Goal: Task Accomplishment & Management: Use online tool/utility

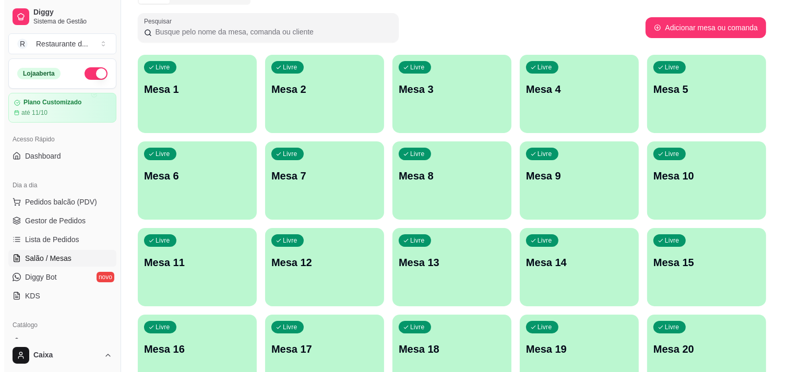
scroll to position [116, 0]
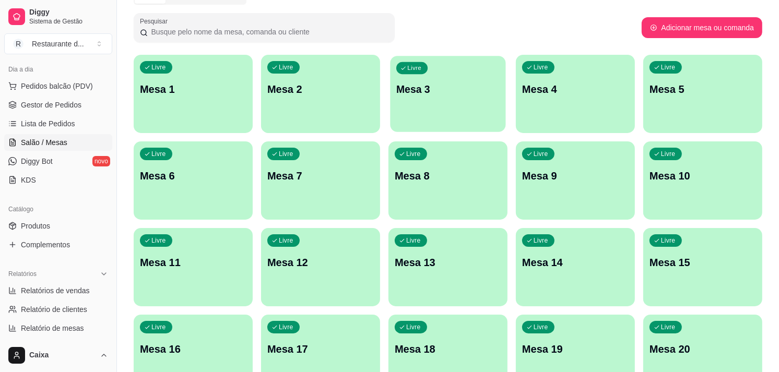
click at [441, 116] on div "Livre Mesa 3" at bounding box center [447, 88] width 115 height 64
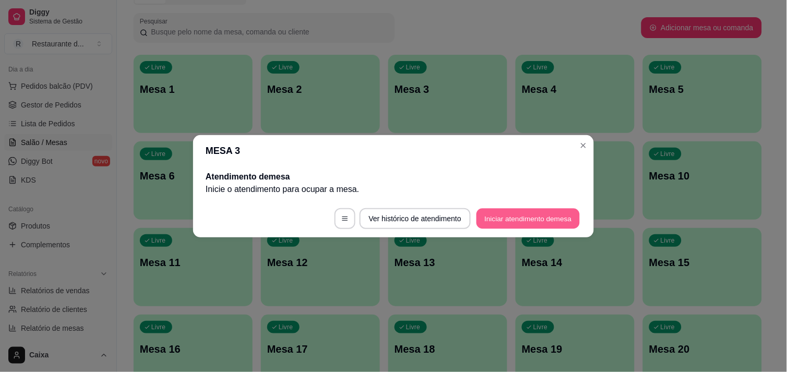
click at [503, 221] on button "Iniciar atendimento de mesa" at bounding box center [528, 218] width 103 height 20
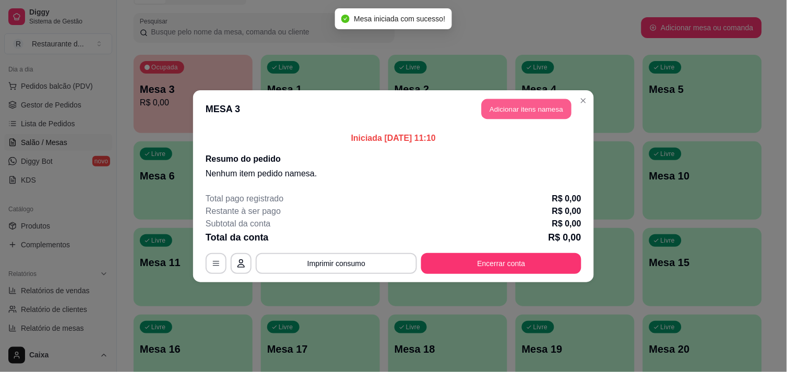
click at [519, 105] on button "Adicionar itens na mesa" at bounding box center [527, 109] width 90 height 20
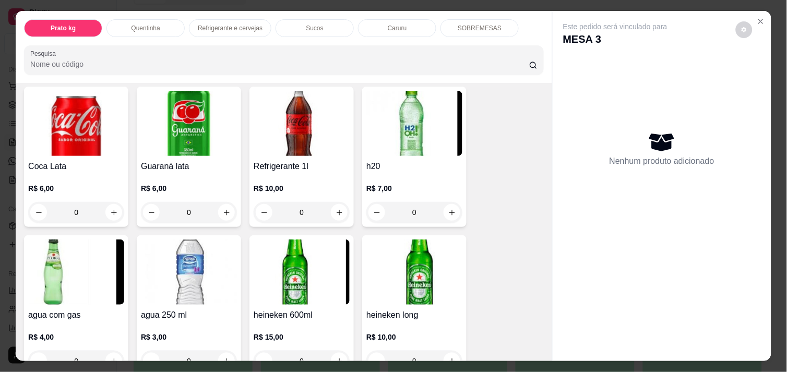
scroll to position [534, 0]
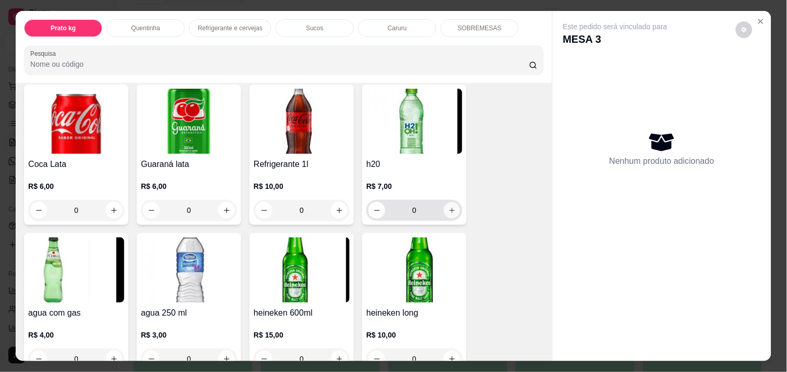
click at [448, 209] on icon "increase-product-quantity" at bounding box center [452, 211] width 8 height 8
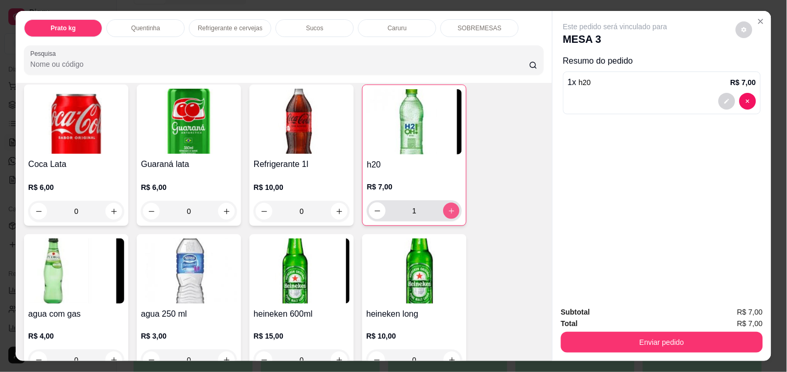
click at [448, 209] on icon "increase-product-quantity" at bounding box center [452, 211] width 8 height 8
type input "2"
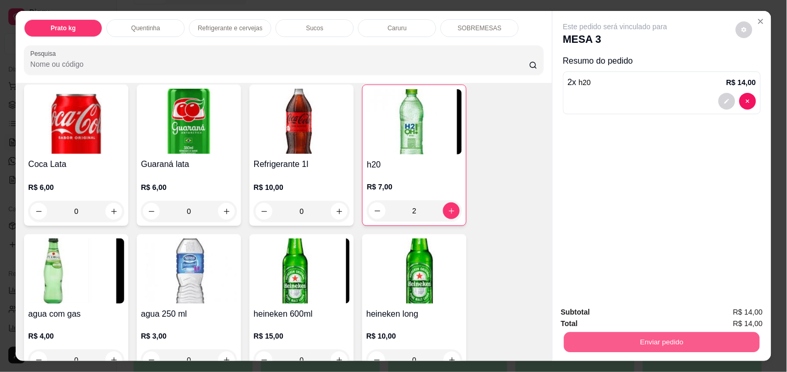
click at [637, 332] on button "Enviar pedido" at bounding box center [662, 342] width 196 height 20
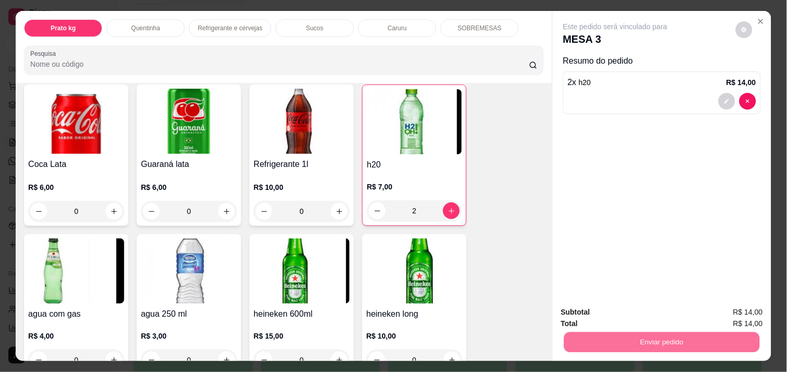
click at [738, 309] on button "Enviar pedido" at bounding box center [735, 312] width 57 height 19
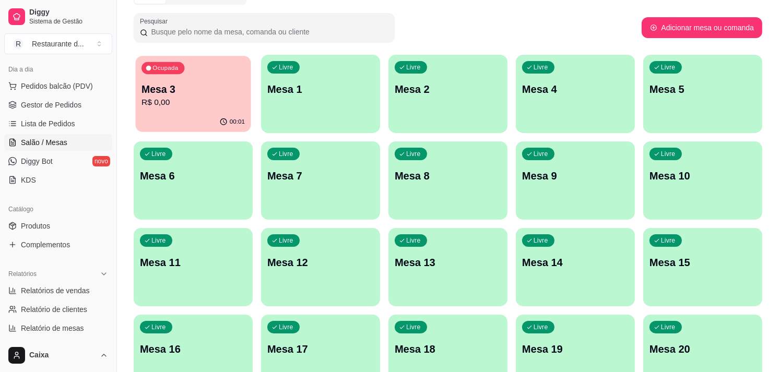
click at [211, 98] on p "R$ 0,00" at bounding box center [192, 103] width 103 height 12
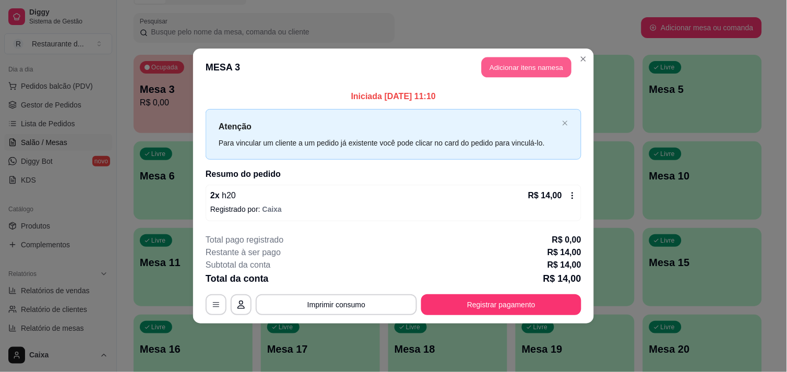
click at [529, 64] on button "Adicionar itens na mesa" at bounding box center [527, 67] width 90 height 20
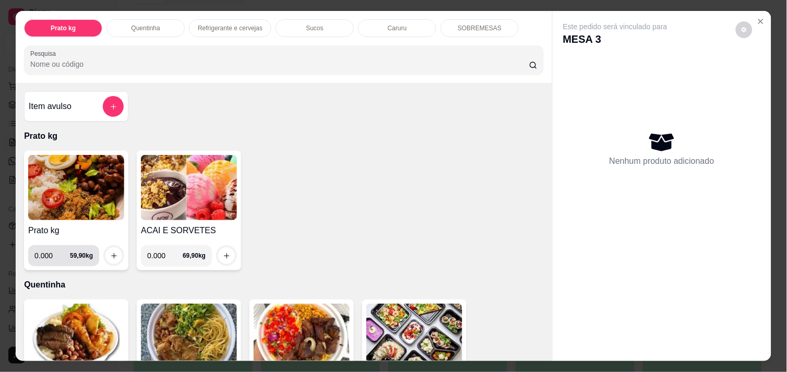
click at [50, 251] on input "0.000" at bounding box center [52, 255] width 36 height 21
type input "0.428"
click at [110, 252] on icon "increase-product-quantity" at bounding box center [114, 256] width 8 height 8
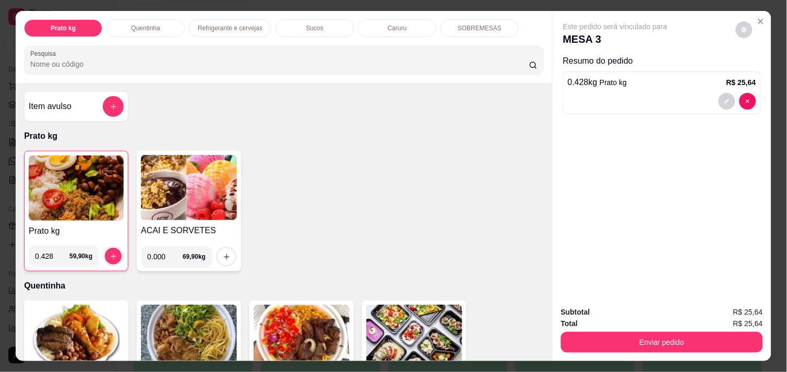
click at [68, 182] on img at bounding box center [76, 188] width 95 height 65
click at [87, 183] on img at bounding box center [76, 188] width 95 height 65
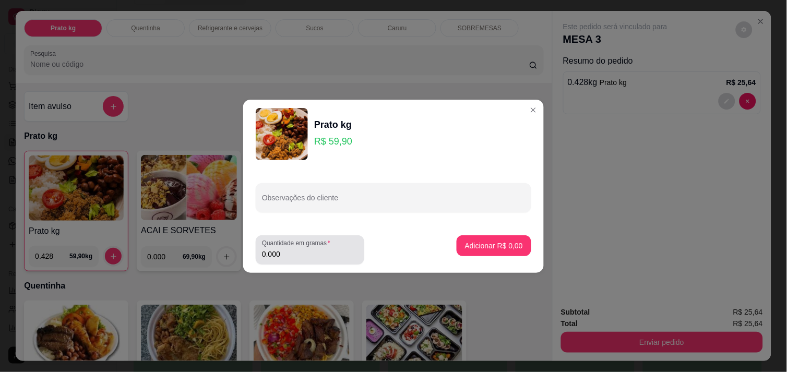
click at [290, 259] on div "0.000" at bounding box center [310, 250] width 96 height 21
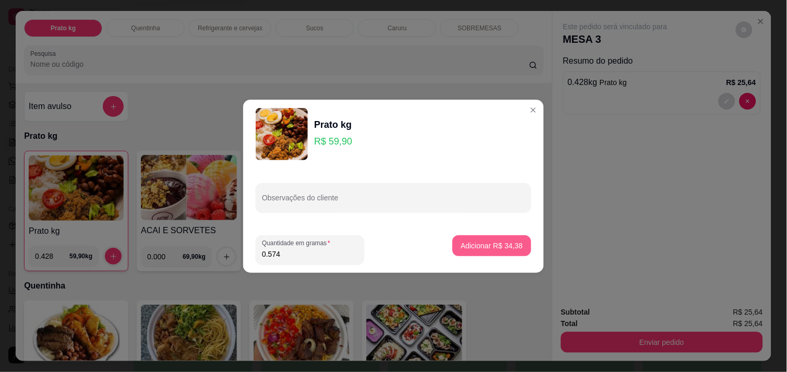
type input "0.574"
click at [491, 247] on p "Adicionar R$ 34,38" at bounding box center [492, 246] width 61 height 10
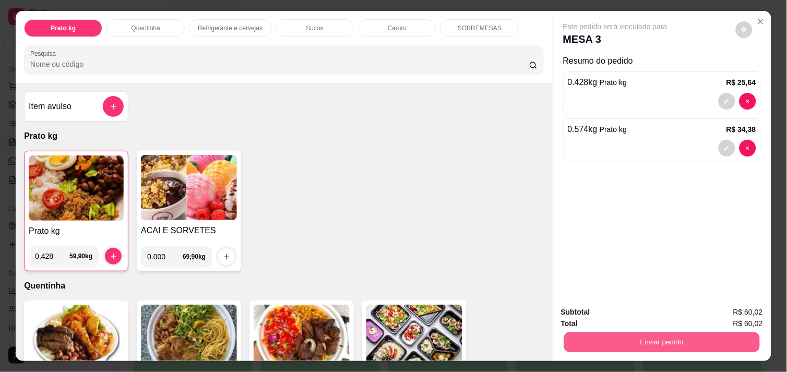
click at [705, 342] on button "Enviar pedido" at bounding box center [662, 342] width 196 height 20
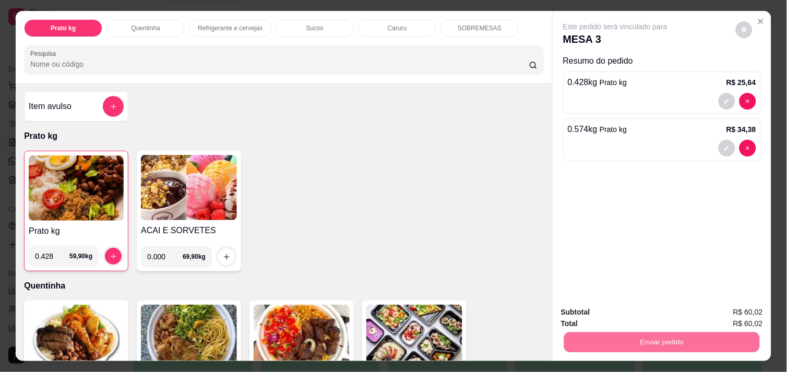
click at [742, 304] on button "Enviar pedido" at bounding box center [735, 312] width 57 height 19
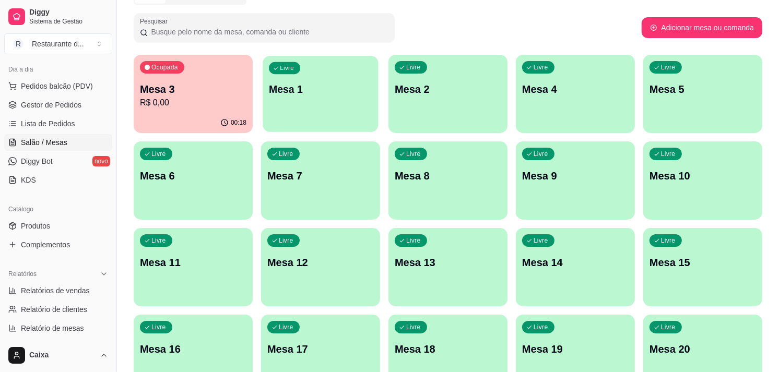
click at [363, 98] on div "Livre Mesa 1" at bounding box center [320, 88] width 115 height 64
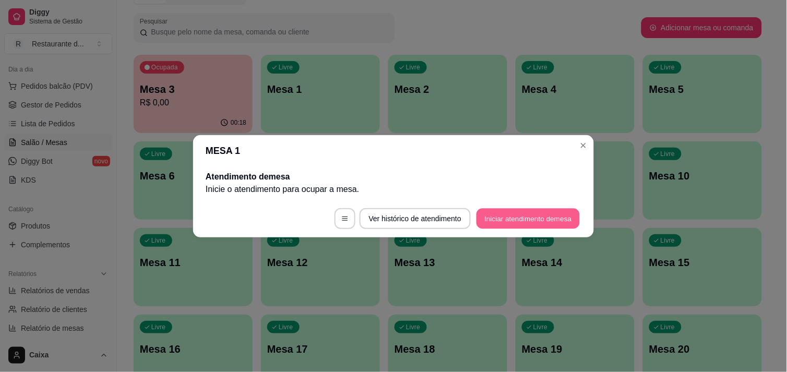
click at [516, 221] on button "Iniciar atendimento de mesa" at bounding box center [528, 218] width 103 height 20
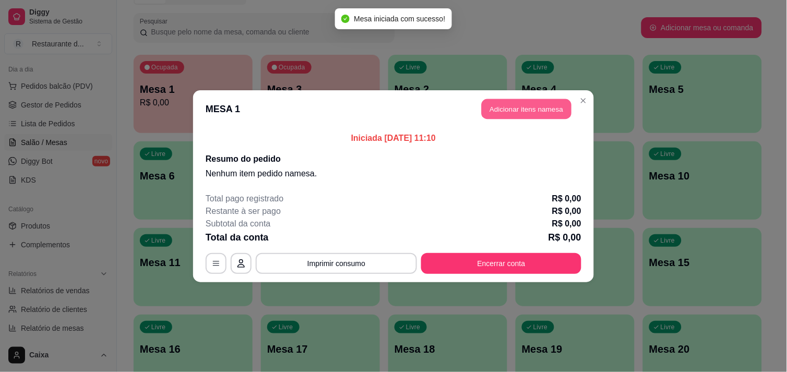
click at [530, 110] on button "Adicionar itens na mesa" at bounding box center [527, 109] width 90 height 20
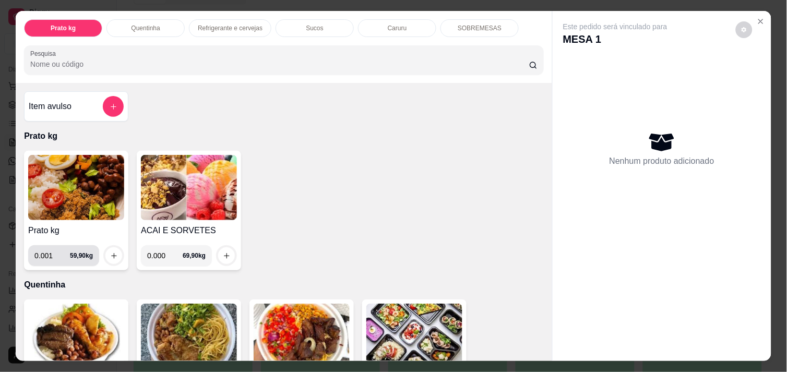
click at [55, 247] on input "0.001" at bounding box center [52, 255] width 36 height 21
type input "0.300"
click at [110, 252] on icon "increase-product-quantity" at bounding box center [114, 256] width 8 height 8
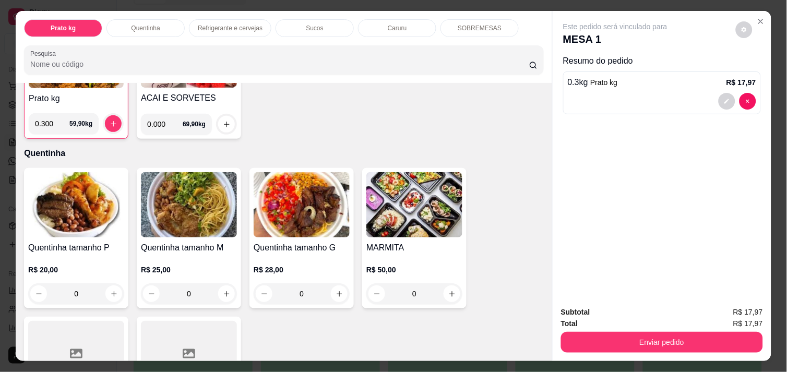
scroll to position [162, 0]
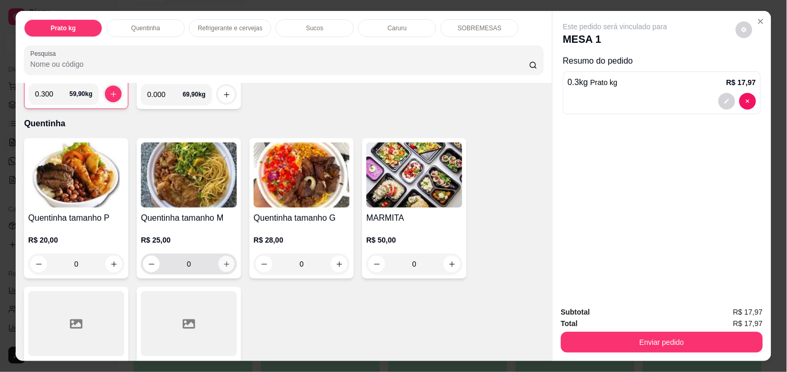
click at [223, 262] on icon "increase-product-quantity" at bounding box center [227, 265] width 8 height 8
type input "1"
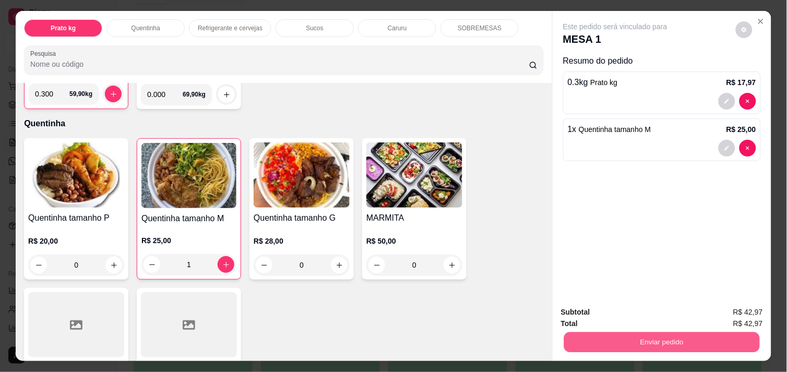
click at [654, 339] on button "Enviar pedido" at bounding box center [662, 342] width 196 height 20
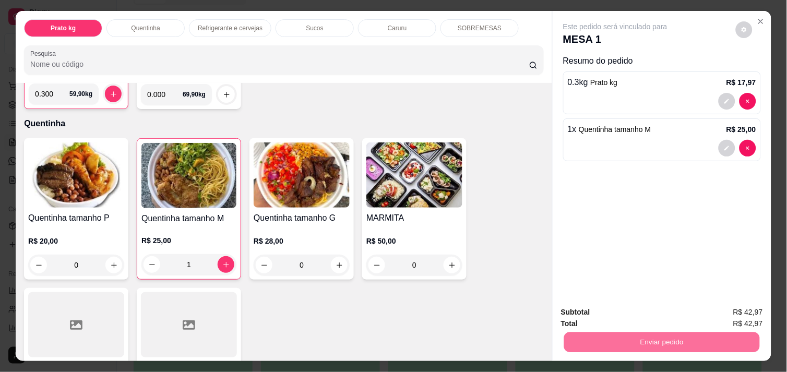
click at [734, 312] on button "Enviar pedido" at bounding box center [735, 312] width 57 height 19
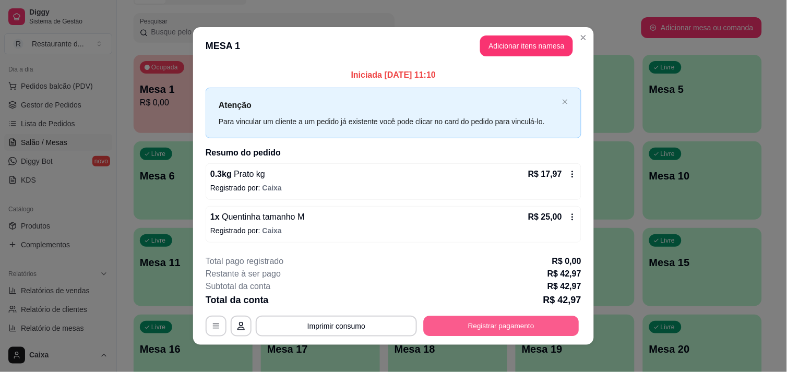
click at [496, 329] on button "Registrar pagamento" at bounding box center [502, 326] width 156 height 20
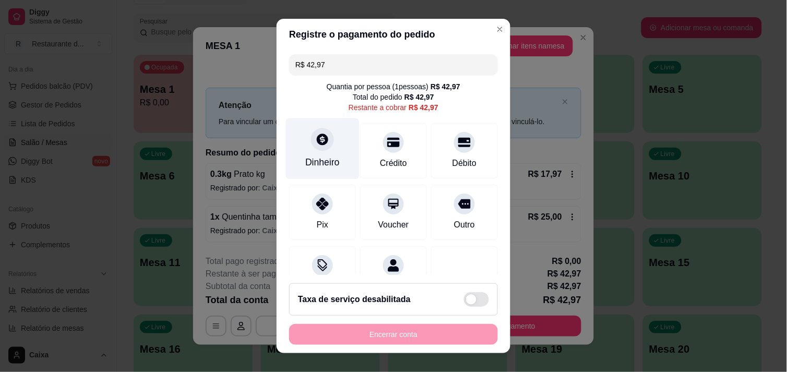
click at [314, 154] on div "Dinheiro" at bounding box center [323, 148] width 74 height 61
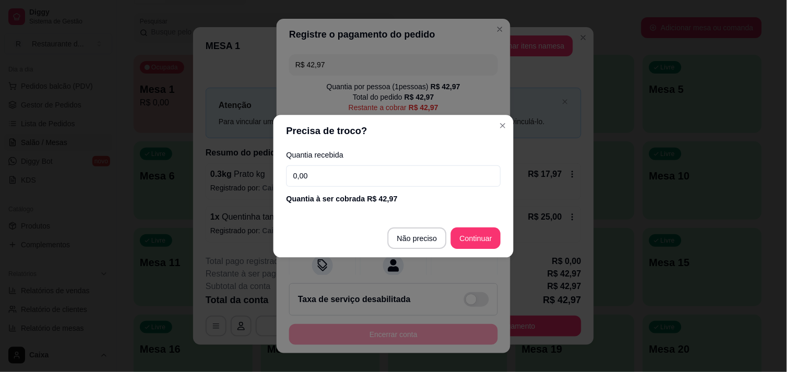
click at [314, 154] on label "Quantia recebida" at bounding box center [394, 154] width 215 height 7
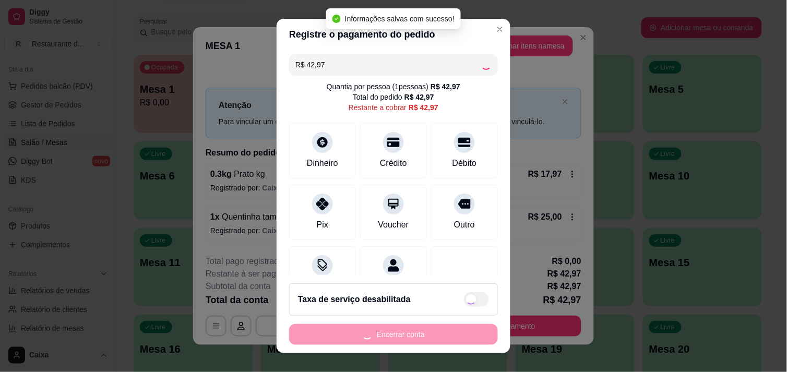
type input "R$ 0,00"
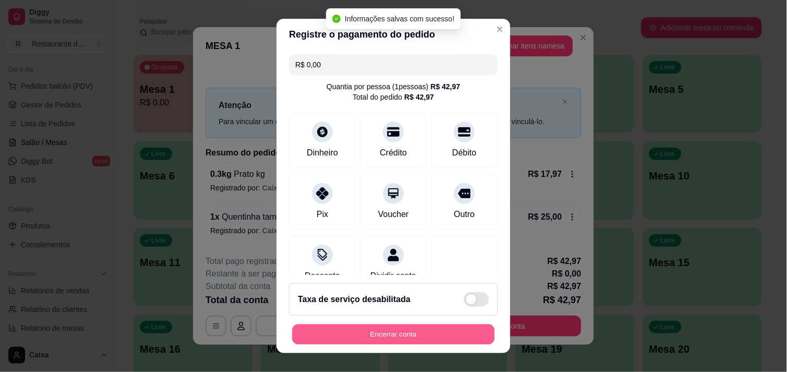
click at [415, 337] on button "Encerrar conta" at bounding box center [393, 335] width 203 height 20
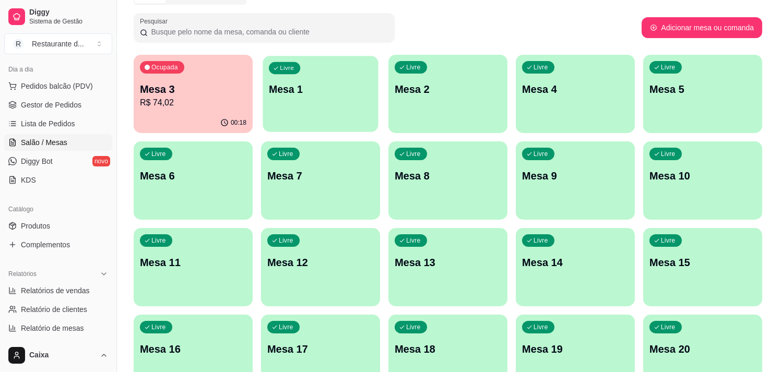
click at [345, 81] on div "Livre Mesa 1" at bounding box center [320, 88] width 115 height 64
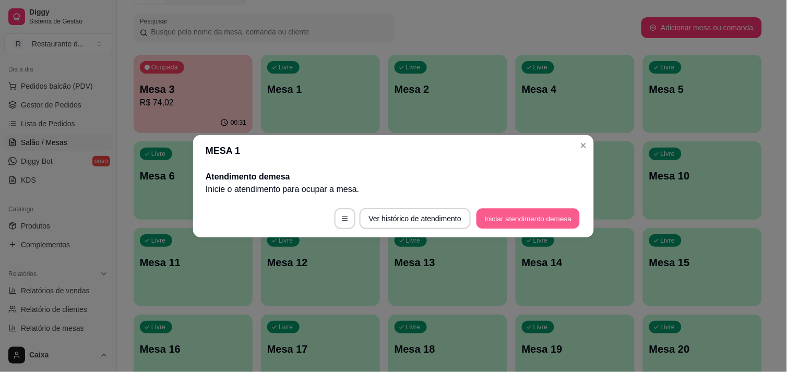
click at [525, 212] on button "Iniciar atendimento de mesa" at bounding box center [528, 218] width 103 height 20
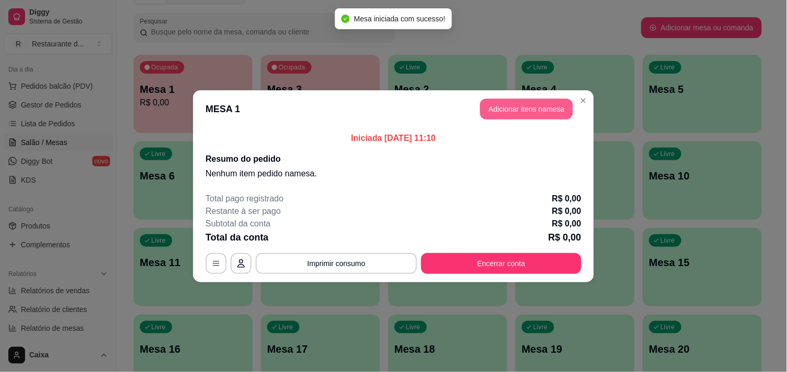
click at [533, 107] on button "Adicionar itens na mesa" at bounding box center [526, 109] width 93 height 21
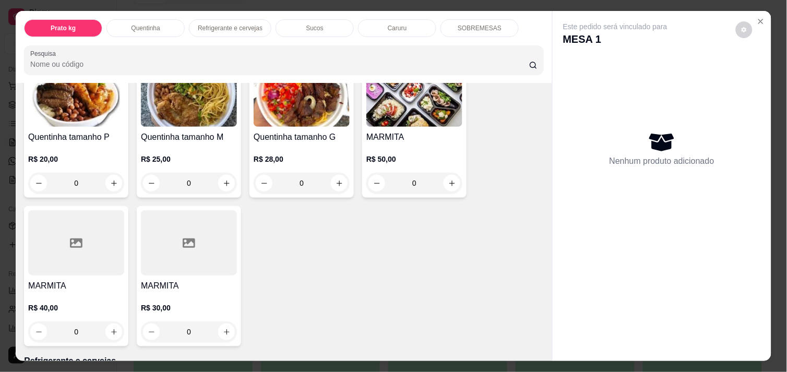
scroll to position [255, 0]
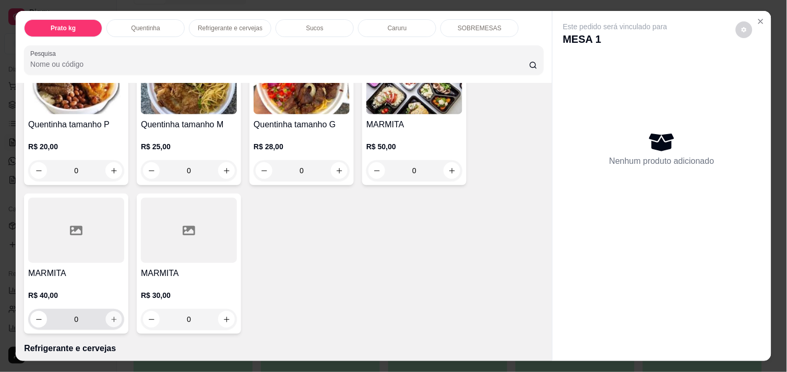
click at [112, 312] on button "increase-product-quantity" at bounding box center [114, 320] width 16 height 16
type input "1"
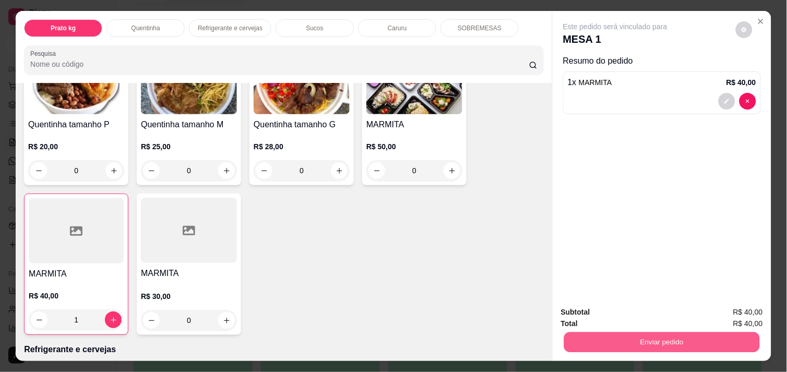
click at [658, 332] on button "Enviar pedido" at bounding box center [662, 342] width 196 height 20
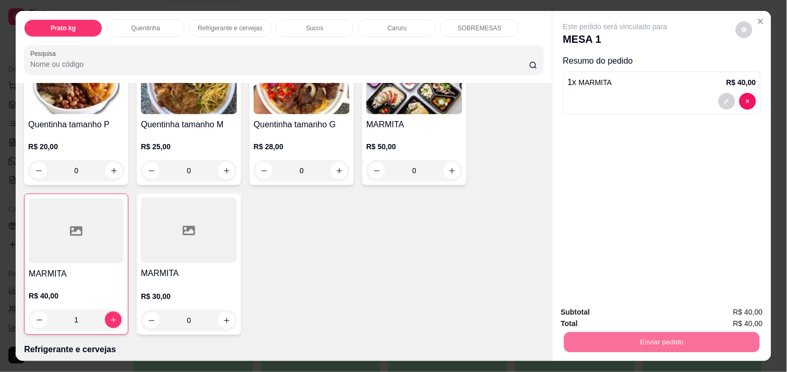
click at [734, 309] on button "Enviar pedido" at bounding box center [735, 313] width 59 height 20
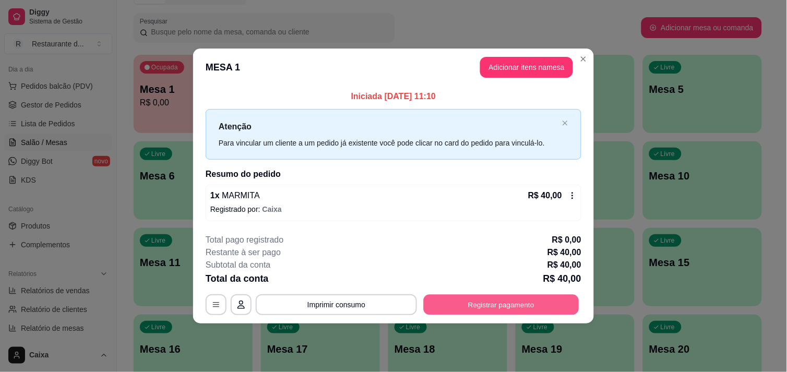
click at [523, 305] on button "Registrar pagamento" at bounding box center [502, 305] width 156 height 20
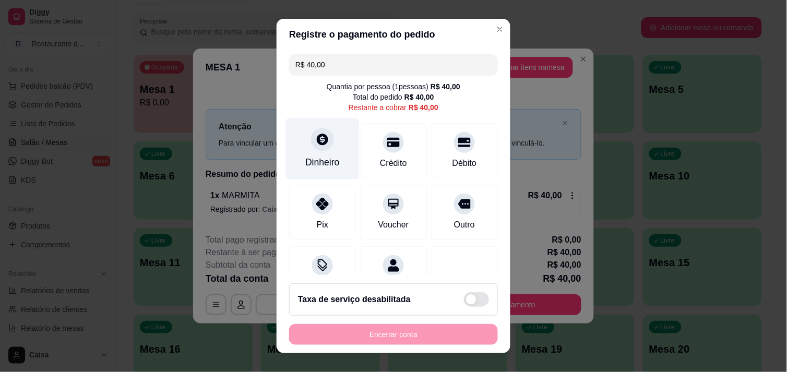
click at [311, 138] on div at bounding box center [322, 139] width 23 height 23
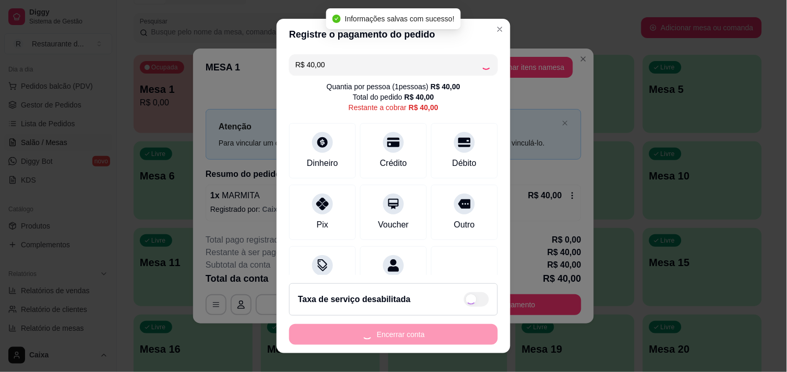
type input "R$ 0,00"
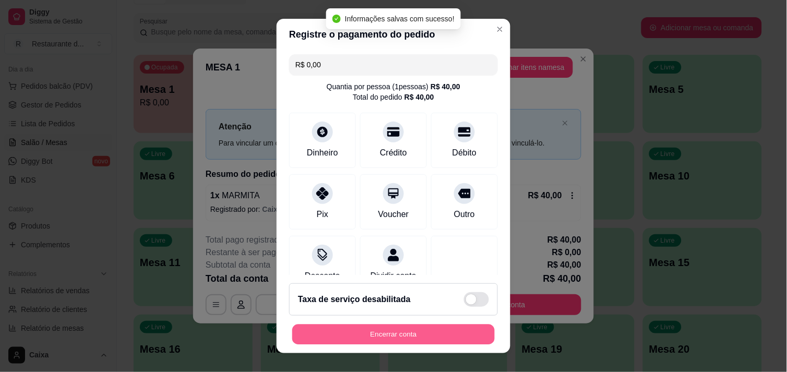
click at [434, 332] on button "Encerrar conta" at bounding box center [393, 335] width 203 height 20
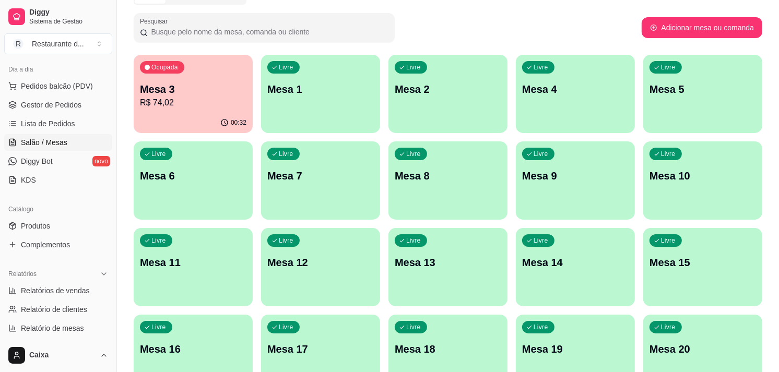
click at [218, 93] on p "Mesa 3" at bounding box center [193, 89] width 107 height 15
click at [218, 93] on p "Mesa 3" at bounding box center [192, 89] width 103 height 14
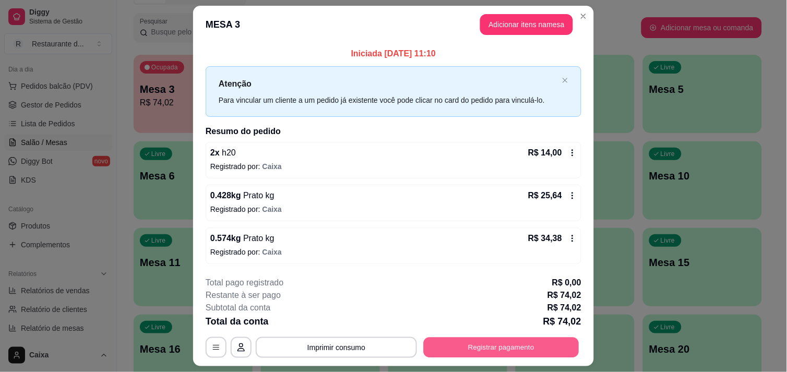
click at [494, 340] on button "Registrar pagamento" at bounding box center [502, 348] width 156 height 20
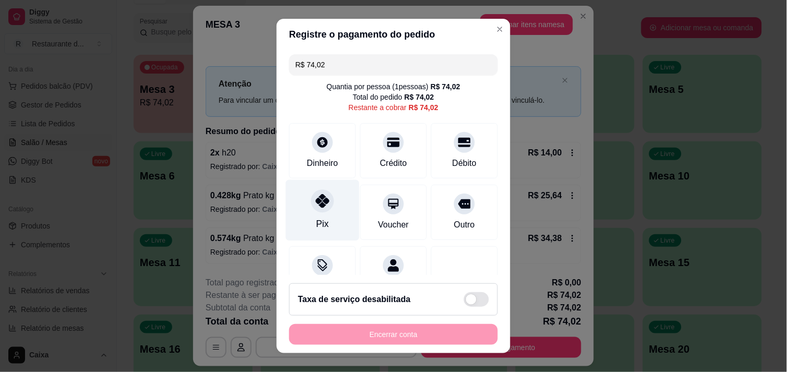
click at [311, 205] on div at bounding box center [322, 201] width 23 height 23
type input "R$ 0,00"
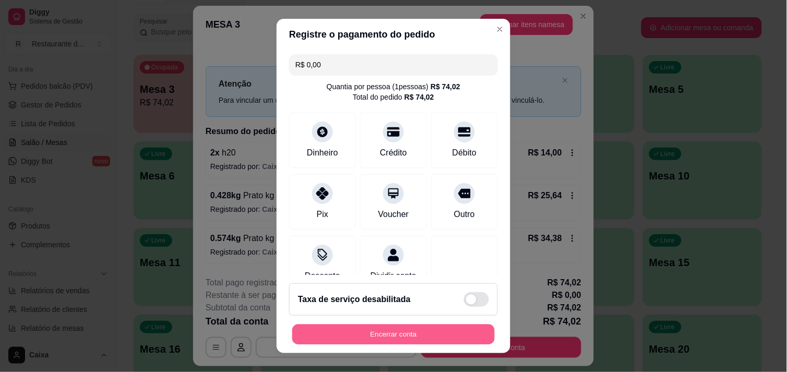
click at [394, 327] on button "Encerrar conta" at bounding box center [393, 335] width 203 height 20
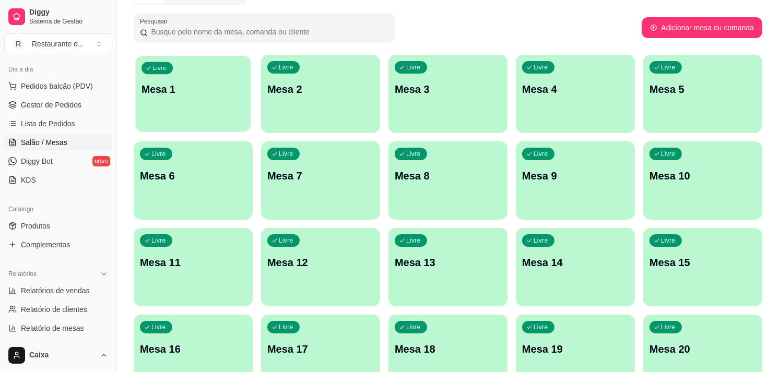
click at [191, 102] on div "Livre Mesa 1" at bounding box center [192, 88] width 115 height 64
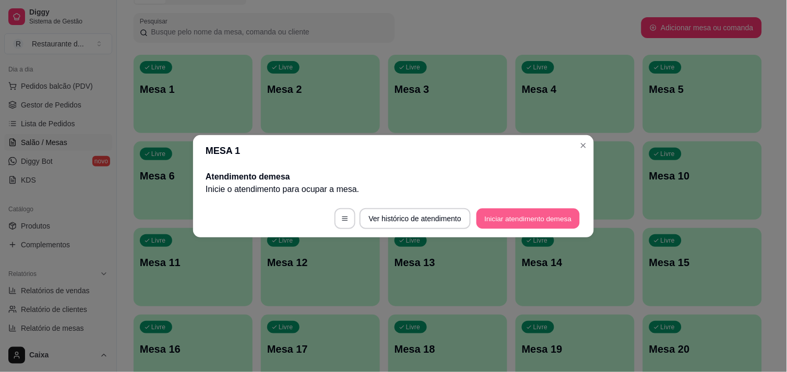
click at [523, 216] on button "Iniciar atendimento de mesa" at bounding box center [528, 218] width 103 height 20
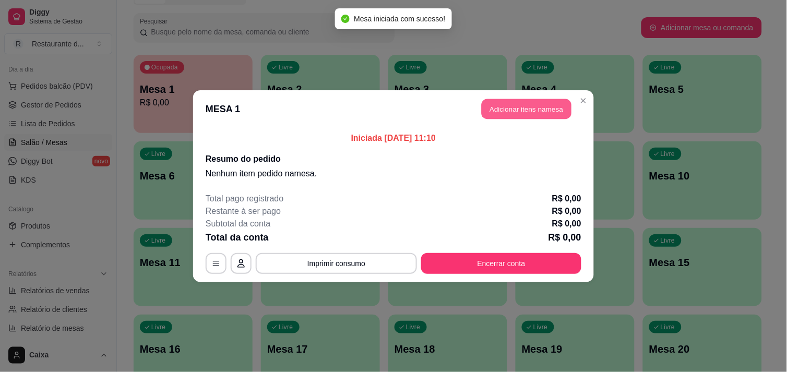
click at [540, 112] on button "Adicionar itens na mesa" at bounding box center [527, 109] width 90 height 20
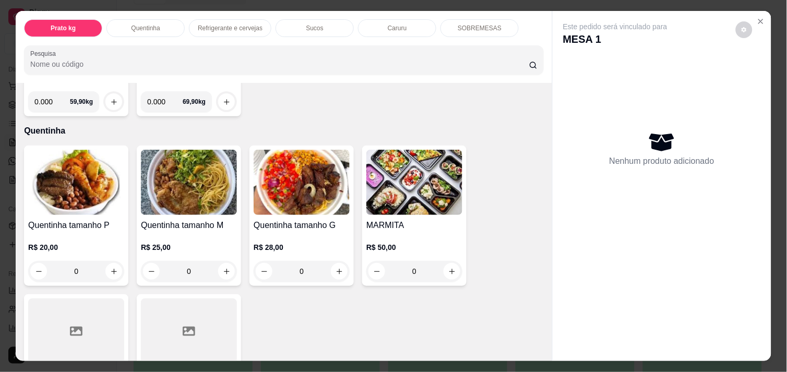
scroll to position [162, 0]
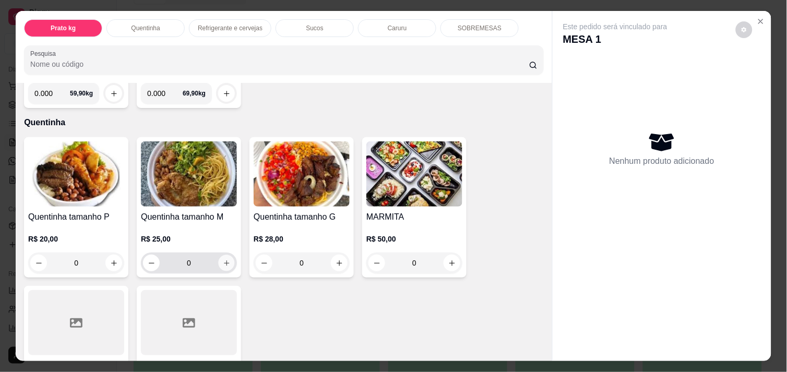
click at [223, 259] on icon "increase-product-quantity" at bounding box center [227, 263] width 8 height 8
type input "1"
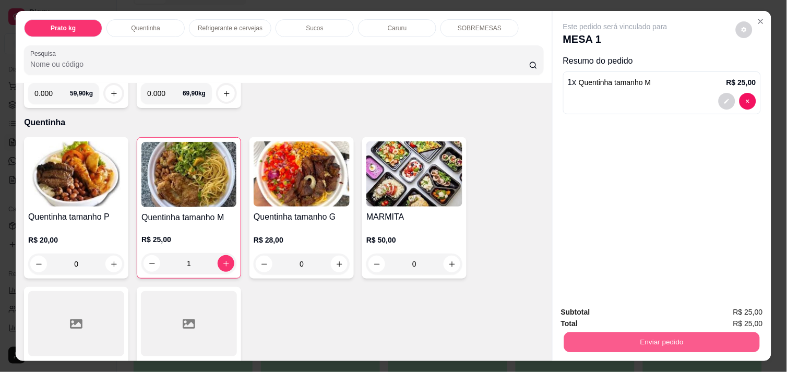
click at [638, 337] on button "Enviar pedido" at bounding box center [662, 342] width 196 height 20
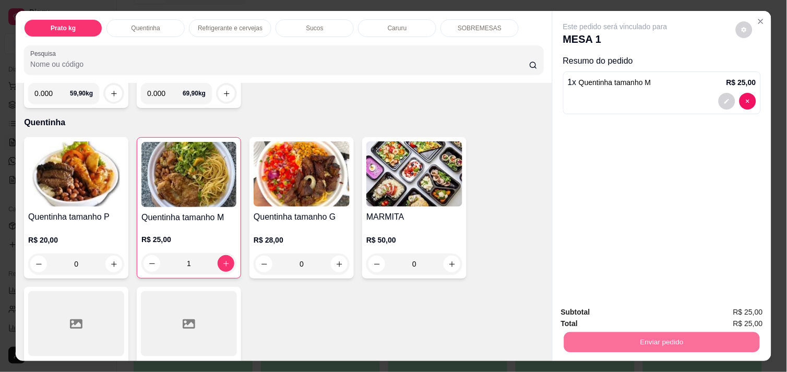
click at [731, 313] on button "Enviar pedido" at bounding box center [735, 313] width 59 height 20
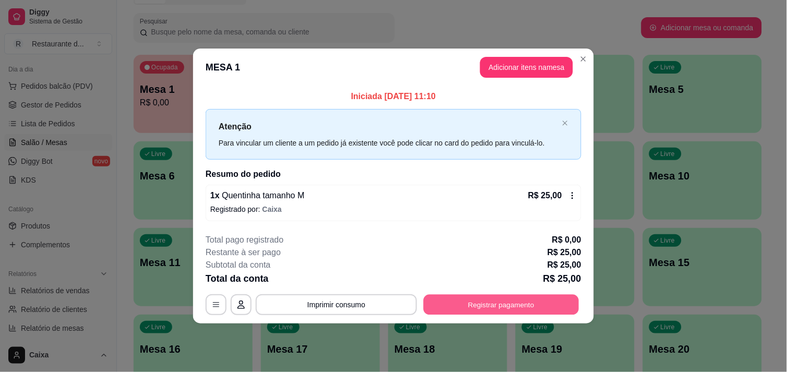
click at [533, 301] on button "Registrar pagamento" at bounding box center [502, 305] width 156 height 20
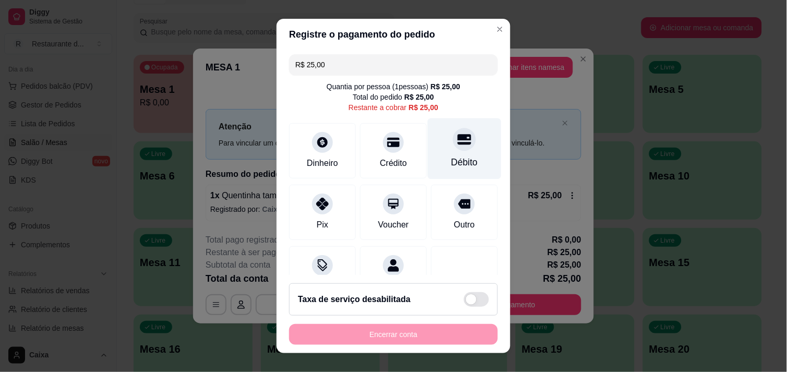
click at [452, 167] on div "Débito" at bounding box center [465, 163] width 27 height 14
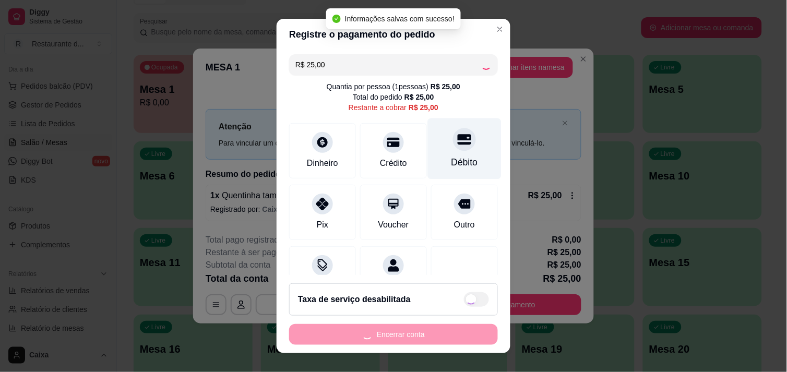
type input "R$ 0,00"
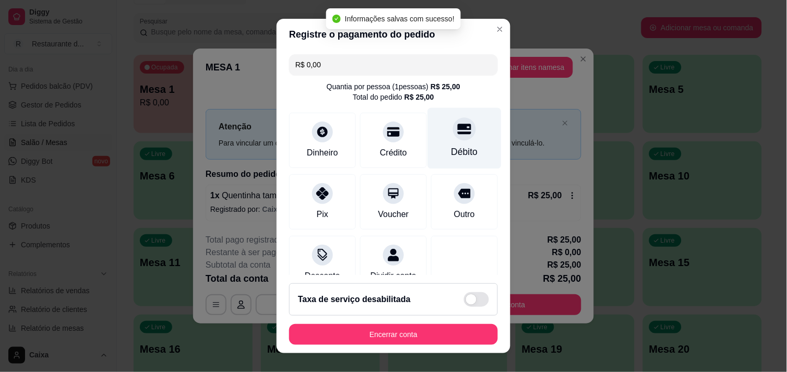
click at [452, 167] on div "Débito" at bounding box center [465, 138] width 74 height 61
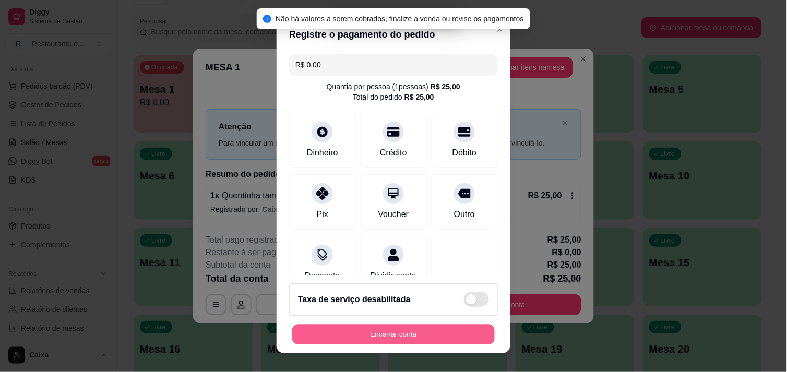
click at [409, 327] on button "Encerrar conta" at bounding box center [393, 335] width 203 height 20
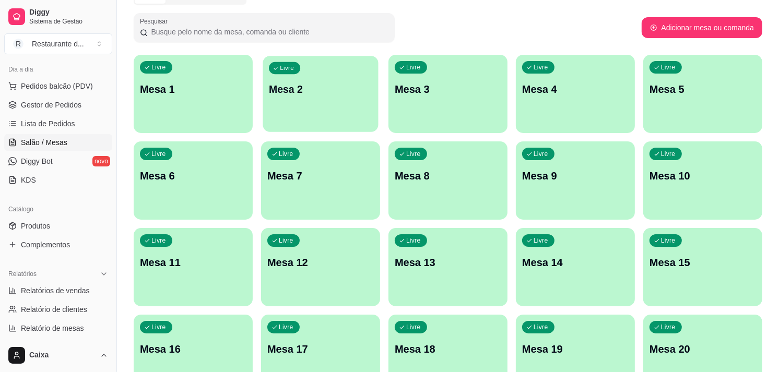
click at [319, 91] on p "Mesa 2" at bounding box center [320, 89] width 103 height 14
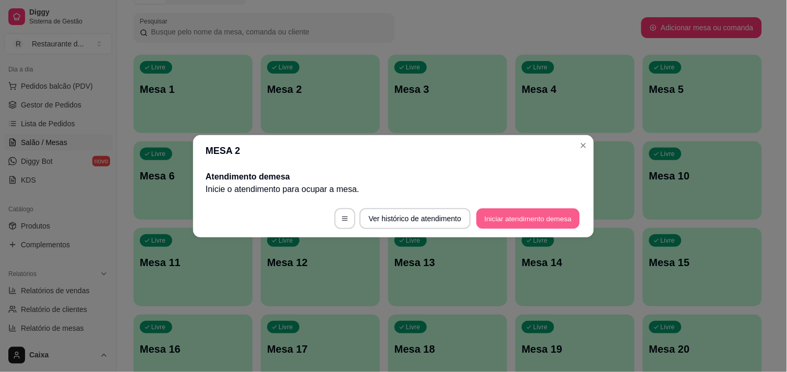
click at [507, 219] on button "Iniciar atendimento de mesa" at bounding box center [528, 218] width 103 height 20
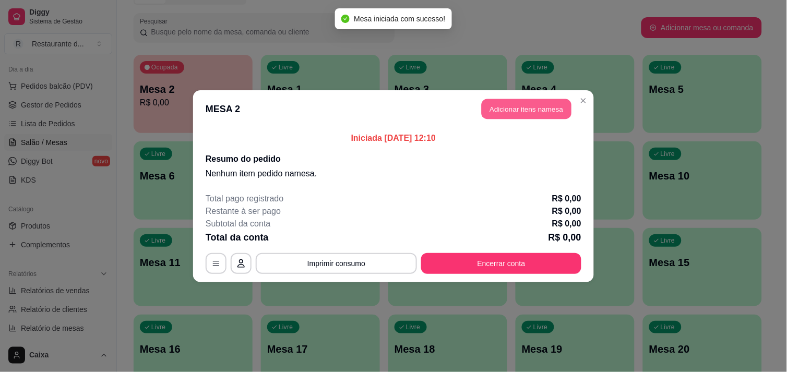
click at [523, 105] on button "Adicionar itens na mesa" at bounding box center [527, 109] width 90 height 20
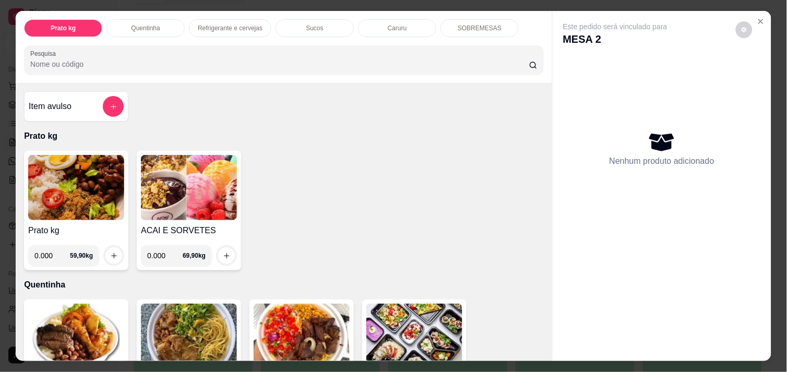
click at [47, 247] on input "0.000" at bounding box center [52, 255] width 36 height 21
type input "0.384"
click at [110, 252] on icon "increase-product-quantity" at bounding box center [114, 256] width 8 height 8
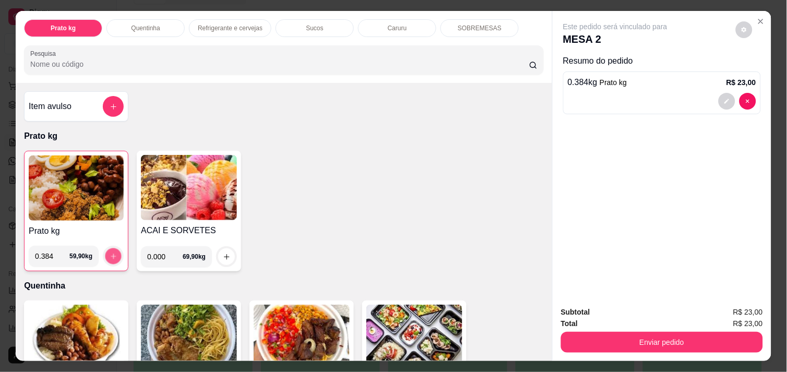
click at [110, 253] on icon "increase-product-quantity" at bounding box center [114, 257] width 8 height 8
click at [50, 175] on img at bounding box center [76, 188] width 95 height 65
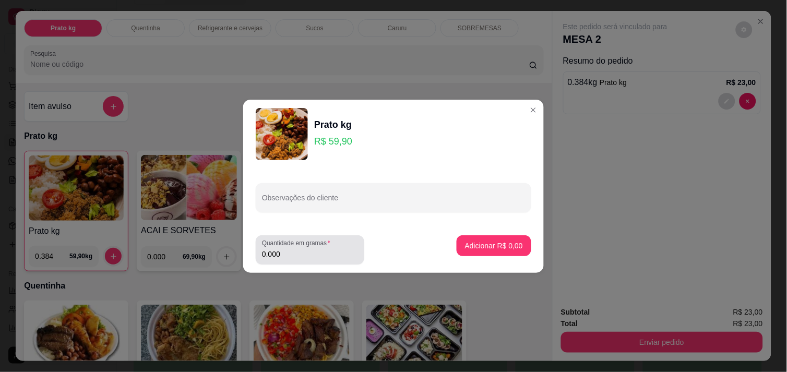
click at [284, 252] on input "0.000" at bounding box center [310, 254] width 96 height 10
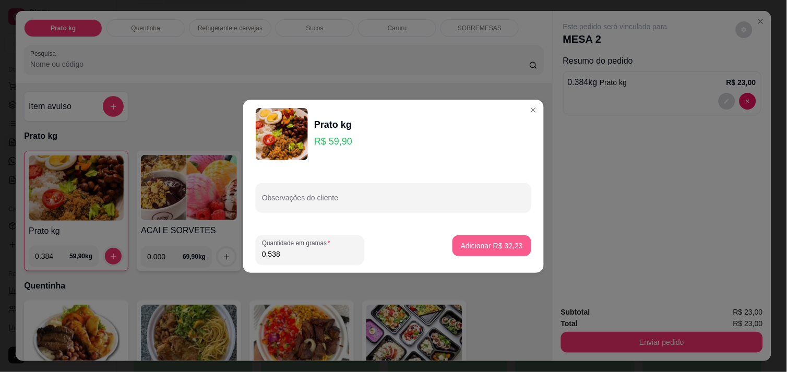
type input "0.538"
click at [488, 244] on p "Adicionar R$ 32,23" at bounding box center [492, 246] width 61 height 10
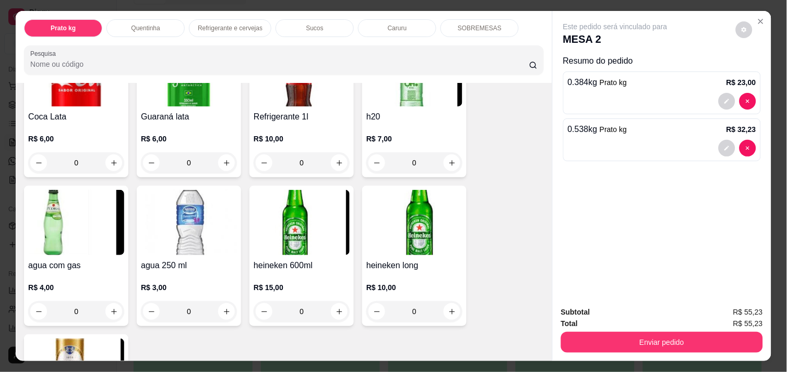
scroll to position [603, 0]
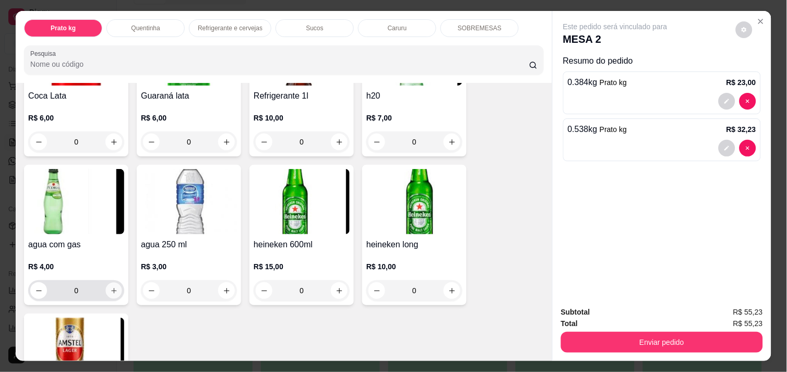
click at [111, 287] on icon "increase-product-quantity" at bounding box center [114, 291] width 8 height 8
type input "1"
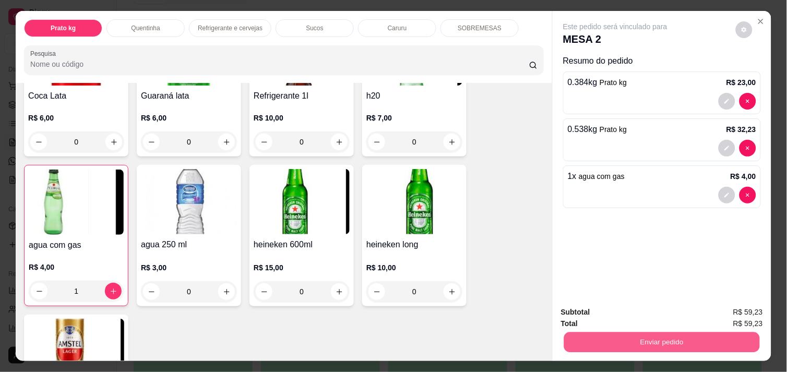
click at [659, 334] on button "Enviar pedido" at bounding box center [662, 342] width 196 height 20
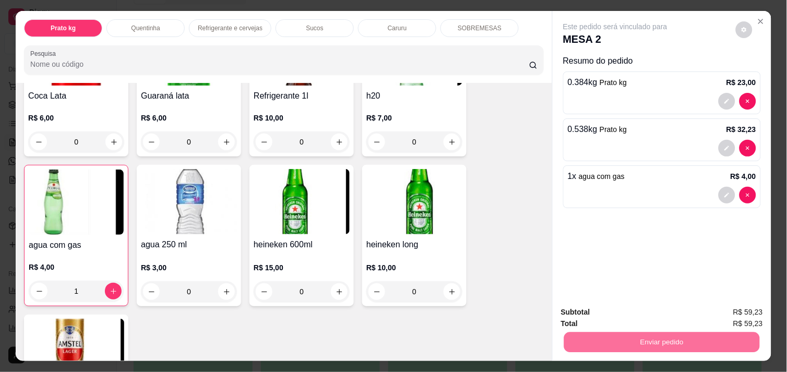
click at [732, 312] on button "Enviar pedido" at bounding box center [735, 312] width 57 height 19
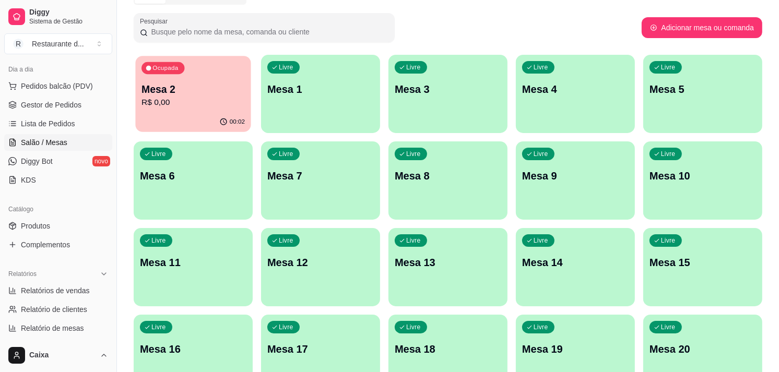
click at [226, 80] on div "Ocupada Mesa 2 R$ 0,00" at bounding box center [192, 84] width 115 height 56
click at [295, 97] on div "Livre Mesa 1" at bounding box center [320, 88] width 119 height 66
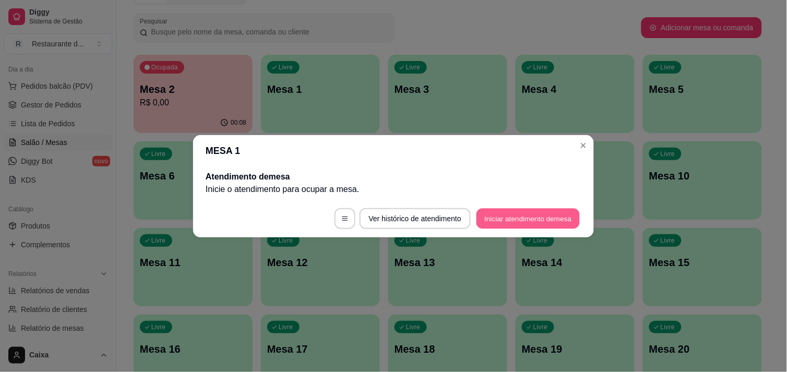
click at [521, 214] on button "Iniciar atendimento de mesa" at bounding box center [528, 218] width 103 height 20
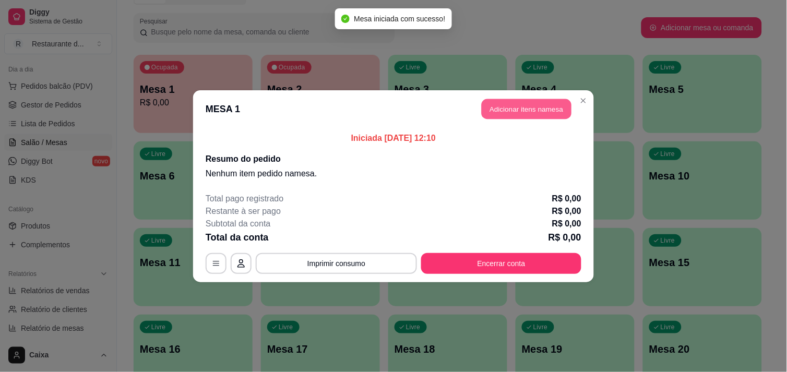
click at [549, 99] on button "Adicionar itens na mesa" at bounding box center [527, 109] width 90 height 20
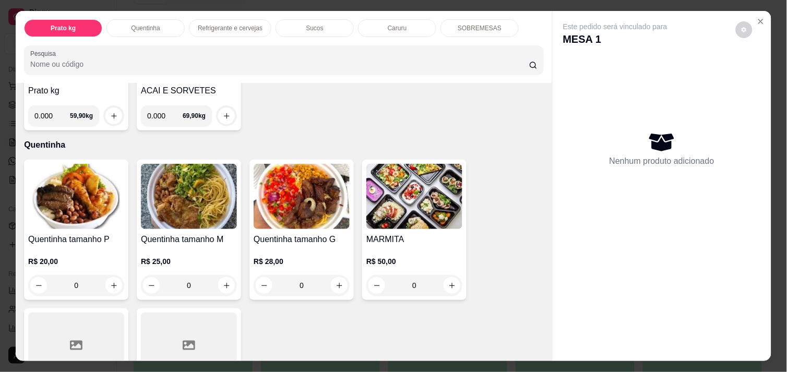
scroll to position [162, 0]
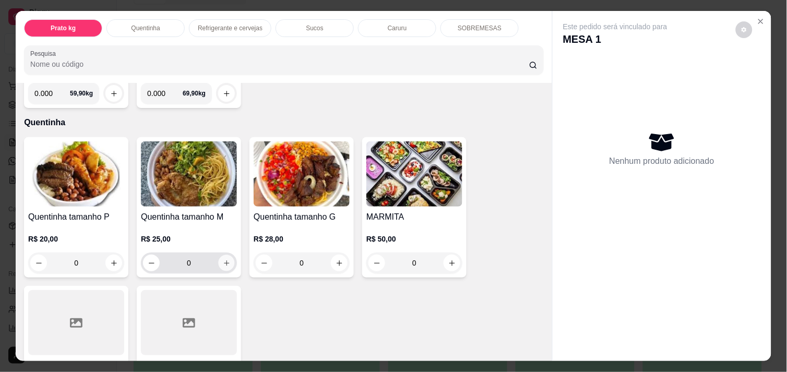
click at [223, 259] on icon "increase-product-quantity" at bounding box center [227, 263] width 8 height 8
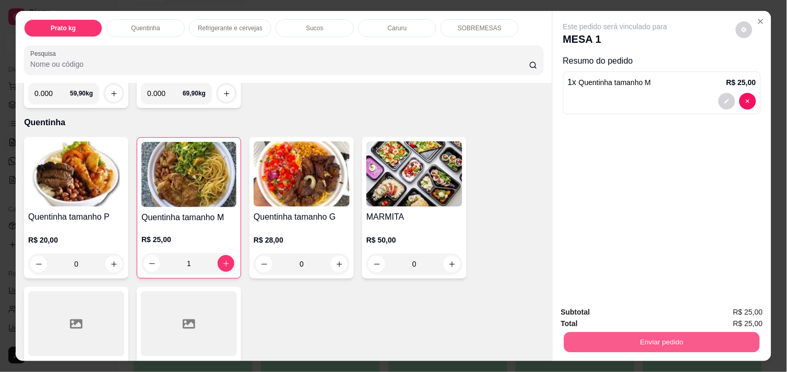
click at [658, 336] on button "Enviar pedido" at bounding box center [662, 342] width 196 height 20
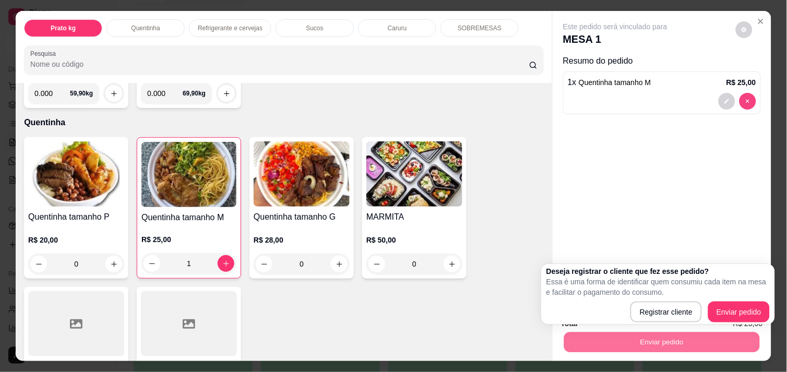
click at [745, 98] on icon "decrease-product-quantity" at bounding box center [748, 101] width 6 height 6
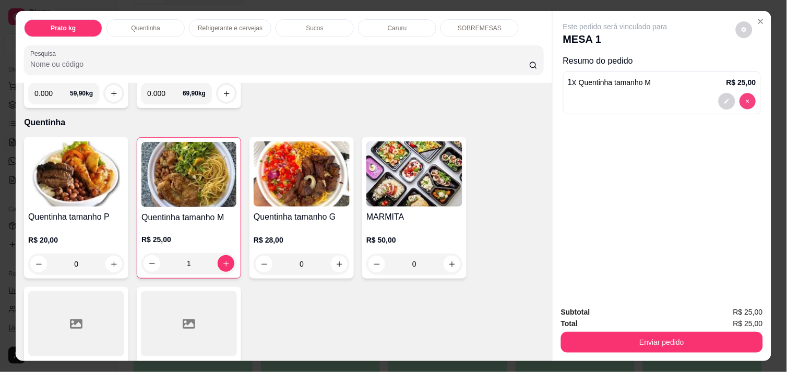
type input "0"
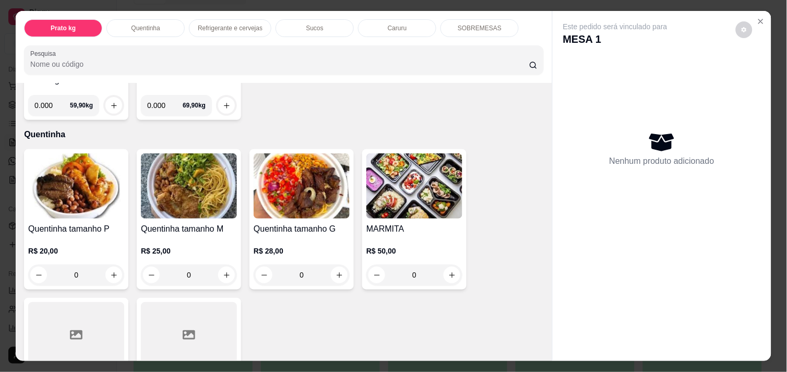
scroll to position [150, 0]
click at [110, 272] on icon "increase-product-quantity" at bounding box center [114, 276] width 8 height 8
type input "1"
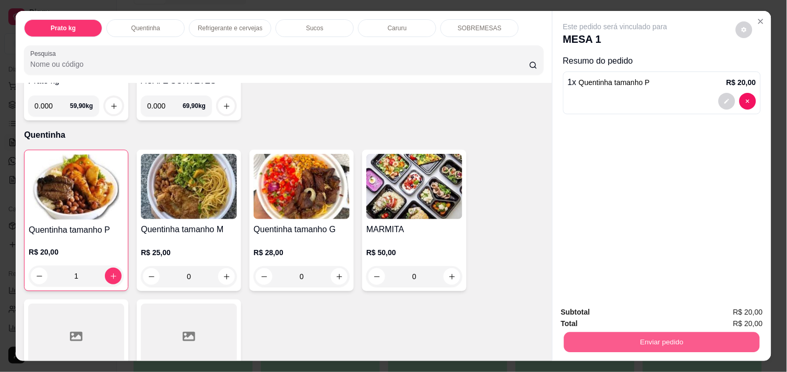
click at [650, 340] on button "Enviar pedido" at bounding box center [662, 342] width 196 height 20
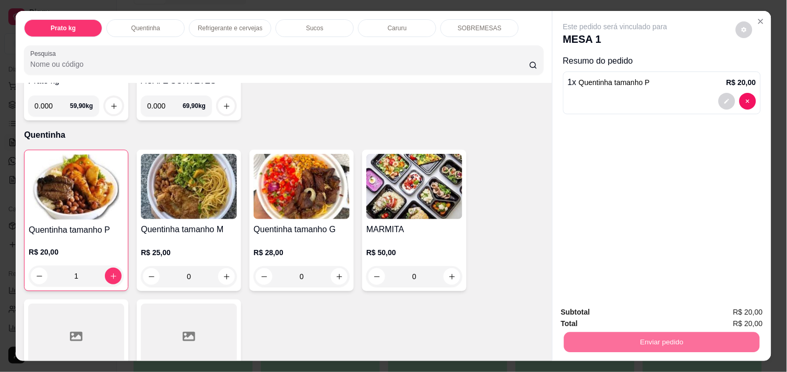
click at [726, 312] on button "Enviar pedido" at bounding box center [735, 312] width 57 height 19
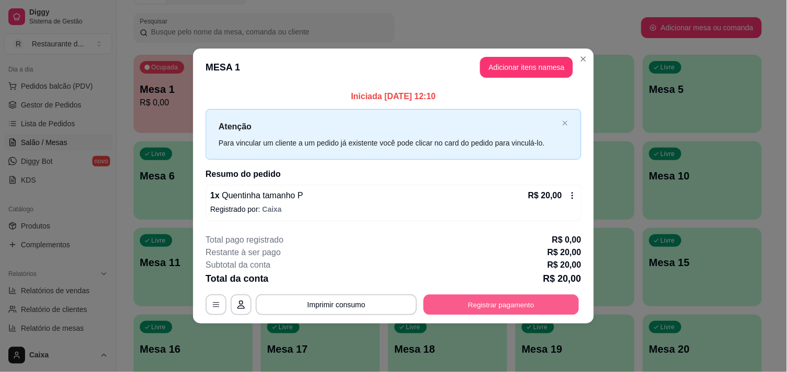
click at [546, 304] on button "Registrar pagamento" at bounding box center [502, 305] width 156 height 20
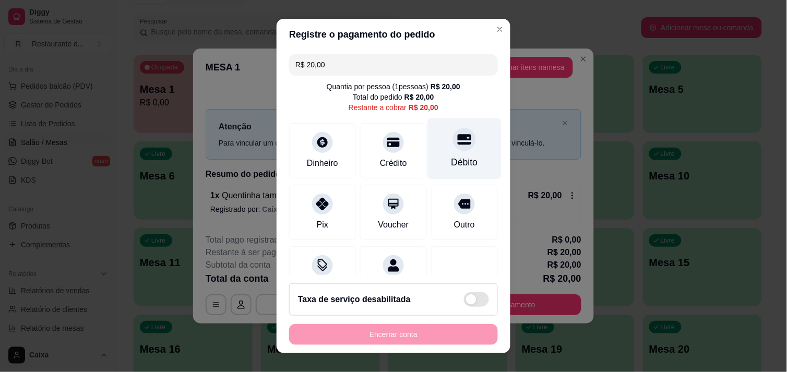
click at [451, 151] on div "Débito" at bounding box center [465, 148] width 74 height 61
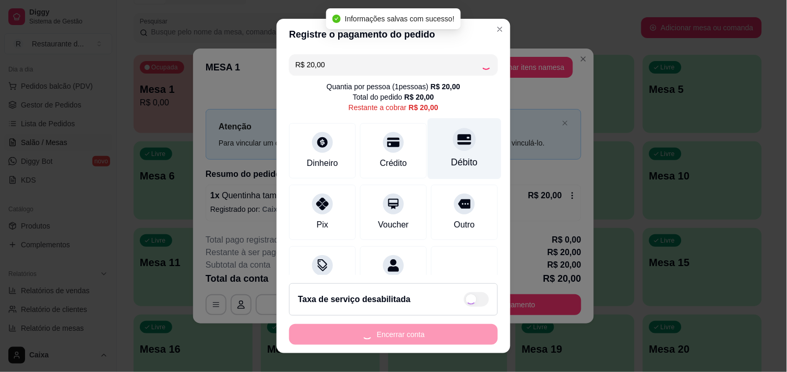
type input "R$ 0,00"
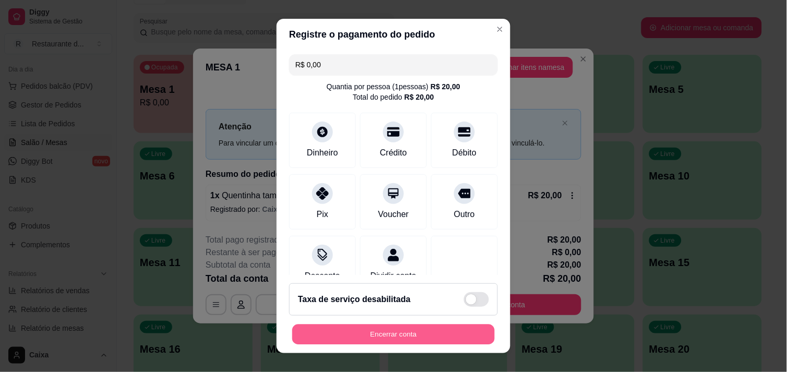
click at [385, 331] on button "Encerrar conta" at bounding box center [393, 335] width 203 height 20
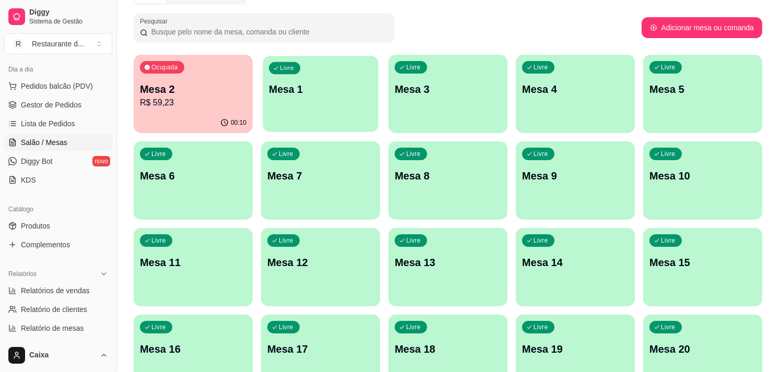
click at [314, 86] on p "Mesa 1" at bounding box center [320, 89] width 103 height 14
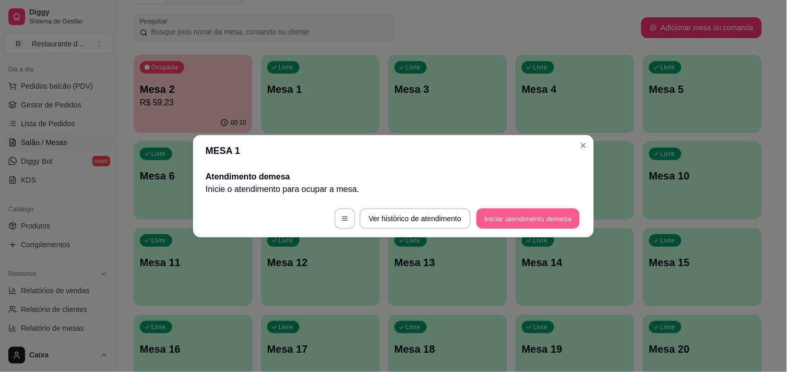
click at [507, 217] on button "Iniciar atendimento de mesa" at bounding box center [528, 218] width 103 height 20
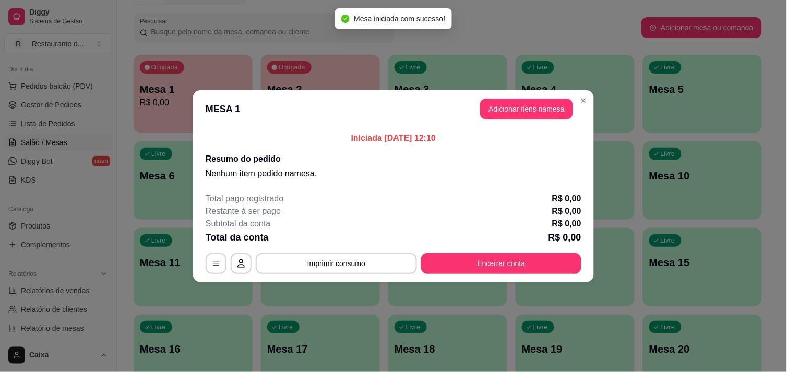
click at [507, 218] on div "Subtotal da conta R$ 0,00" at bounding box center [394, 224] width 376 height 13
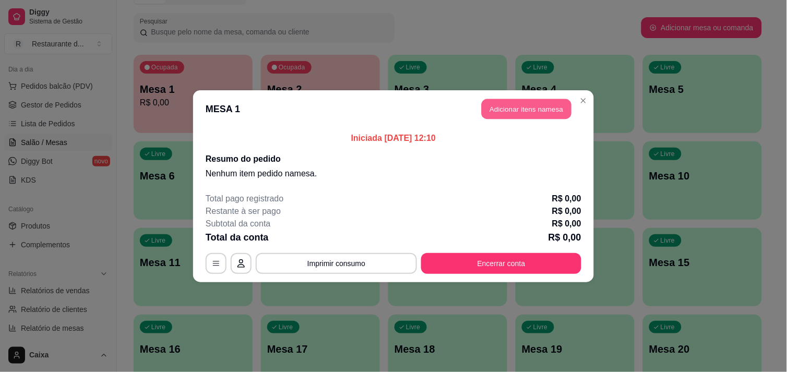
click at [525, 116] on button "Adicionar itens na mesa" at bounding box center [527, 109] width 90 height 20
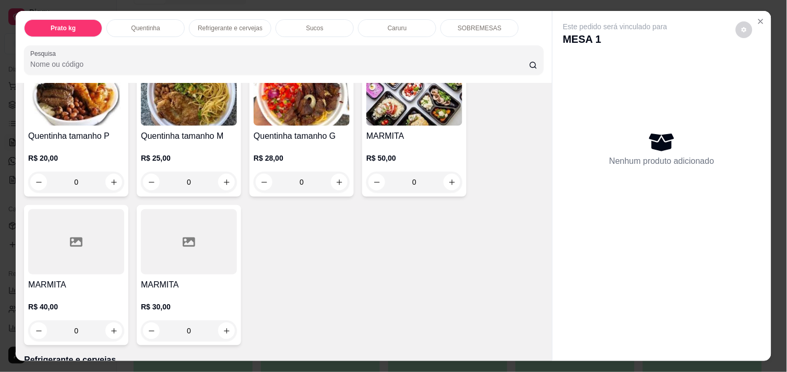
scroll to position [255, 0]
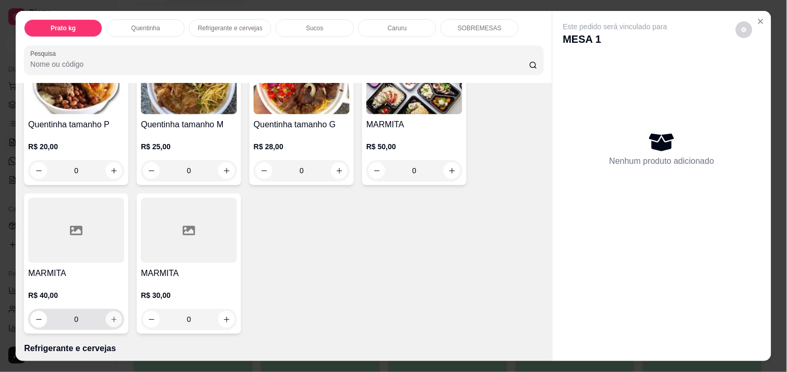
click at [110, 316] on icon "increase-product-quantity" at bounding box center [114, 320] width 8 height 8
type input "1"
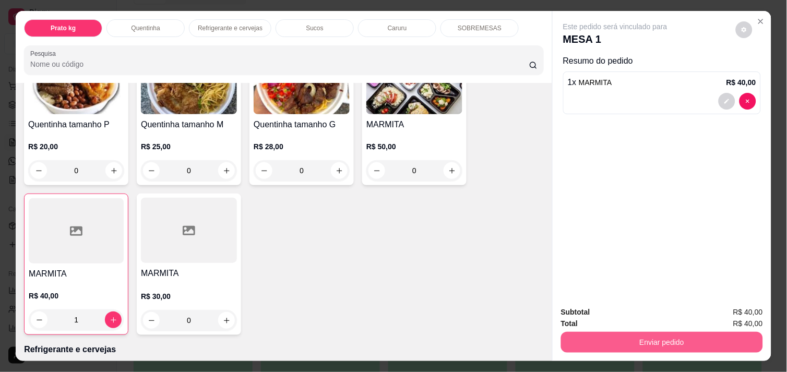
click at [641, 340] on button "Enviar pedido" at bounding box center [662, 342] width 202 height 21
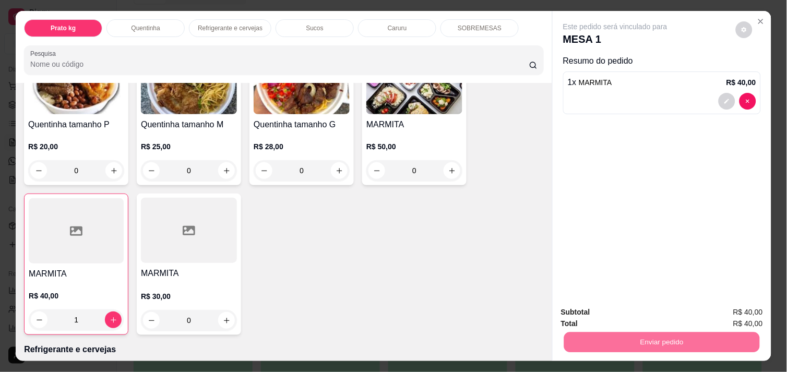
click at [742, 307] on button "Enviar pedido" at bounding box center [735, 312] width 57 height 19
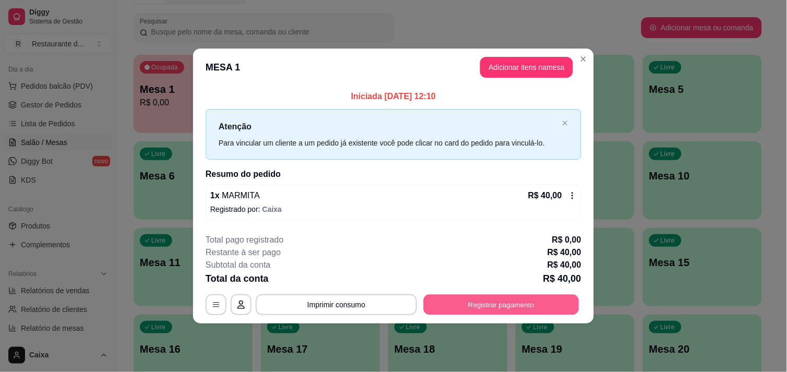
click at [518, 295] on button "Registrar pagamento" at bounding box center [502, 305] width 156 height 20
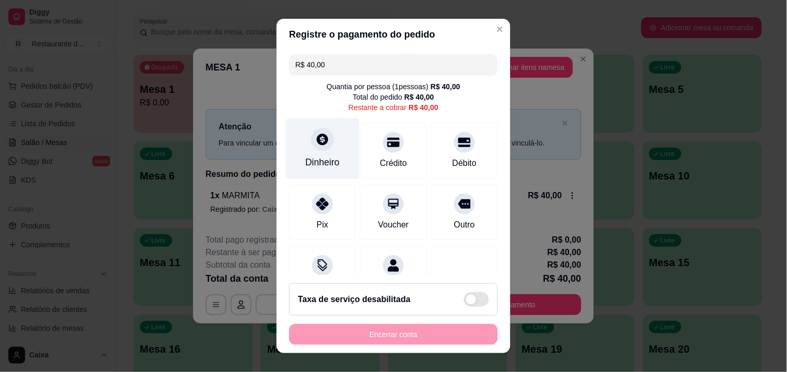
click at [299, 145] on div "Dinheiro" at bounding box center [323, 148] width 74 height 61
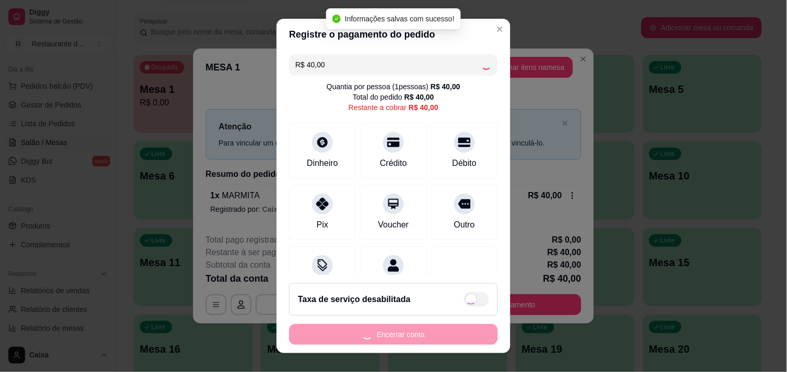
type input "R$ 0,00"
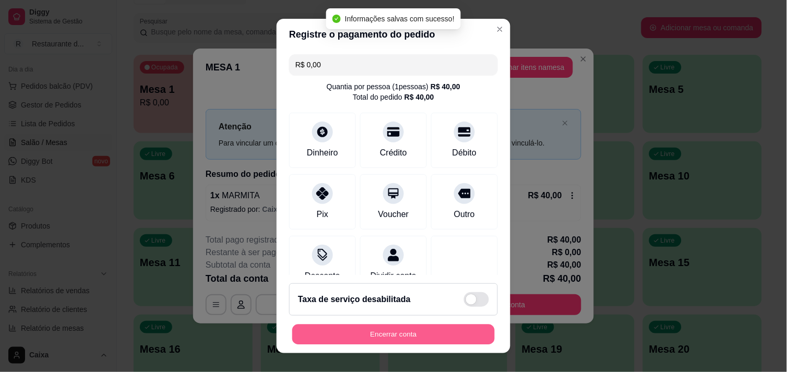
click at [429, 324] on div "Encerrar conta" at bounding box center [393, 334] width 209 height 21
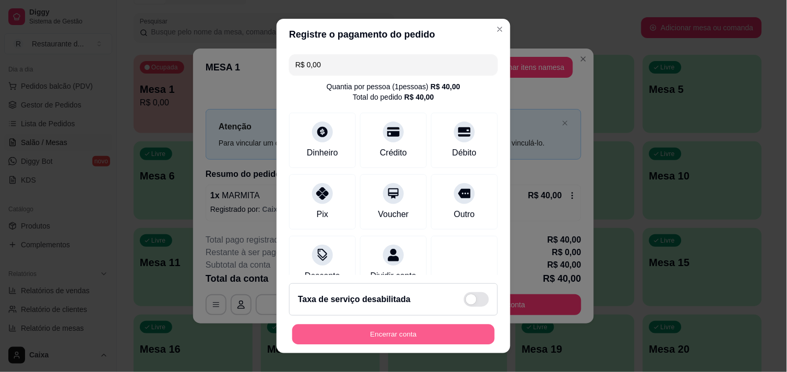
click at [417, 334] on button "Encerrar conta" at bounding box center [393, 335] width 203 height 20
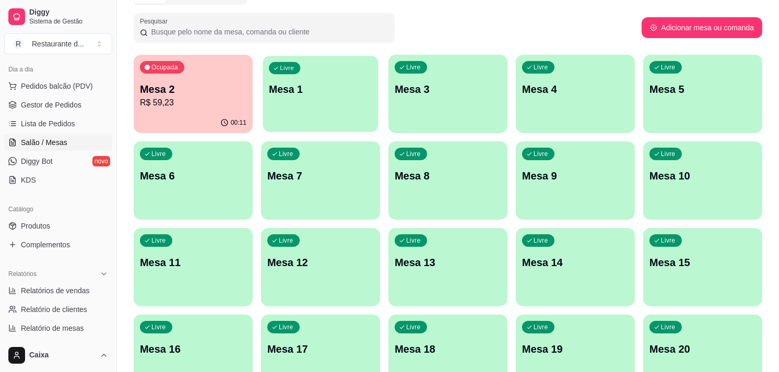
click at [325, 90] on p "Mesa 1" at bounding box center [320, 89] width 103 height 14
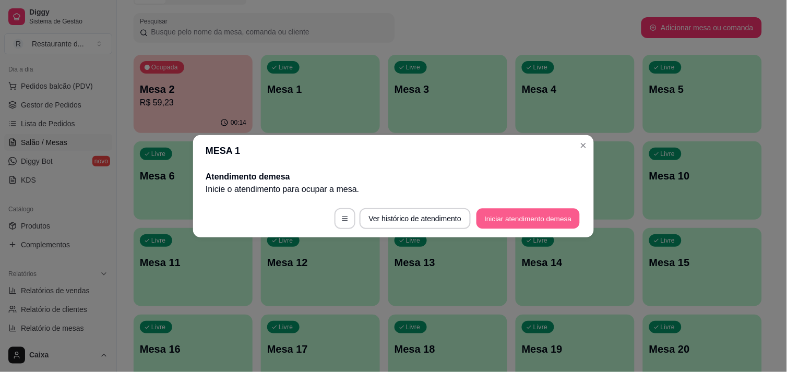
click at [525, 215] on button "Iniciar atendimento de mesa" at bounding box center [528, 218] width 103 height 20
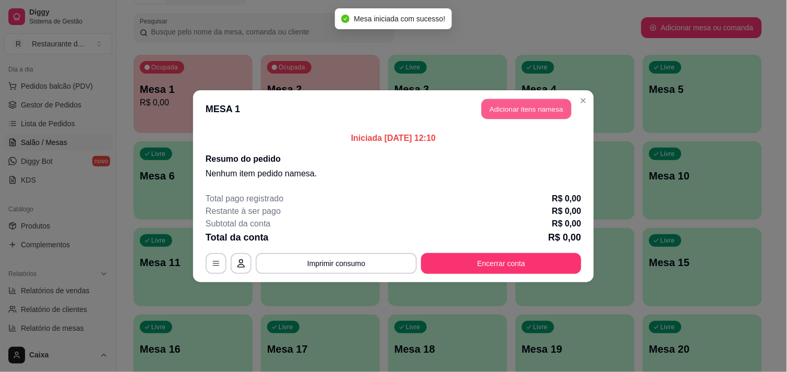
click at [517, 116] on button "Adicionar itens na mesa" at bounding box center [527, 109] width 90 height 20
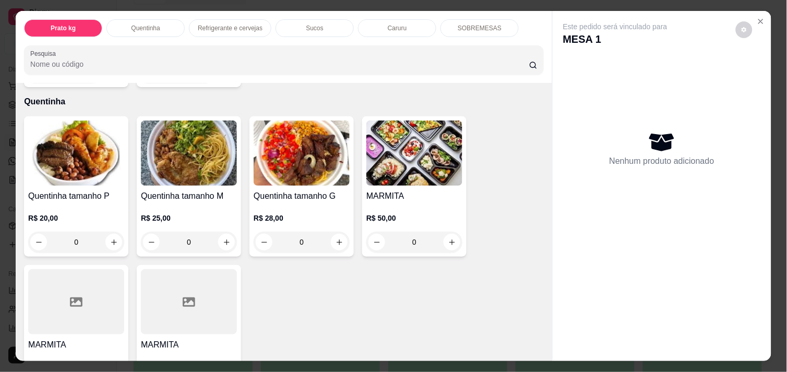
scroll to position [185, 0]
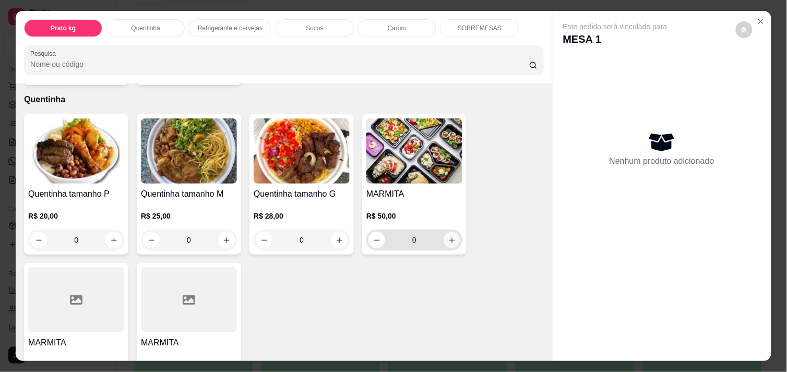
click at [448, 237] on icon "increase-product-quantity" at bounding box center [452, 241] width 8 height 8
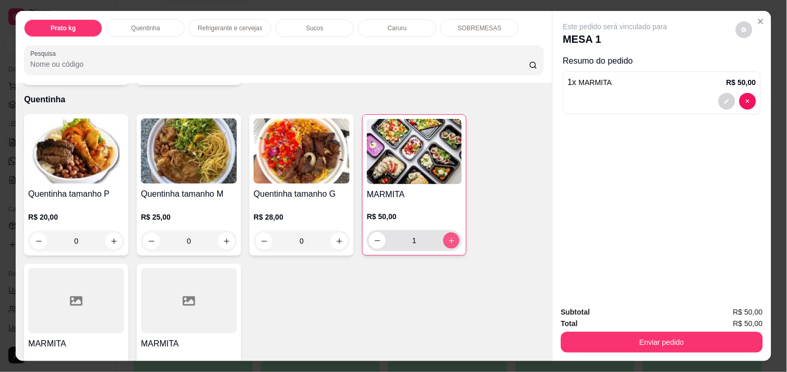
click at [448, 237] on icon "increase-product-quantity" at bounding box center [452, 241] width 8 height 8
type input "2"
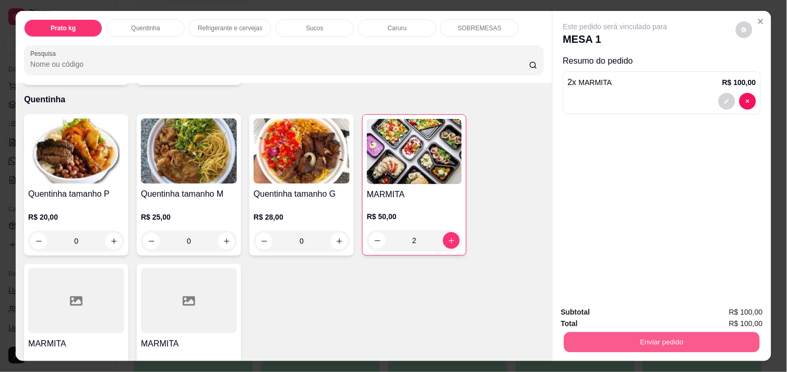
click at [657, 336] on button "Enviar pedido" at bounding box center [662, 342] width 196 height 20
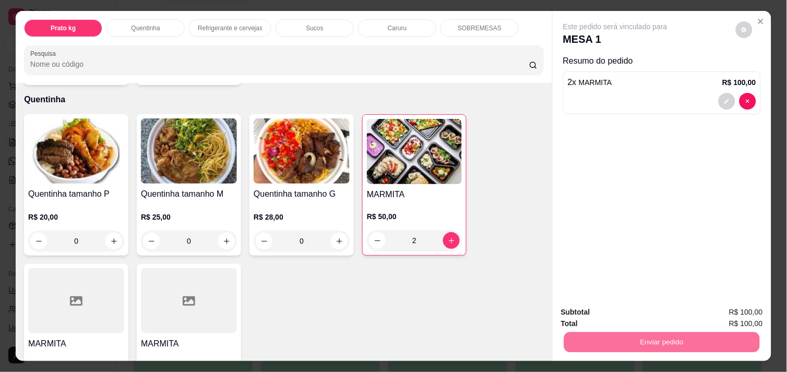
click at [750, 312] on button "Enviar pedido" at bounding box center [735, 312] width 57 height 19
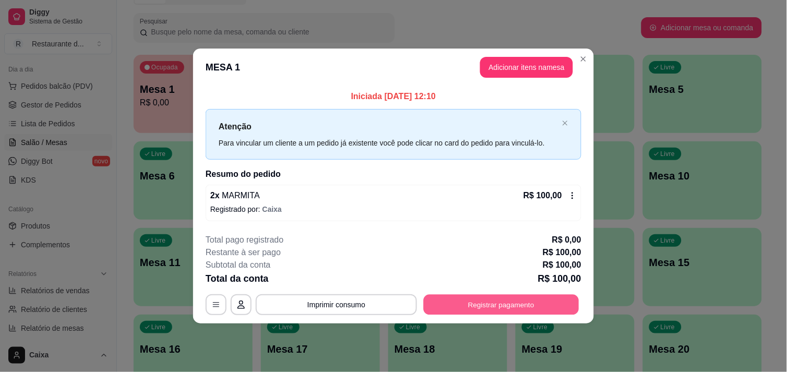
click at [512, 301] on button "Registrar pagamento" at bounding box center [502, 305] width 156 height 20
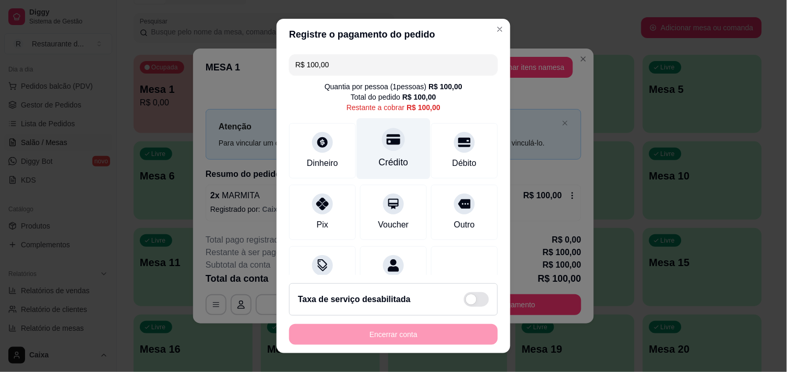
click at [374, 149] on div "Crédito" at bounding box center [394, 148] width 74 height 61
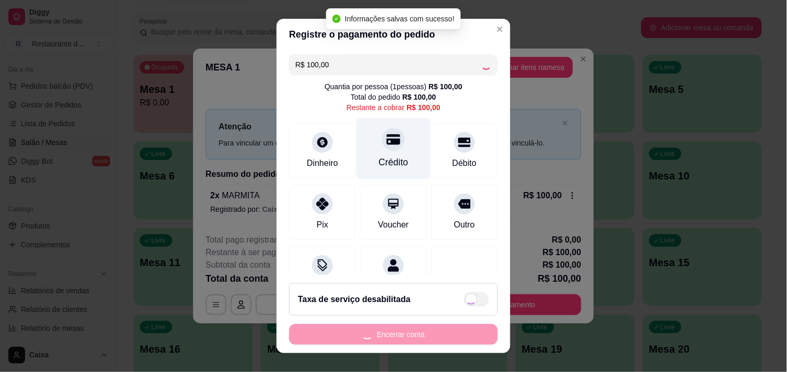
type input "R$ 0,00"
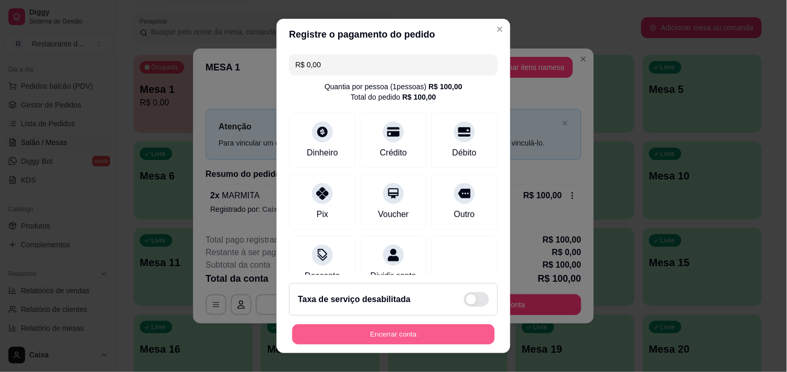
click at [398, 327] on button "Encerrar conta" at bounding box center [393, 335] width 203 height 20
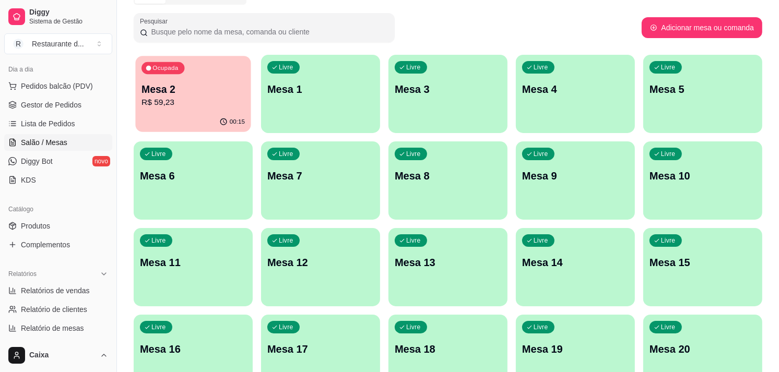
click at [192, 92] on p "Mesa 2" at bounding box center [192, 89] width 103 height 14
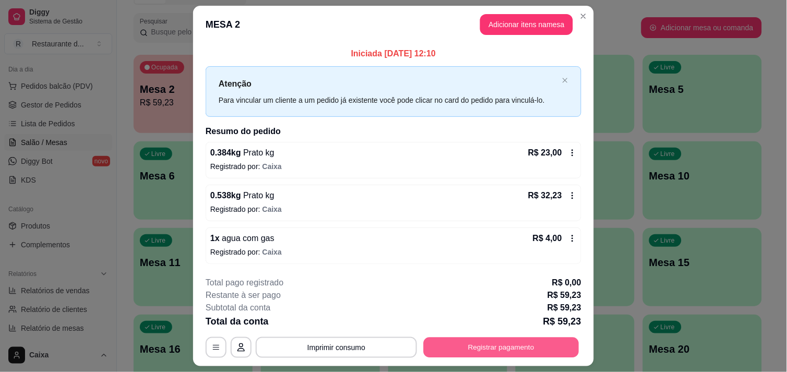
click at [496, 351] on button "Registrar pagamento" at bounding box center [502, 348] width 156 height 20
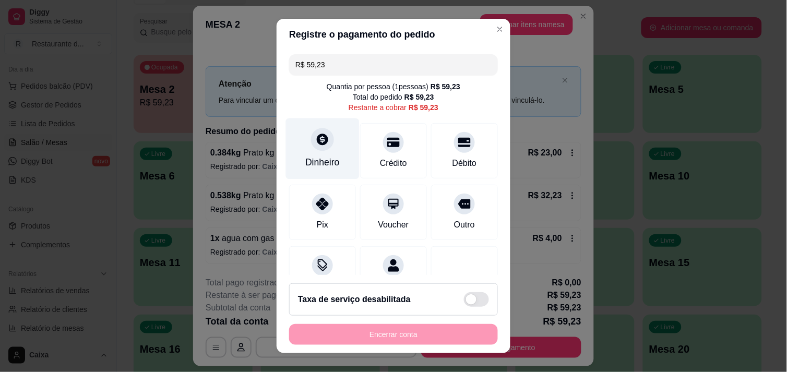
click at [317, 138] on icon at bounding box center [323, 140] width 14 height 14
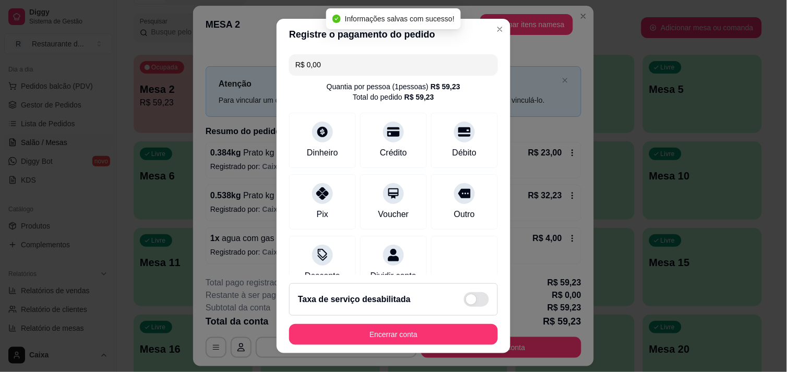
type input "R$ 0,00"
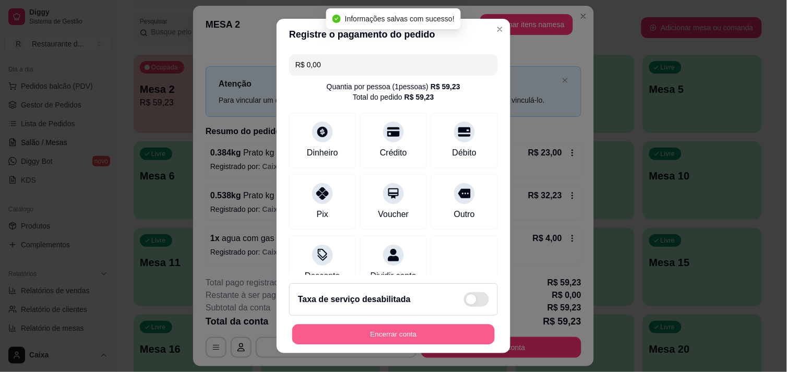
click at [427, 332] on button "Encerrar conta" at bounding box center [393, 335] width 203 height 20
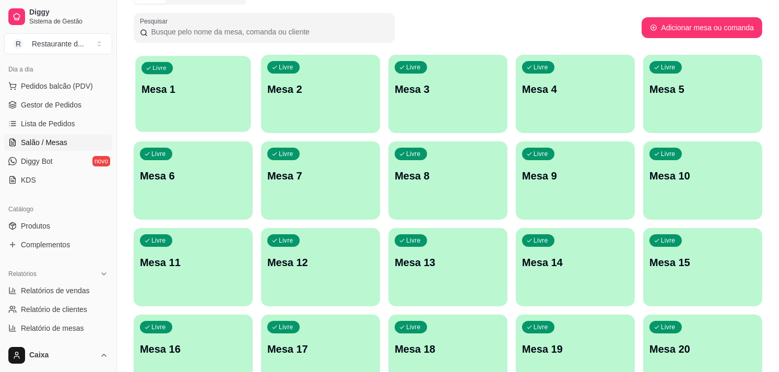
click at [223, 90] on p "Mesa 1" at bounding box center [192, 89] width 103 height 14
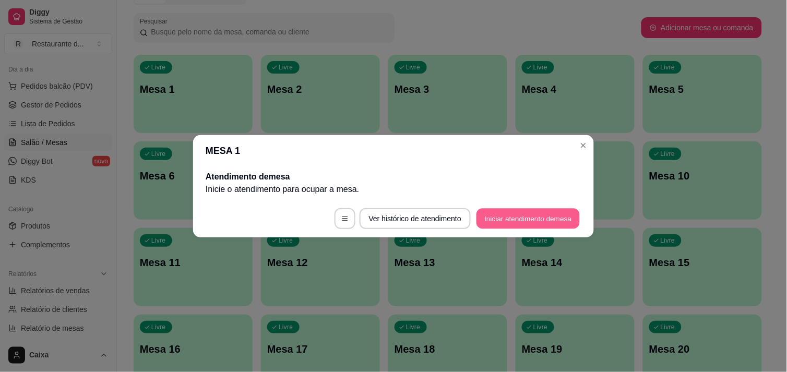
click at [499, 212] on button "Iniciar atendimento de mesa" at bounding box center [528, 218] width 103 height 20
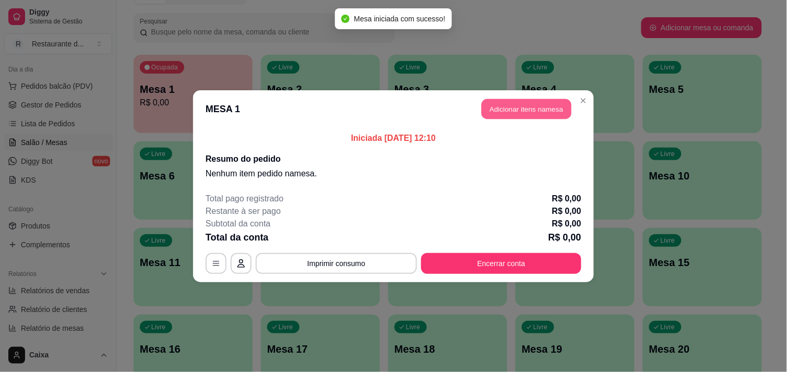
click at [548, 112] on button "Adicionar itens na mesa" at bounding box center [527, 109] width 90 height 20
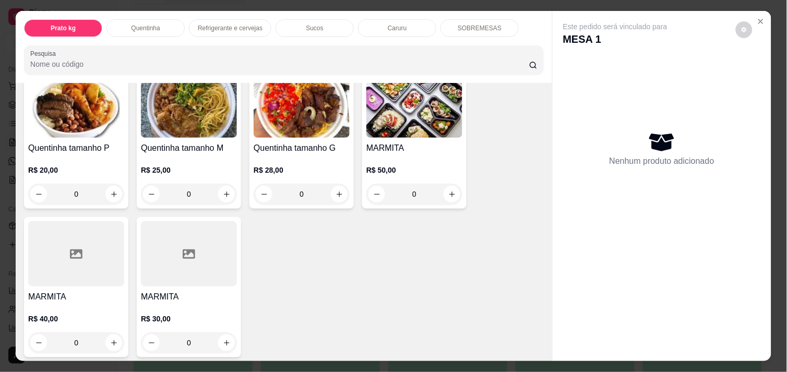
scroll to position [232, 0]
click at [227, 335] on button "increase-product-quantity" at bounding box center [227, 343] width 16 height 16
type input "1"
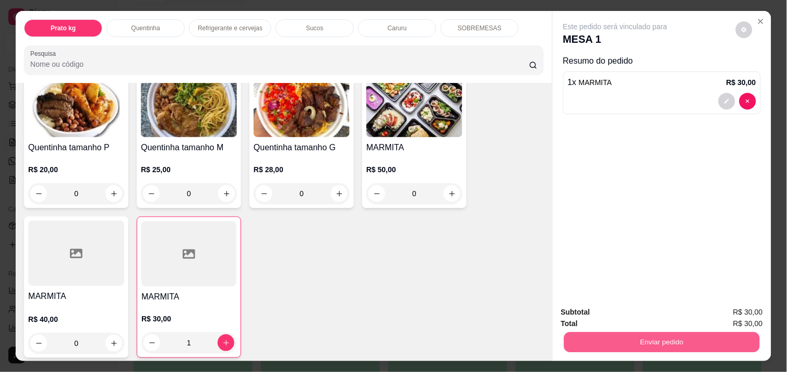
click at [667, 336] on button "Enviar pedido" at bounding box center [662, 342] width 196 height 20
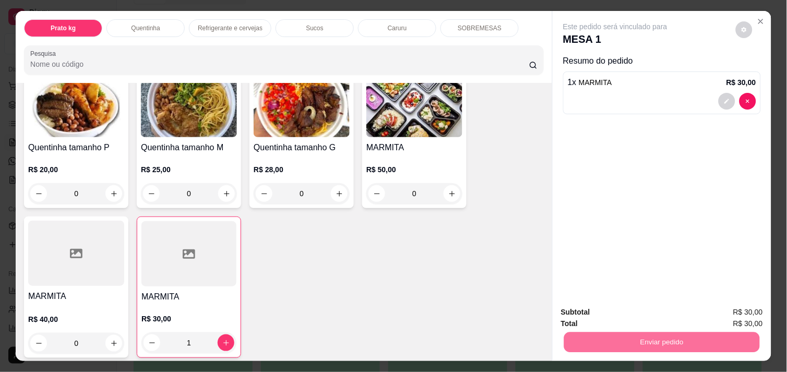
click at [724, 305] on button "Enviar pedido" at bounding box center [735, 312] width 57 height 19
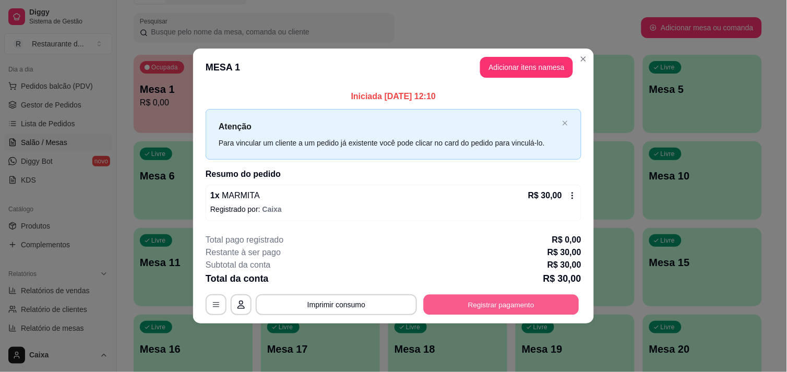
click at [494, 308] on button "Registrar pagamento" at bounding box center [502, 305] width 156 height 20
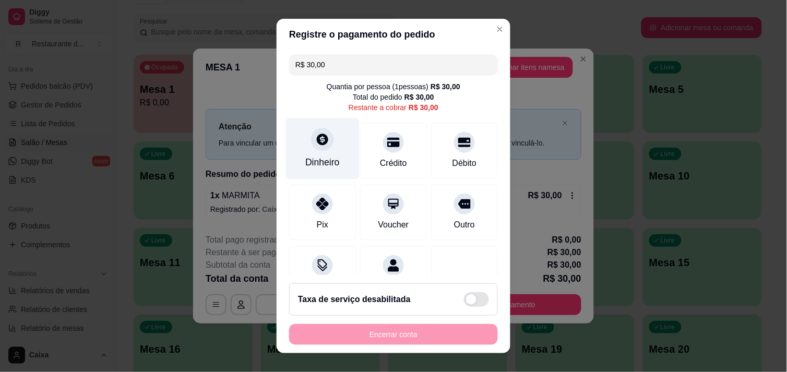
click at [304, 146] on div "Dinheiro" at bounding box center [323, 148] width 74 height 61
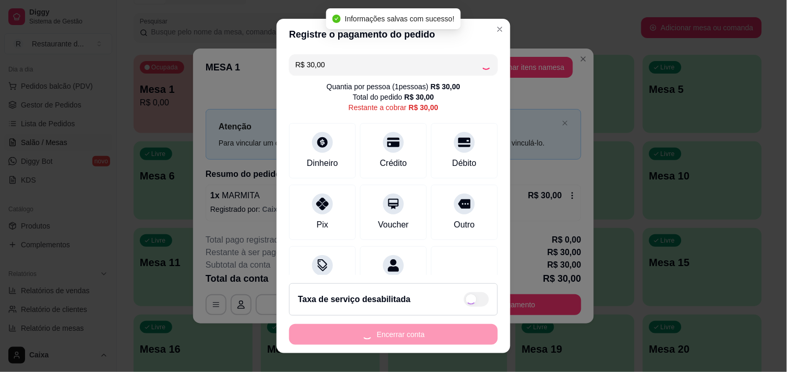
type input "R$ 0,00"
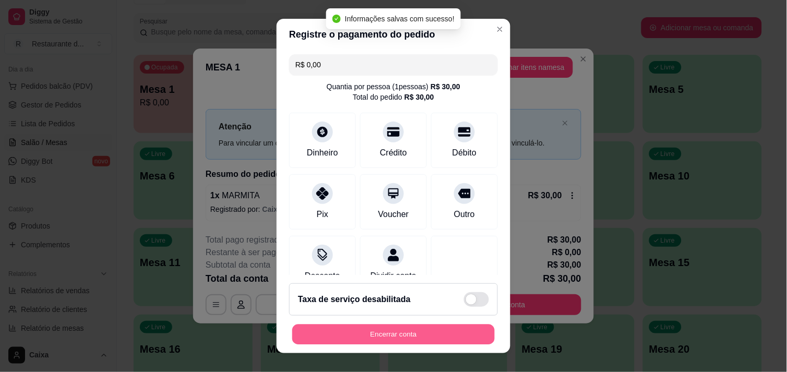
click at [430, 330] on button "Encerrar conta" at bounding box center [393, 335] width 203 height 20
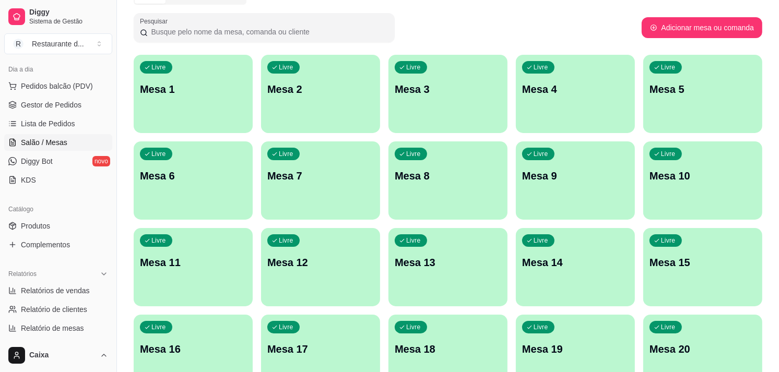
click at [268, 111] on div "Livre Mesa 2" at bounding box center [320, 88] width 119 height 66
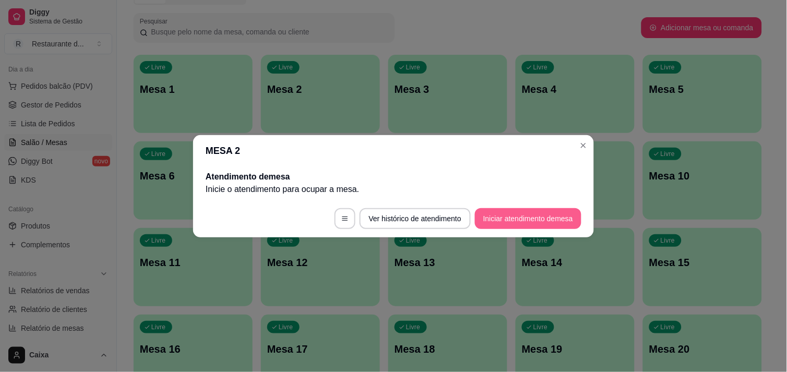
click at [512, 222] on button "Iniciar atendimento de mesa" at bounding box center [528, 218] width 107 height 21
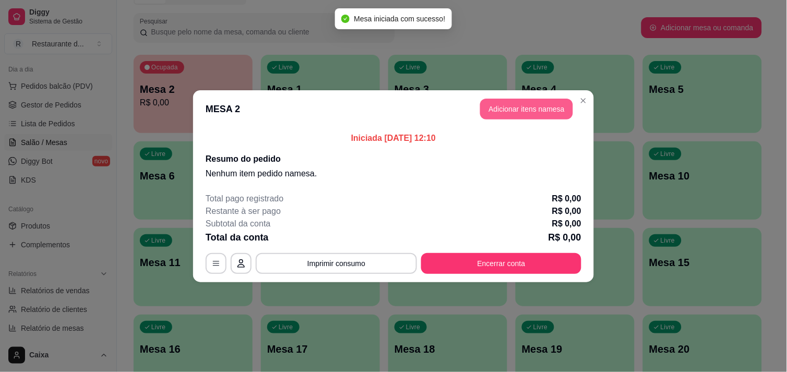
click at [554, 112] on button "Adicionar itens na mesa" at bounding box center [526, 109] width 93 height 21
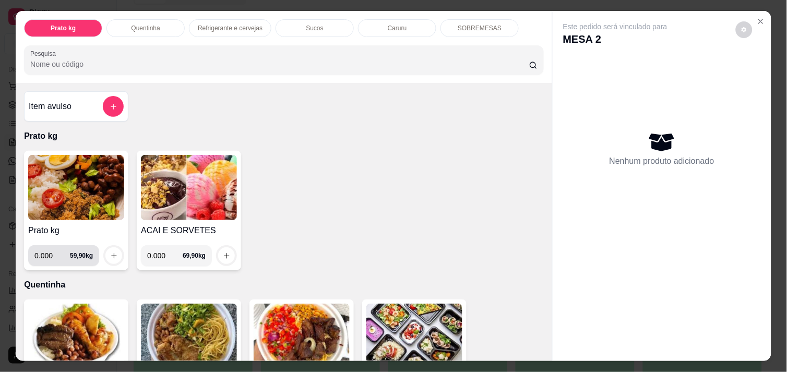
click at [48, 245] on input "0.000" at bounding box center [52, 255] width 36 height 21
type input "0.278"
click at [114, 255] on button "increase-product-quantity" at bounding box center [114, 256] width 16 height 16
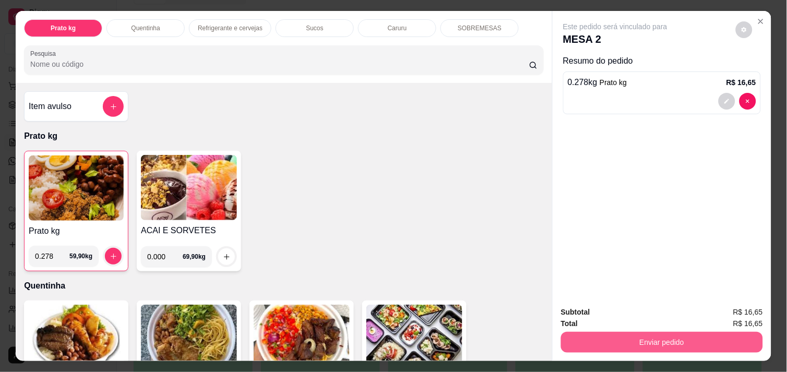
click at [688, 344] on button "Enviar pedido" at bounding box center [662, 342] width 202 height 21
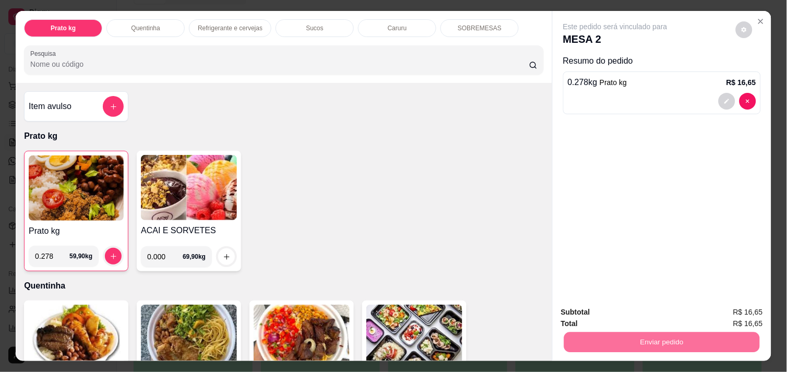
click at [726, 308] on button "Enviar pedido" at bounding box center [735, 313] width 59 height 20
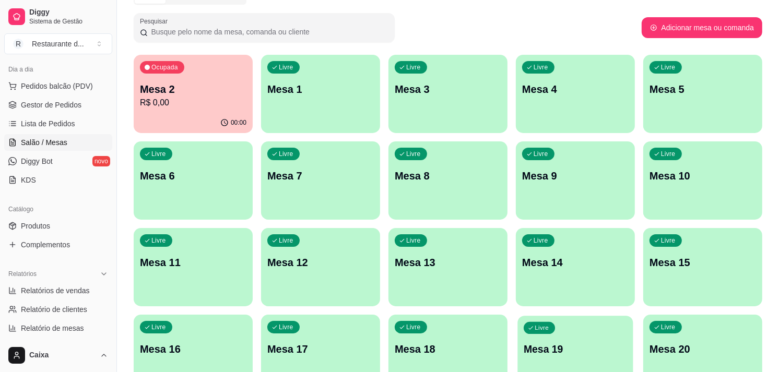
click at [613, 327] on div "Livre Mesa 19" at bounding box center [574, 348] width 115 height 64
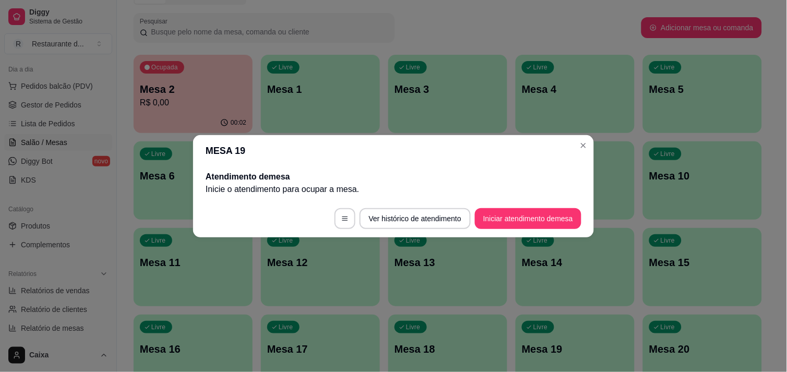
click at [525, 200] on footer "Ver histórico de atendimento Iniciar atendimento de mesa" at bounding box center [393, 219] width 401 height 38
click at [525, 212] on button "Iniciar atendimento de mesa" at bounding box center [528, 218] width 107 height 21
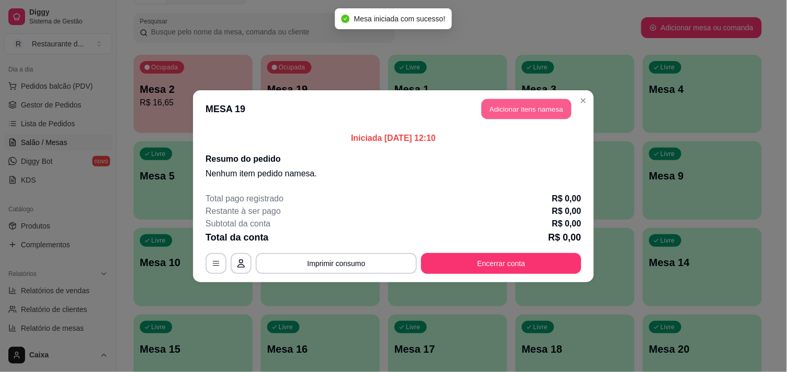
click at [512, 107] on button "Adicionar itens na mesa" at bounding box center [527, 109] width 90 height 20
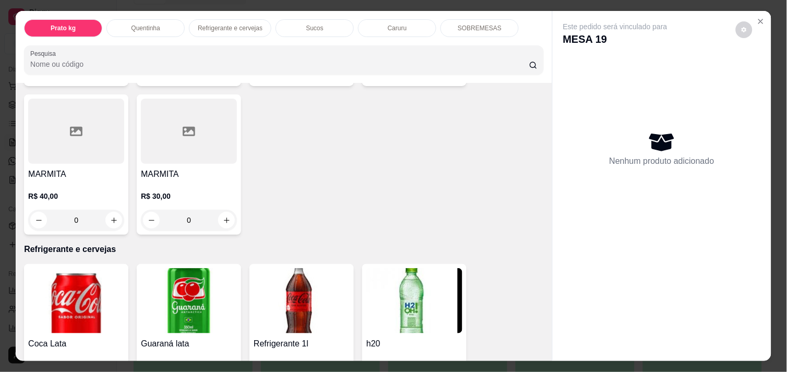
scroll to position [348, 0]
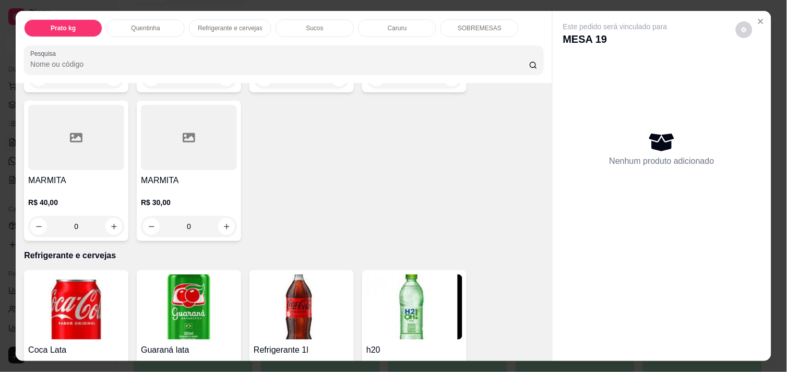
click at [226, 234] on div "MARMITA R$ 30,00 0" at bounding box center [189, 171] width 104 height 140
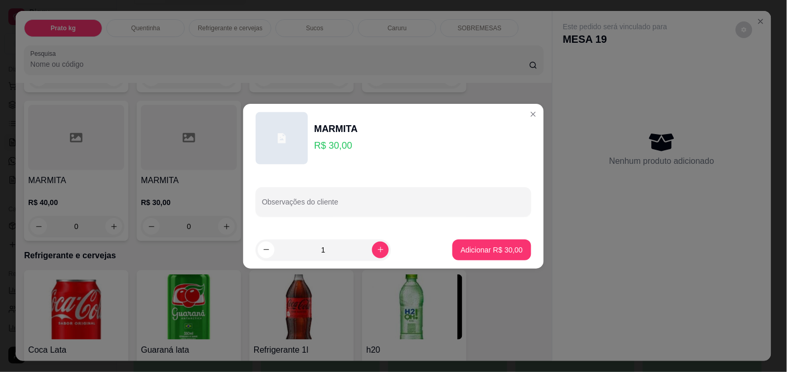
drag, startPoint x: 502, startPoint y: 263, endPoint x: 499, endPoint y: 270, distance: 8.0
click at [500, 269] on div "MARMITA R$ 30,00 Observações do cliente 1 Adicionar R$ 30,00" at bounding box center [393, 186] width 787 height 372
click at [494, 251] on p "Adicionar R$ 30,00" at bounding box center [492, 250] width 62 height 10
type input "1"
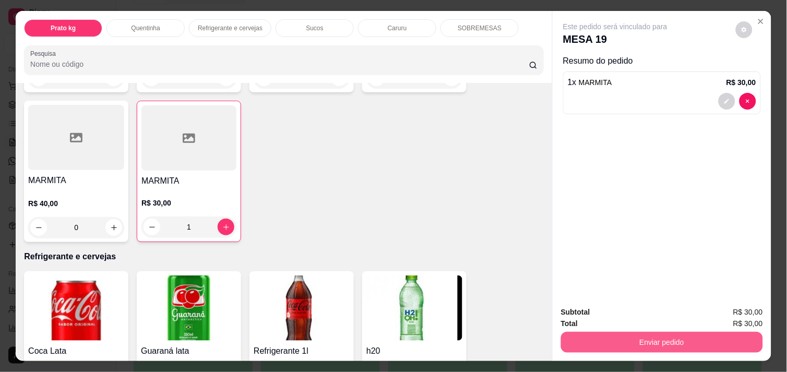
click at [668, 333] on button "Enviar pedido" at bounding box center [662, 342] width 202 height 21
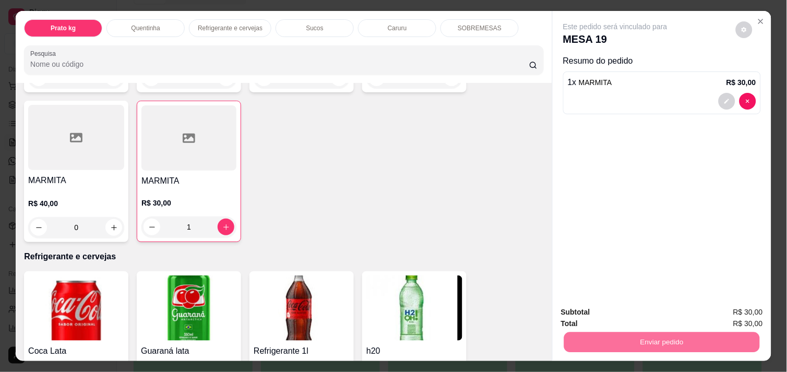
click at [747, 315] on button "Enviar pedido" at bounding box center [735, 313] width 59 height 20
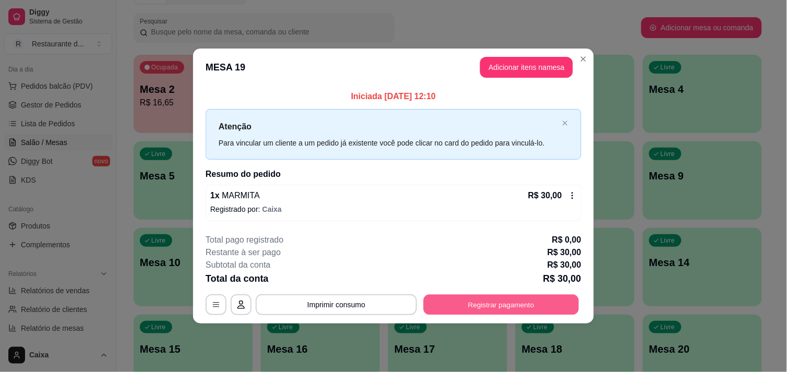
click at [499, 307] on button "Registrar pagamento" at bounding box center [502, 305] width 156 height 20
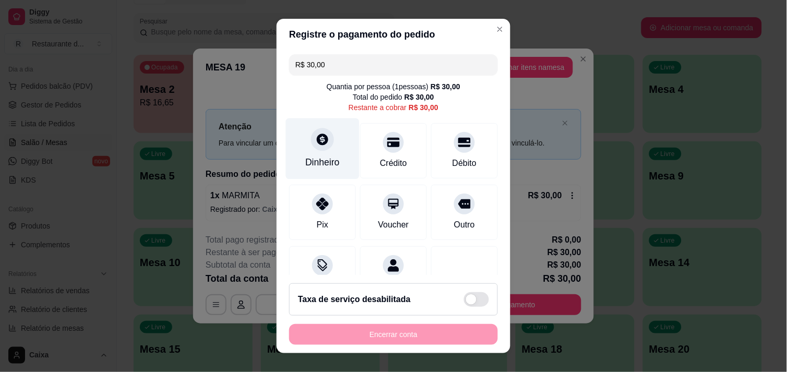
click at [336, 135] on div "Dinheiro" at bounding box center [323, 148] width 74 height 61
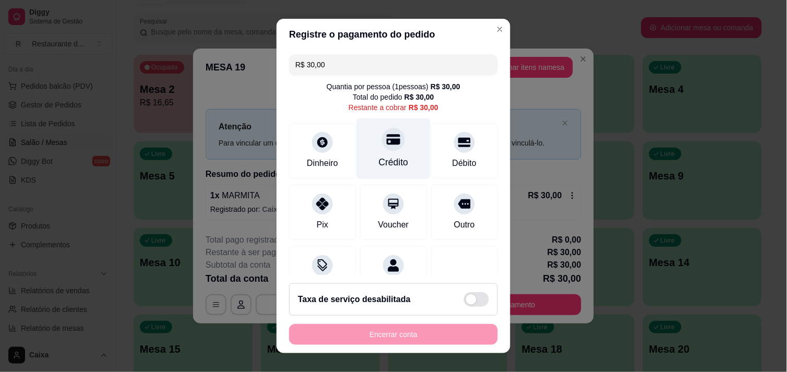
click at [394, 157] on div "Crédito" at bounding box center [394, 163] width 30 height 14
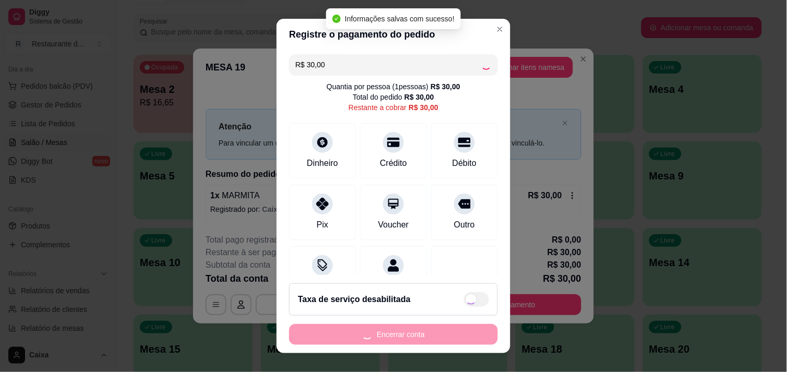
type input "R$ 0,00"
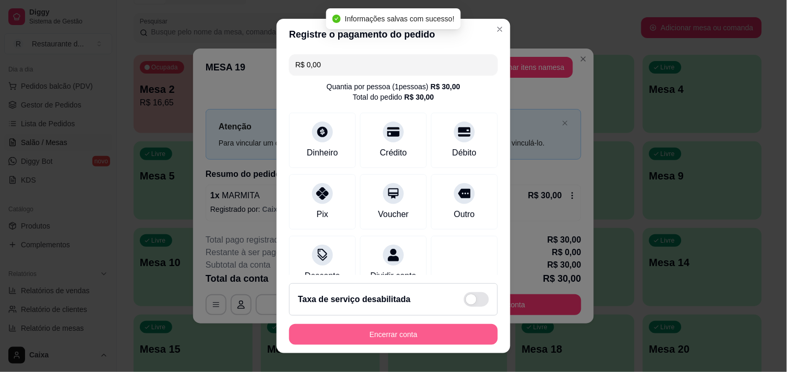
click at [398, 338] on button "Encerrar conta" at bounding box center [393, 334] width 209 height 21
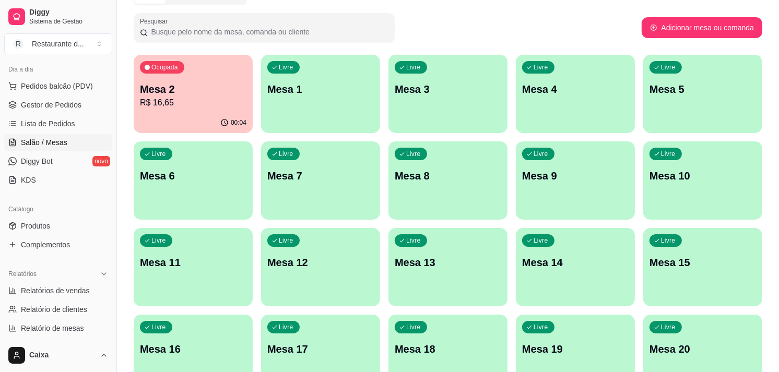
click at [225, 110] on div "Ocupada Mesa 2 R$ 16,65" at bounding box center [193, 84] width 119 height 58
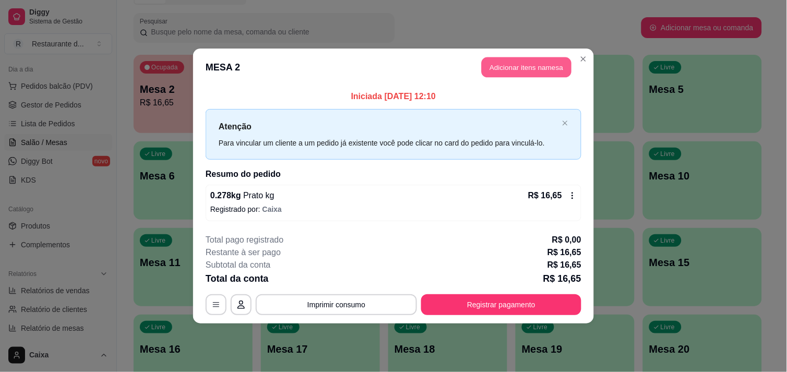
click at [502, 63] on button "Adicionar itens na mesa" at bounding box center [527, 67] width 90 height 20
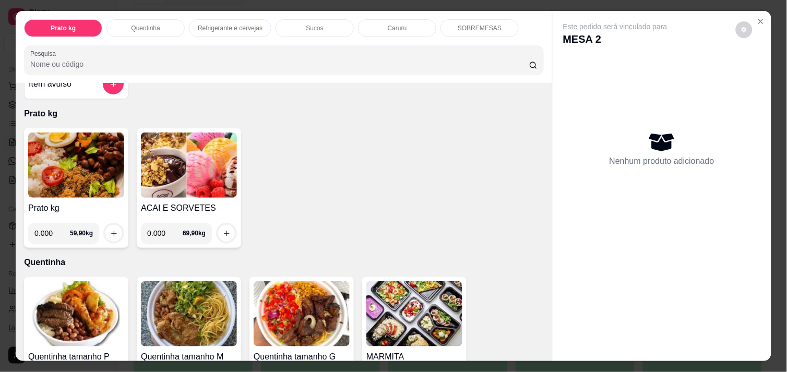
scroll to position [0, 0]
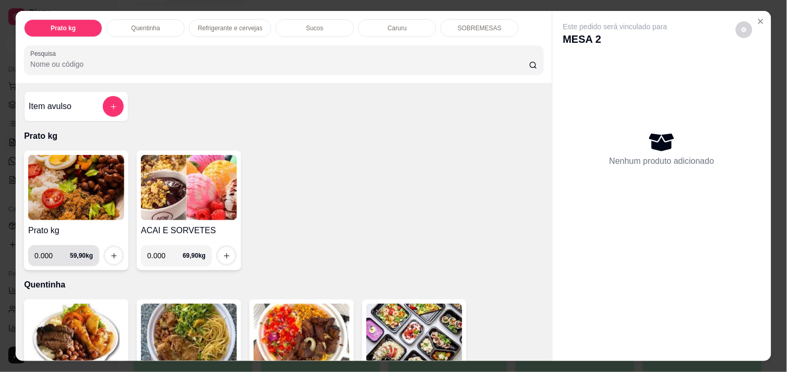
click at [48, 251] on input "0.000" at bounding box center [52, 255] width 36 height 21
click at [49, 251] on input "0.000" at bounding box center [52, 255] width 36 height 21
type input "0.272"
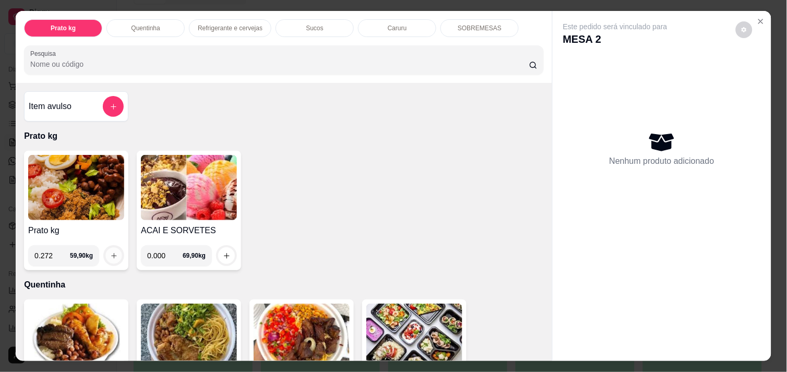
click at [111, 253] on icon "increase-product-quantity" at bounding box center [113, 255] width 5 height 5
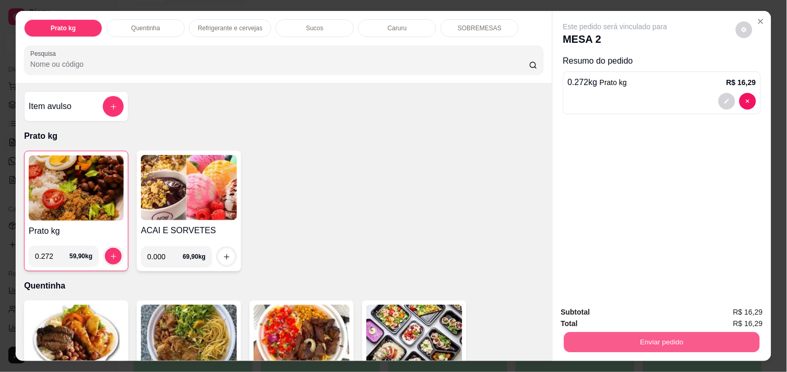
click at [707, 346] on button "Enviar pedido" at bounding box center [662, 342] width 196 height 20
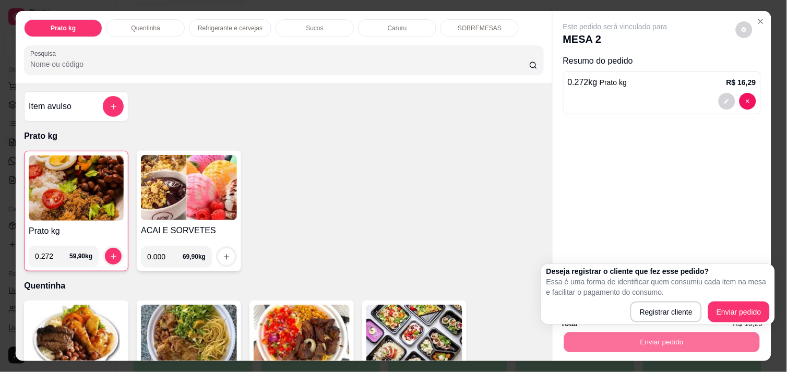
click at [735, 299] on div "Deseja registrar o cliente que fez esse pedido? Essa é uma forma de identificar…" at bounding box center [658, 294] width 223 height 56
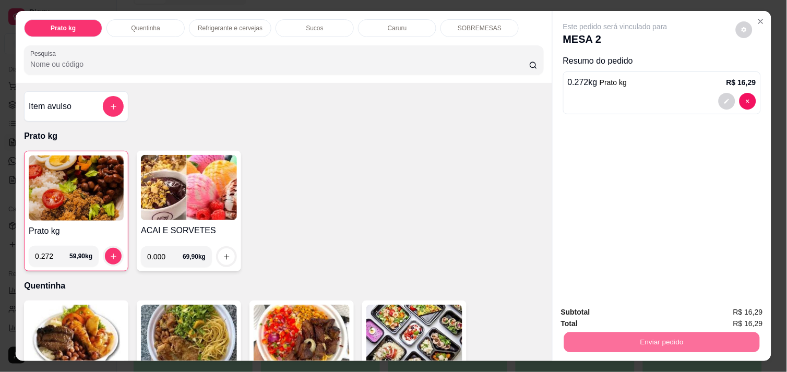
click at [738, 307] on button "Enviar pedido" at bounding box center [735, 313] width 59 height 20
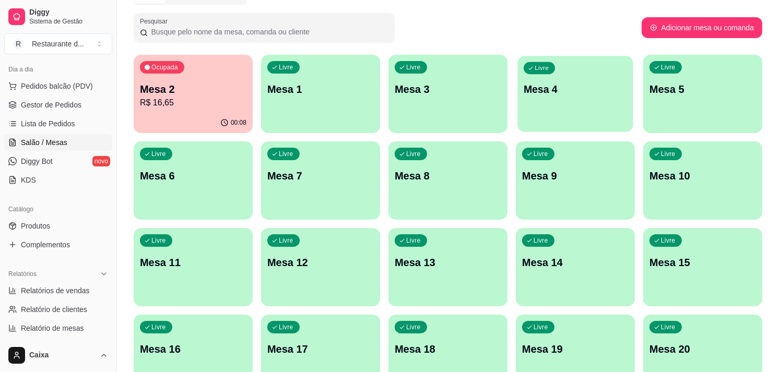
click at [624, 112] on div "Livre Mesa 4" at bounding box center [574, 88] width 115 height 64
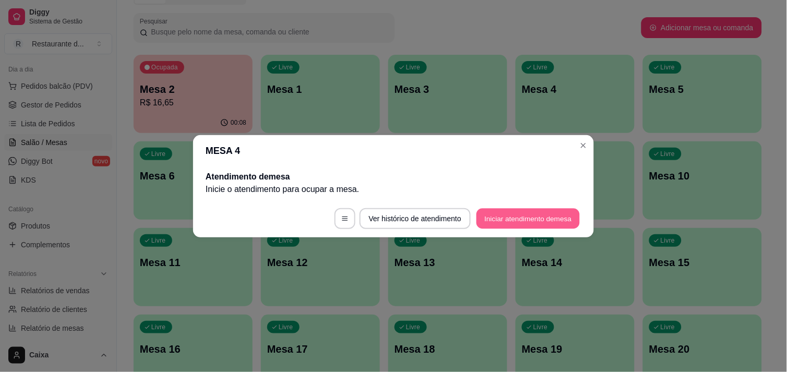
click at [568, 211] on button "Iniciar atendimento de mesa" at bounding box center [528, 218] width 103 height 20
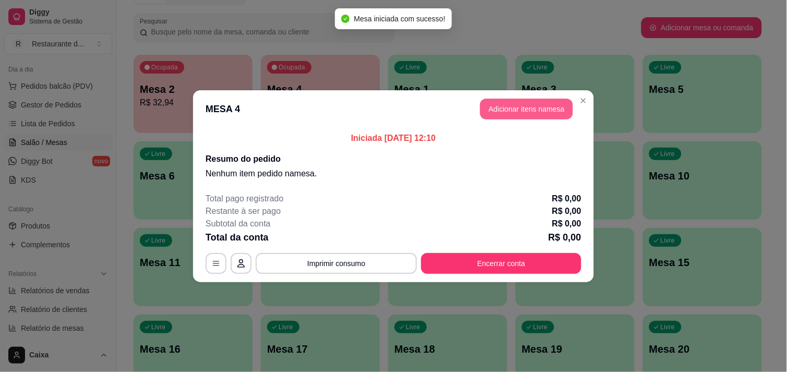
click at [548, 106] on button "Adicionar itens na mesa" at bounding box center [526, 109] width 93 height 21
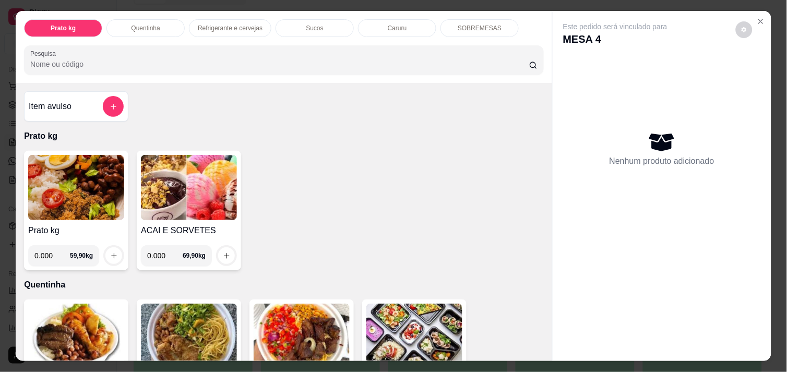
click at [50, 253] on input "0.000" at bounding box center [52, 255] width 36 height 21
type input "0.516"
click at [106, 256] on button "increase-product-quantity" at bounding box center [114, 256] width 16 height 16
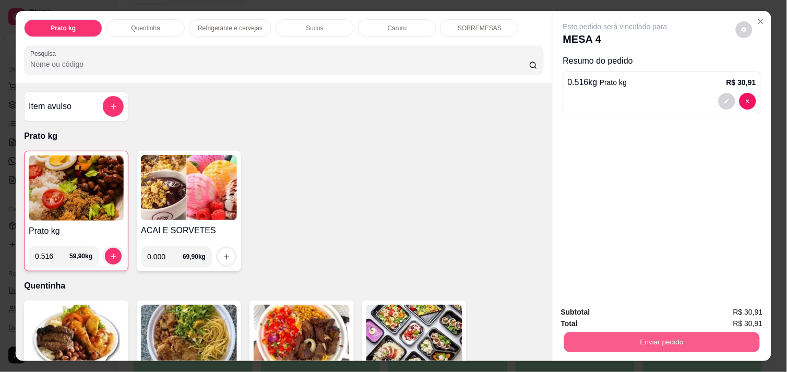
click at [687, 340] on button "Enviar pedido" at bounding box center [662, 342] width 196 height 20
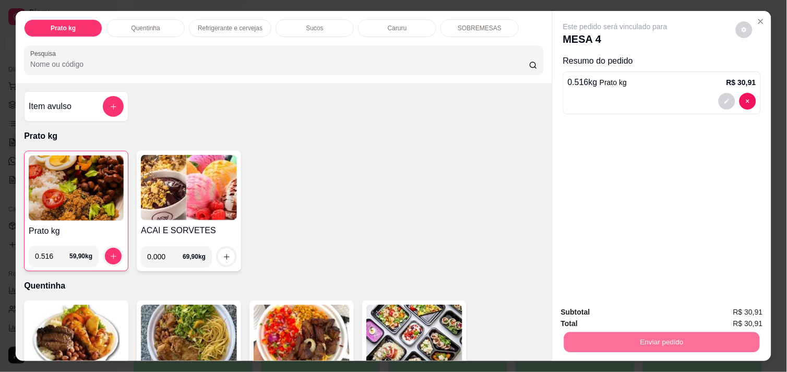
click at [727, 305] on button "Enviar pedido" at bounding box center [735, 312] width 57 height 19
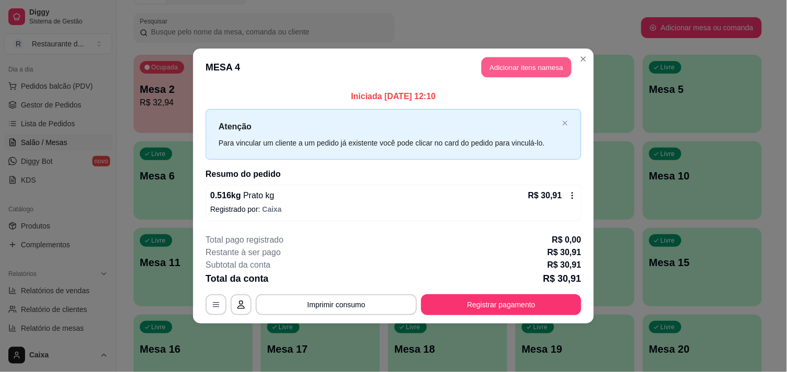
click at [526, 69] on button "Adicionar itens na mesa" at bounding box center [527, 67] width 90 height 20
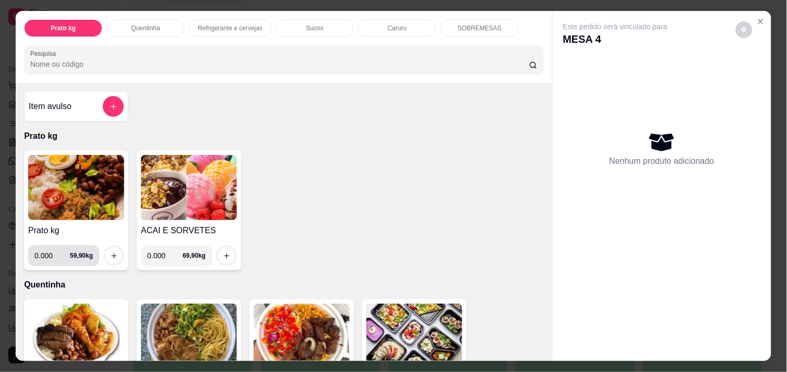
click at [51, 249] on input "0.000" at bounding box center [52, 255] width 36 height 21
type input "0.440"
click at [112, 251] on button "increase-product-quantity" at bounding box center [113, 255] width 17 height 17
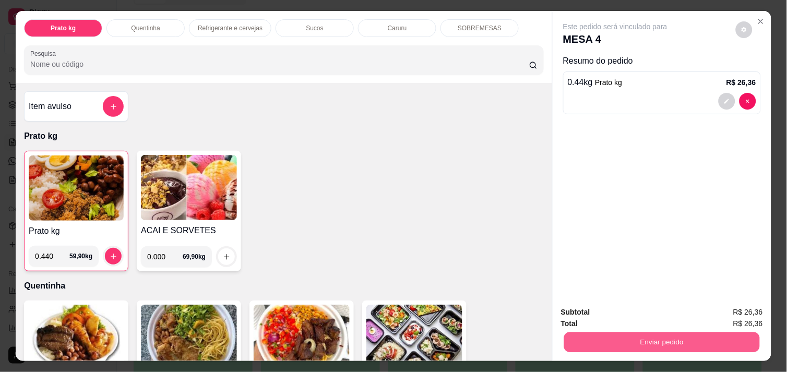
click at [654, 344] on button "Enviar pedido" at bounding box center [662, 342] width 196 height 20
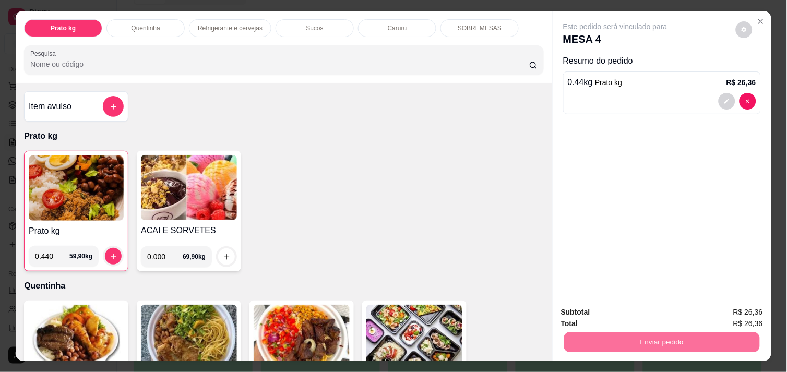
click at [722, 305] on button "Enviar pedido" at bounding box center [735, 313] width 59 height 20
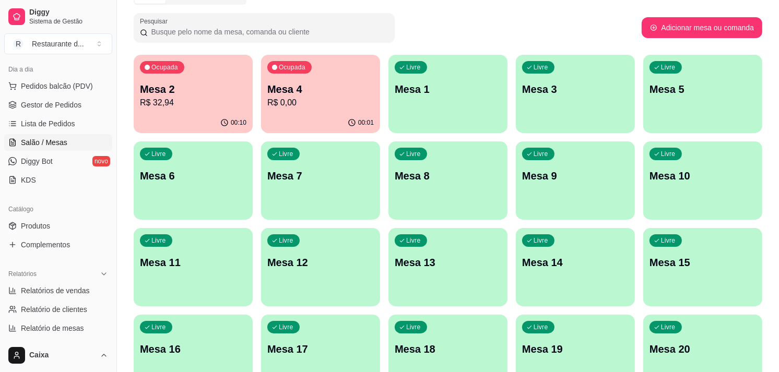
click at [688, 110] on div "Livre Mesa 5" at bounding box center [702, 88] width 119 height 66
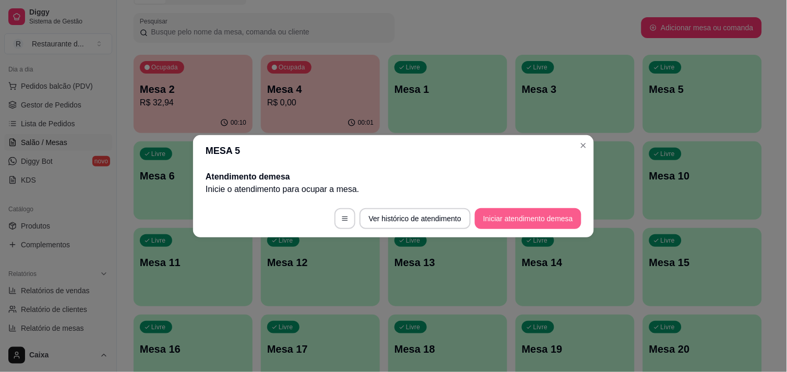
click at [539, 211] on button "Iniciar atendimento de mesa" at bounding box center [528, 218] width 107 height 21
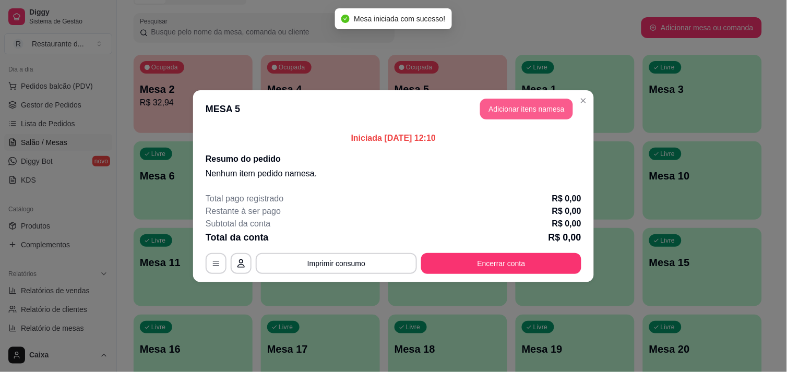
click at [512, 107] on button "Adicionar itens na mesa" at bounding box center [526, 109] width 93 height 21
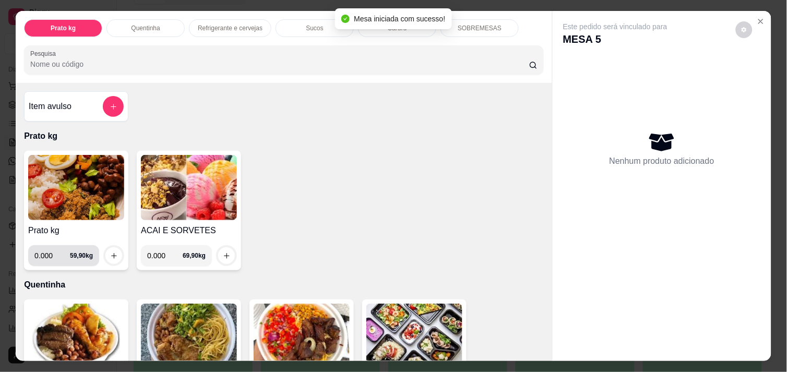
click at [49, 249] on input "0.000" at bounding box center [52, 255] width 36 height 21
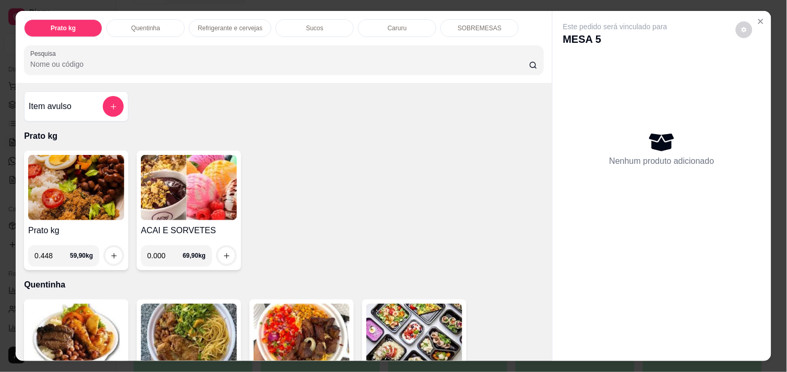
type input "0.448"
click at [106, 252] on button "increase-product-quantity" at bounding box center [114, 256] width 16 height 16
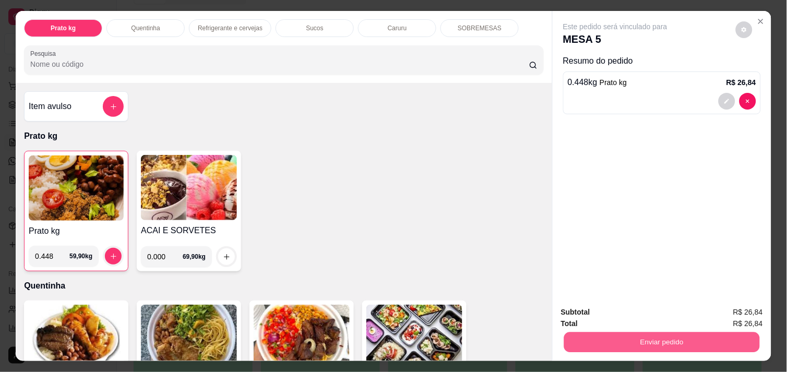
click at [661, 346] on button "Enviar pedido" at bounding box center [662, 342] width 196 height 20
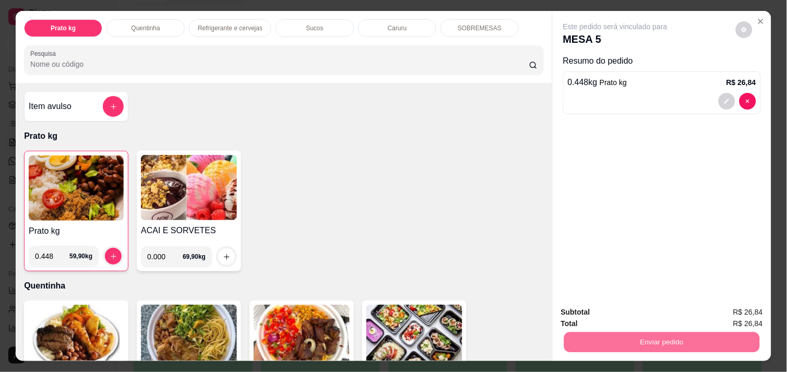
click at [737, 310] on button "Enviar pedido" at bounding box center [735, 313] width 59 height 20
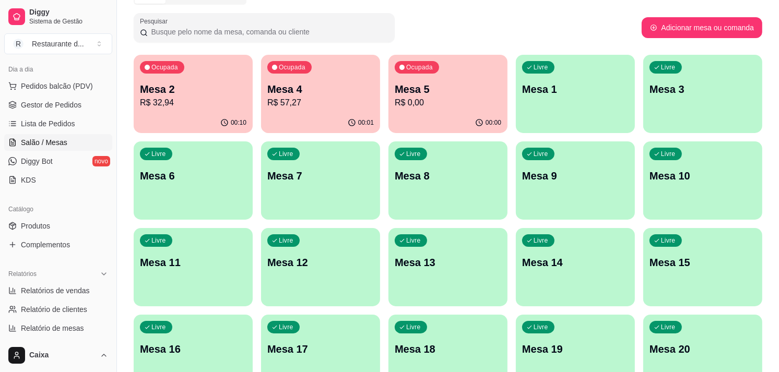
click at [337, 104] on p "R$ 57,27" at bounding box center [320, 103] width 107 height 13
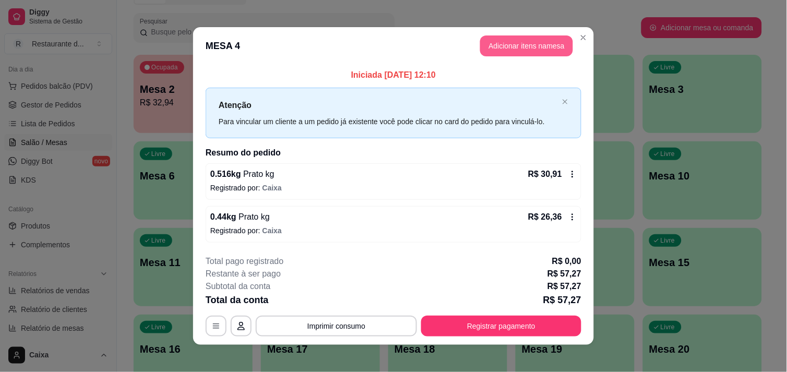
click at [525, 48] on button "Adicionar itens na mesa" at bounding box center [526, 46] width 93 height 21
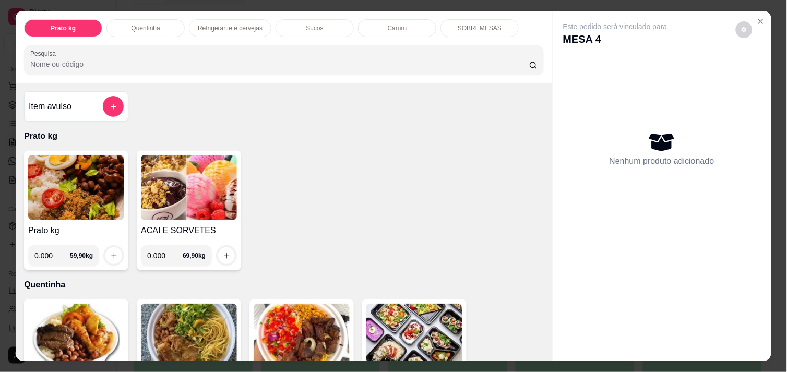
drag, startPoint x: 49, startPoint y: 249, endPoint x: 63, endPoint y: 251, distance: 13.7
click at [55, 249] on input "0.000" at bounding box center [52, 255] width 36 height 21
type input "0.018"
click at [109, 257] on button "increase-product-quantity" at bounding box center [114, 256] width 16 height 16
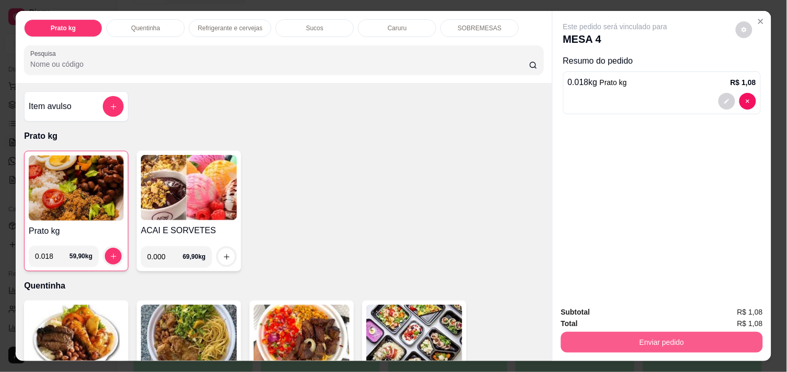
click at [658, 332] on button "Enviar pedido" at bounding box center [662, 342] width 202 height 21
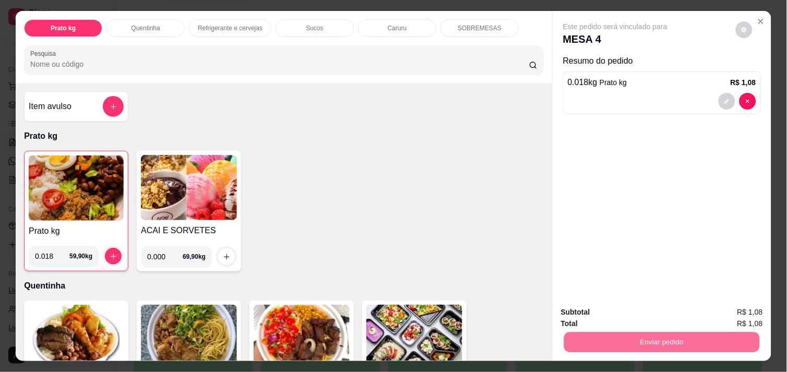
click at [735, 306] on button "Enviar pedido" at bounding box center [735, 313] width 59 height 20
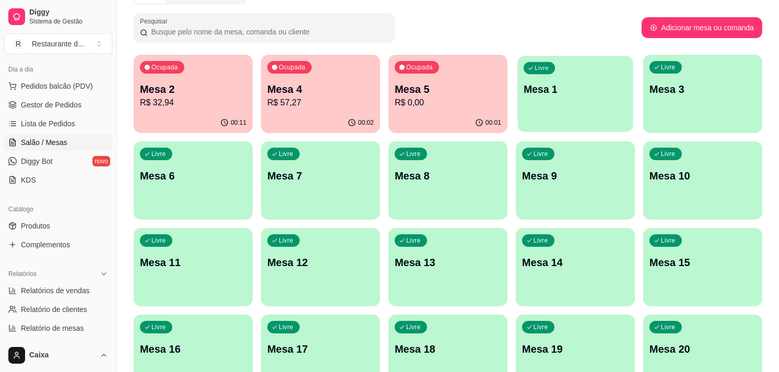
click at [580, 101] on div "Livre Mesa 1" at bounding box center [574, 88] width 115 height 64
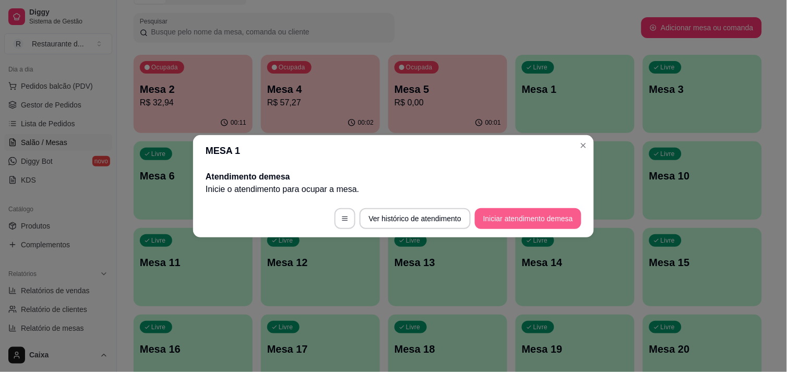
click at [542, 218] on button "Iniciar atendimento de mesa" at bounding box center [528, 218] width 107 height 21
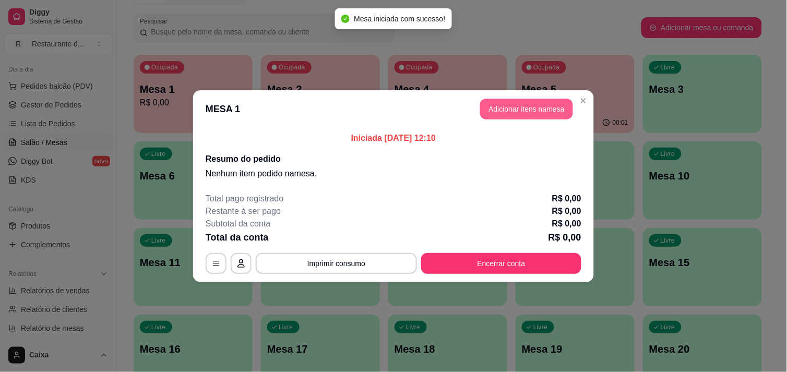
click at [538, 114] on button "Adicionar itens na mesa" at bounding box center [526, 109] width 93 height 21
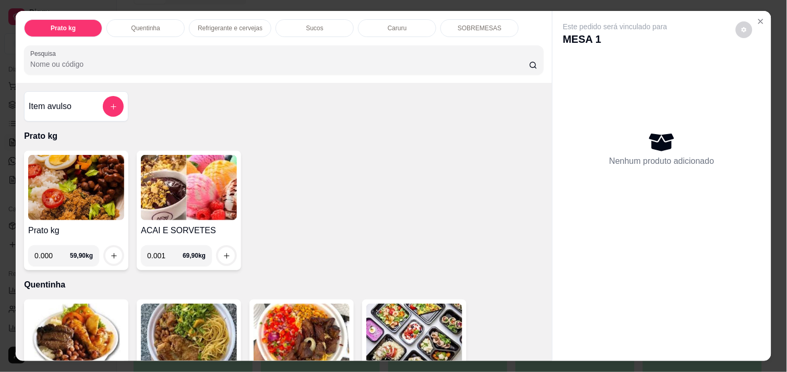
click at [163, 255] on input "0.001" at bounding box center [165, 255] width 36 height 21
type input "0.262"
click at [225, 253] on icon "increase-product-quantity" at bounding box center [227, 256] width 8 height 8
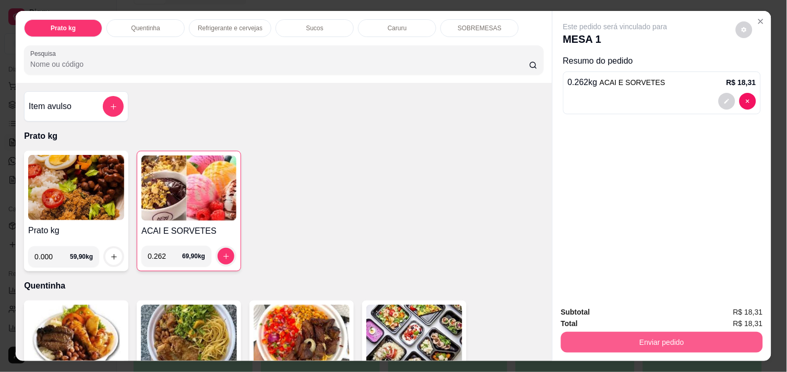
click at [582, 332] on button "Enviar pedido" at bounding box center [662, 342] width 202 height 21
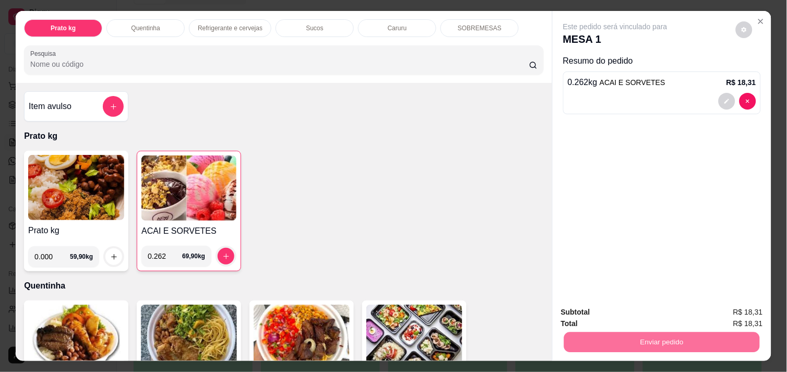
click at [739, 309] on button "Enviar pedido" at bounding box center [735, 313] width 59 height 20
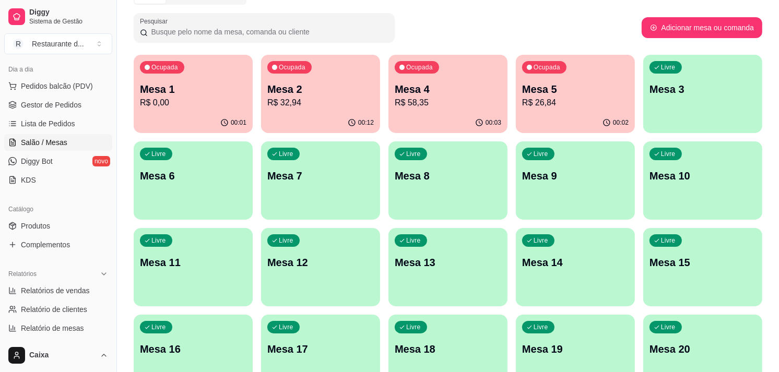
click at [585, 79] on div "Ocupada Mesa 5 R$ 26,84" at bounding box center [575, 84] width 119 height 58
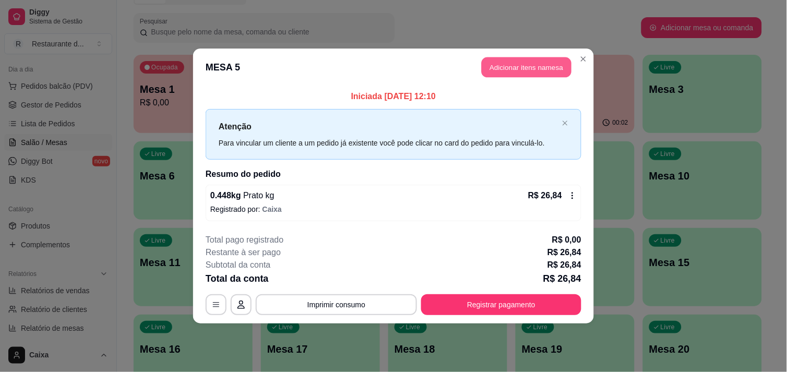
click at [535, 60] on button "Adicionar itens na mesa" at bounding box center [527, 67] width 90 height 20
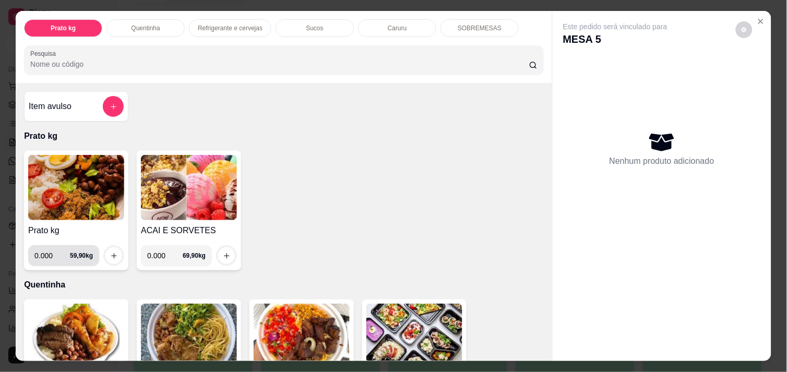
drag, startPoint x: 53, startPoint y: 243, endPoint x: 39, endPoint y: 249, distance: 15.4
click at [44, 246] on input "0.000" at bounding box center [52, 255] width 36 height 21
click at [48, 254] on input "0.000" at bounding box center [52, 255] width 36 height 21
type input "0.394"
click at [112, 257] on button "increase-product-quantity" at bounding box center [113, 255] width 17 height 17
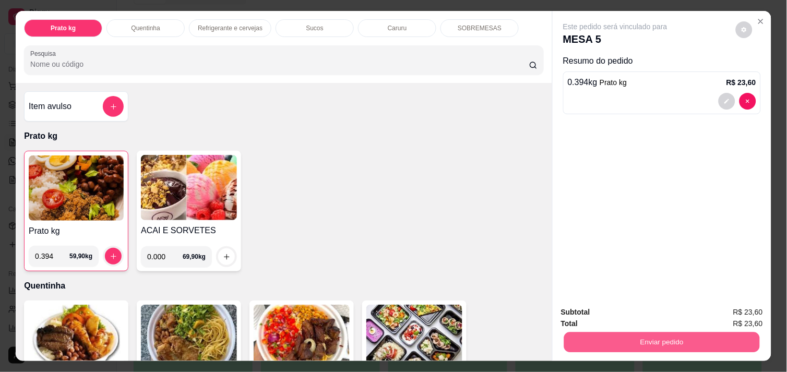
click at [703, 340] on button "Enviar pedido" at bounding box center [662, 342] width 196 height 20
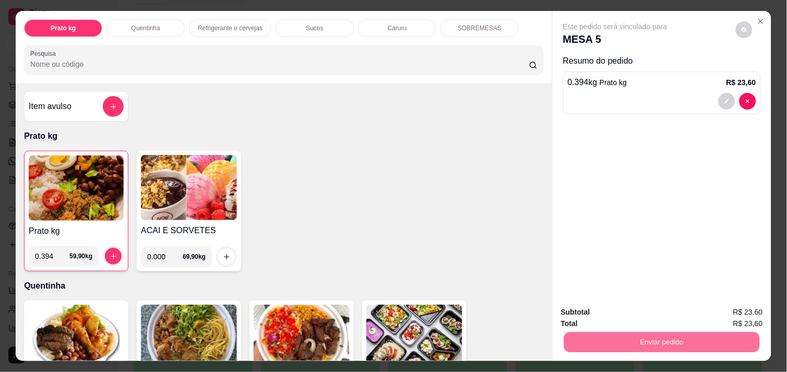
click at [723, 305] on button "Enviar pedido" at bounding box center [735, 312] width 57 height 19
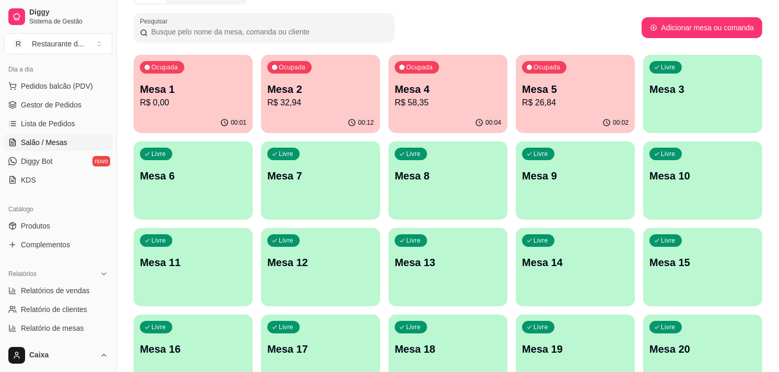
click at [197, 111] on div "Ocupada Mesa 1 R$ 0,00" at bounding box center [193, 84] width 119 height 58
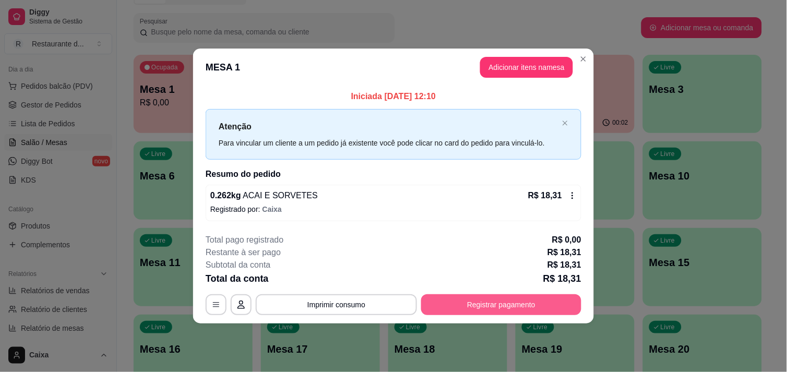
click at [476, 306] on button "Registrar pagamento" at bounding box center [501, 304] width 160 height 21
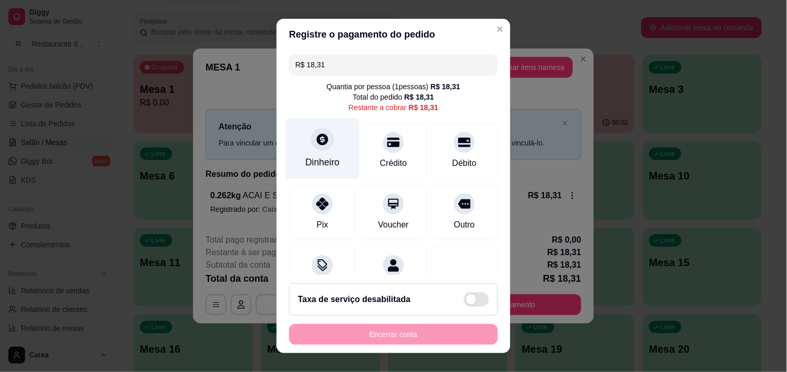
click at [316, 162] on div "Dinheiro" at bounding box center [322, 163] width 34 height 14
type input "R$ 0,00"
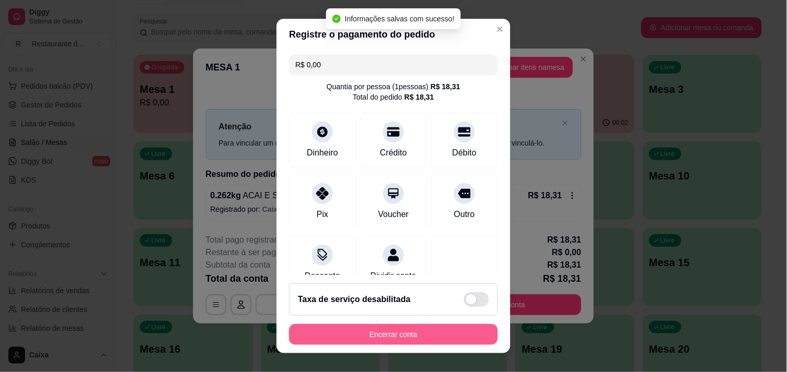
click at [426, 341] on button "Encerrar conta" at bounding box center [393, 334] width 209 height 21
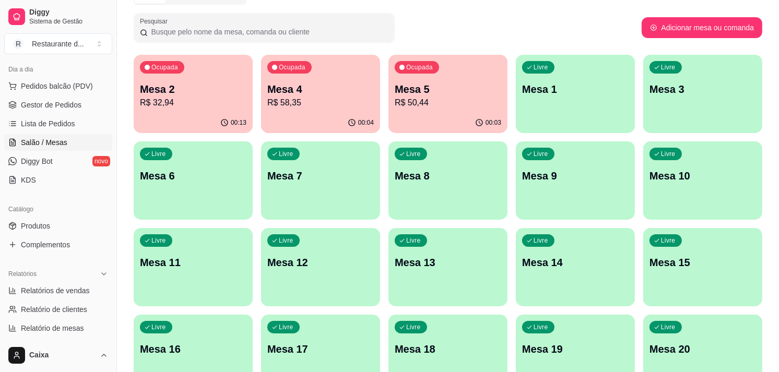
click at [181, 127] on div "00:13" at bounding box center [193, 123] width 119 height 20
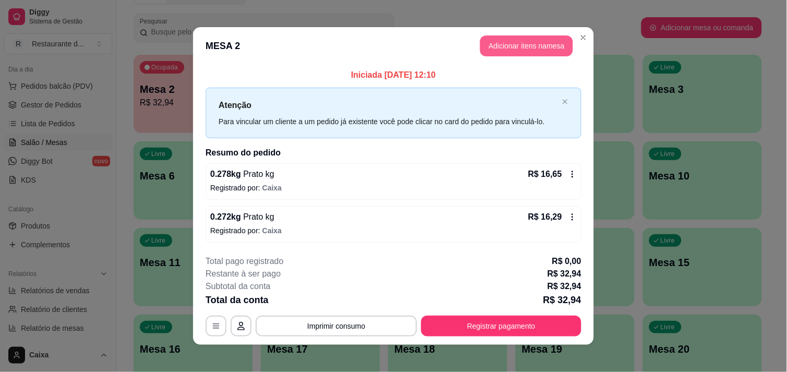
click at [545, 37] on button "Adicionar itens na mesa" at bounding box center [526, 46] width 93 height 21
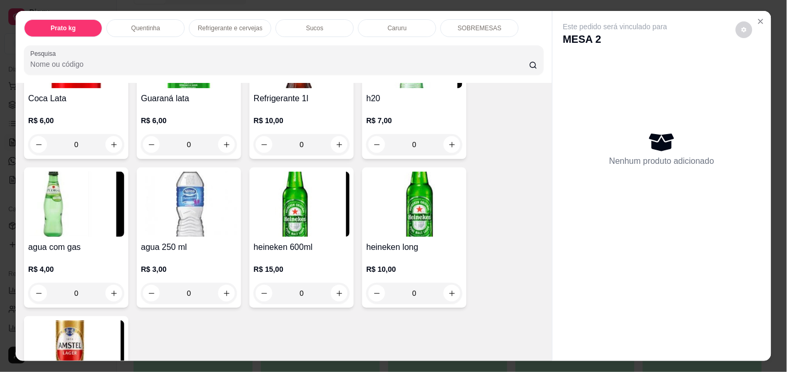
scroll to position [580, 0]
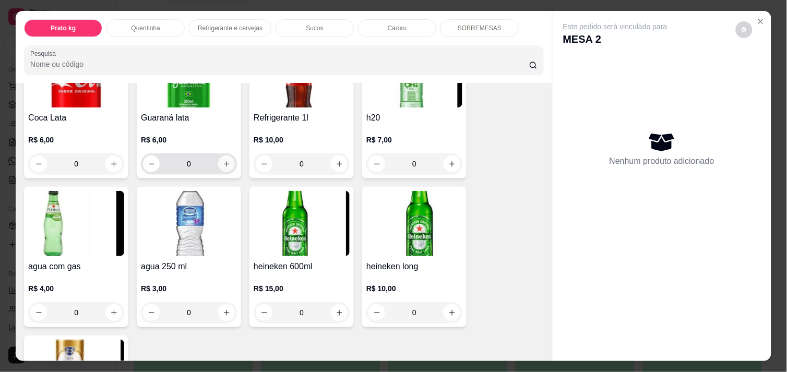
click at [225, 161] on icon "increase-product-quantity" at bounding box center [227, 164] width 8 height 8
type input "1"
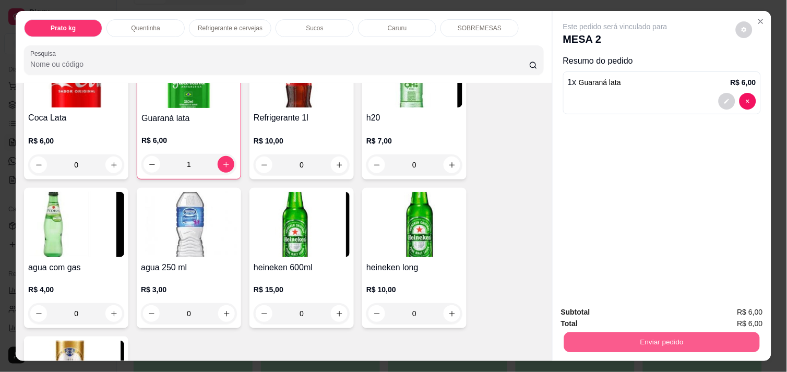
click at [643, 340] on button "Enviar pedido" at bounding box center [662, 342] width 196 height 20
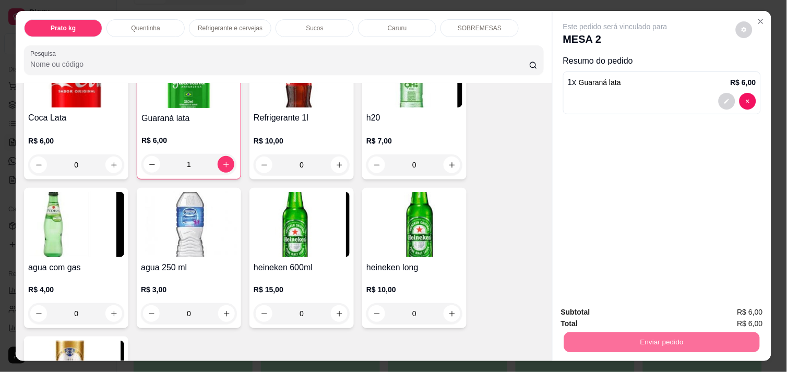
click at [728, 306] on button "Enviar pedido" at bounding box center [735, 312] width 57 height 19
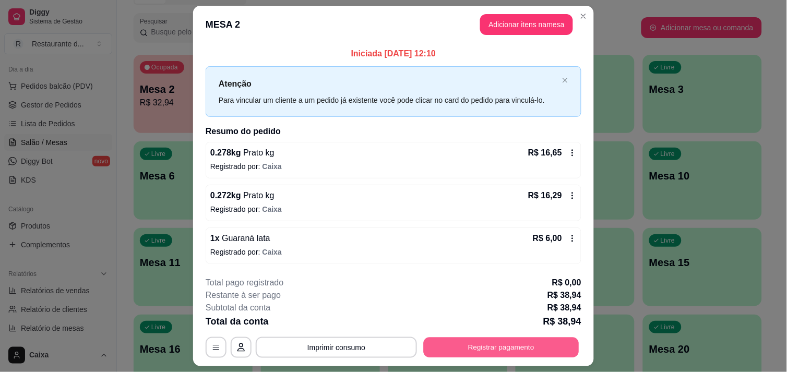
click at [524, 343] on button "Registrar pagamento" at bounding box center [502, 348] width 156 height 20
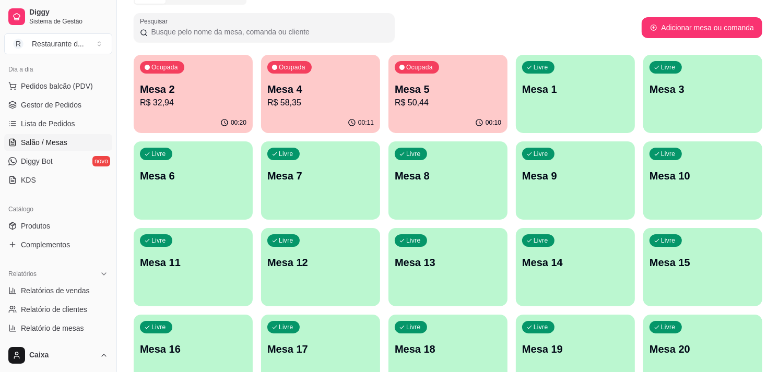
click at [431, 100] on p "R$ 50,44" at bounding box center [448, 103] width 107 height 13
click at [324, 81] on div "Ocupada Mesa 4 R$ 58,35" at bounding box center [320, 84] width 115 height 56
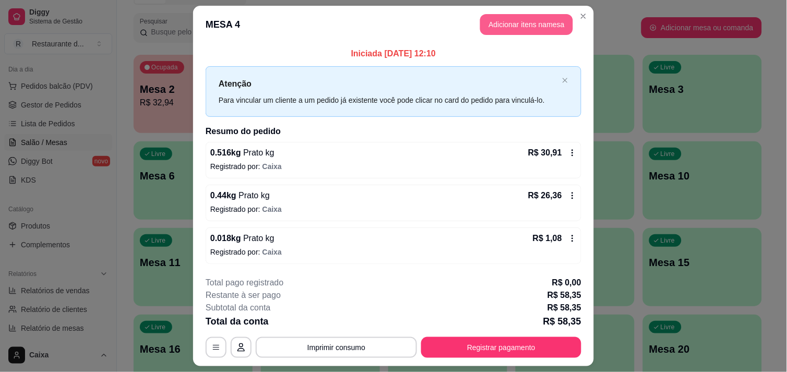
click at [551, 26] on button "Adicionar itens na mesa" at bounding box center [526, 24] width 93 height 21
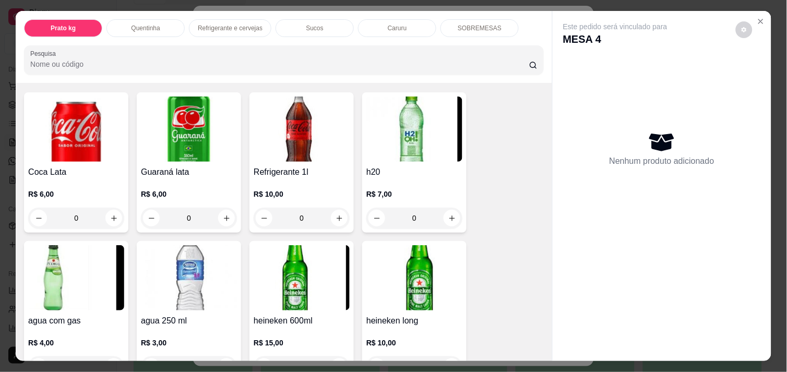
scroll to position [464, 0]
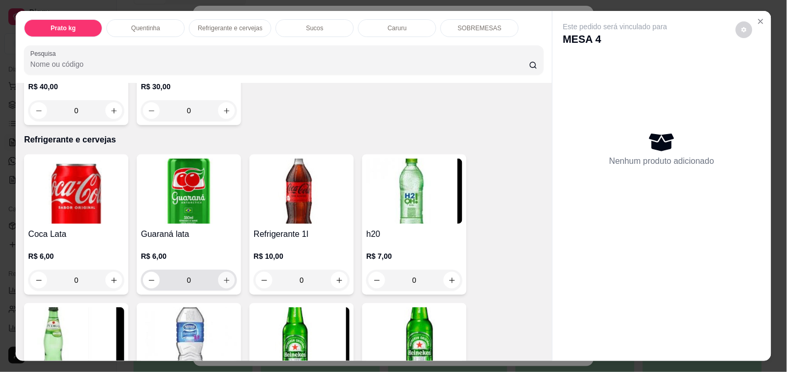
click at [221, 282] on button "increase-product-quantity" at bounding box center [226, 280] width 17 height 17
type input "1"
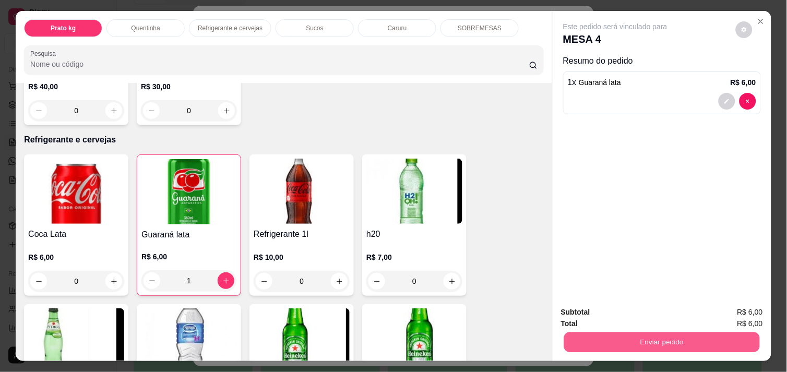
click at [672, 344] on button "Enviar pedido" at bounding box center [662, 342] width 196 height 20
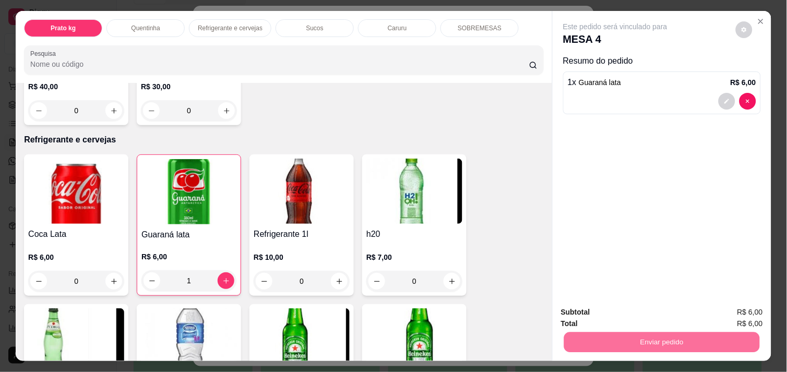
click at [738, 318] on button "Enviar pedido" at bounding box center [735, 313] width 59 height 20
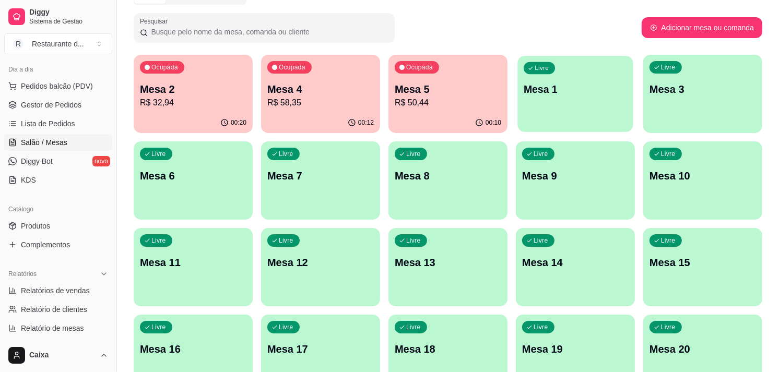
click at [591, 129] on div "button" at bounding box center [574, 126] width 115 height 12
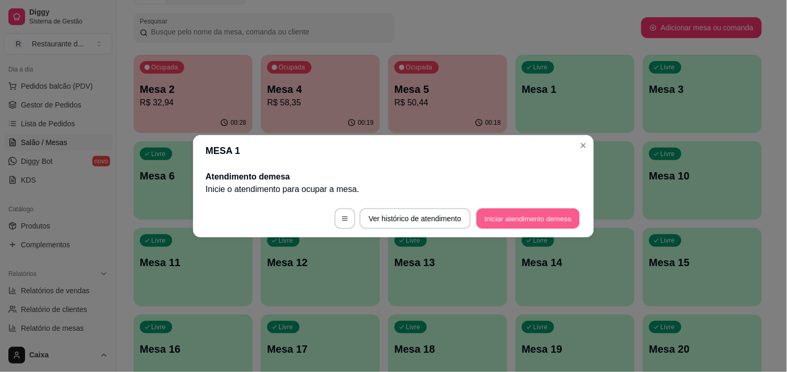
click at [524, 219] on button "Iniciar atendimento de mesa" at bounding box center [528, 218] width 103 height 20
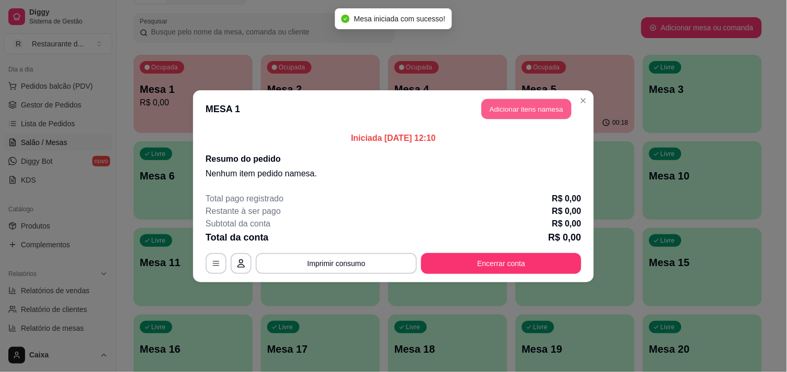
click at [510, 101] on button "Adicionar itens na mesa" at bounding box center [527, 109] width 90 height 20
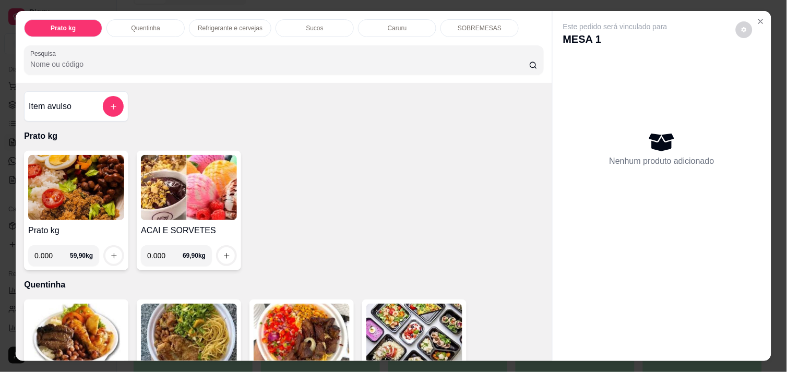
drag, startPoint x: 61, startPoint y: 243, endPoint x: 57, endPoint y: 252, distance: 9.4
click at [58, 251] on input "0.000" at bounding box center [52, 255] width 36 height 21
type input "0.428"
click at [110, 253] on icon "increase-product-quantity" at bounding box center [114, 256] width 8 height 8
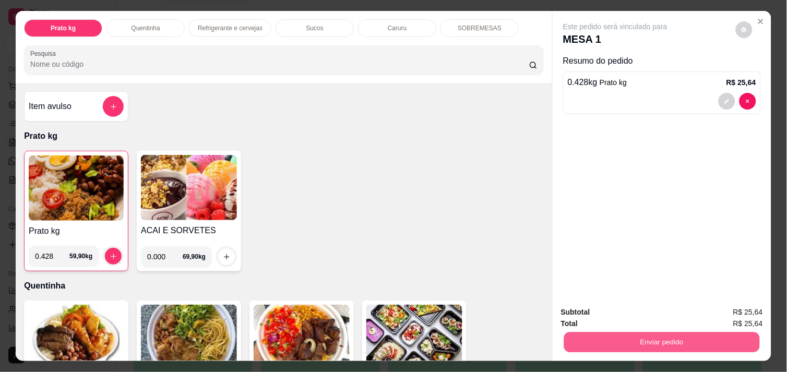
click at [611, 333] on button "Enviar pedido" at bounding box center [662, 342] width 196 height 20
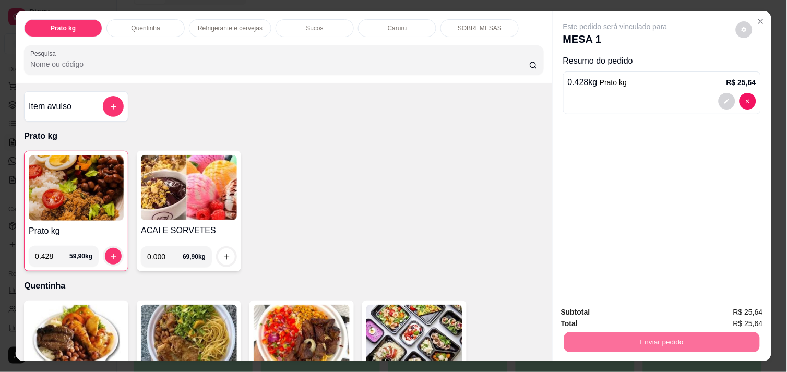
click at [735, 310] on button "Enviar pedido" at bounding box center [735, 312] width 57 height 19
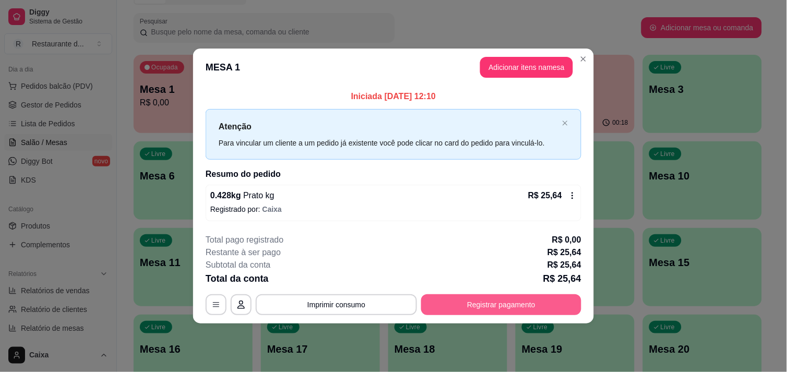
click at [544, 298] on button "Registrar pagamento" at bounding box center [501, 304] width 160 height 21
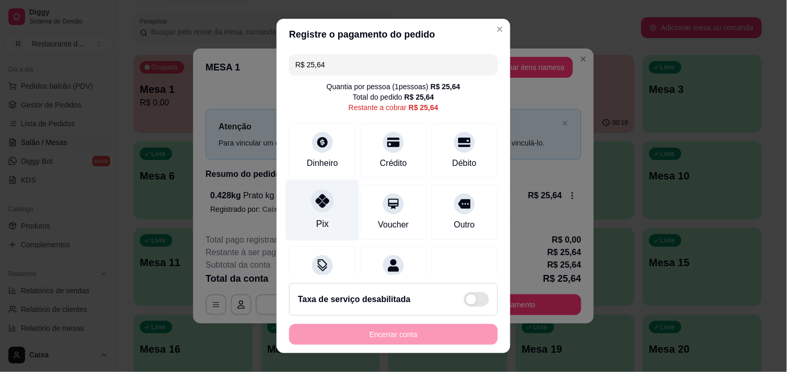
click at [316, 207] on icon at bounding box center [323, 201] width 14 height 14
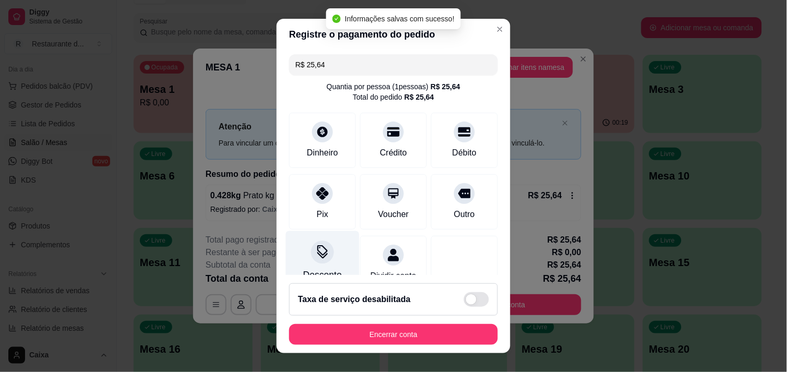
type input "R$ 0,00"
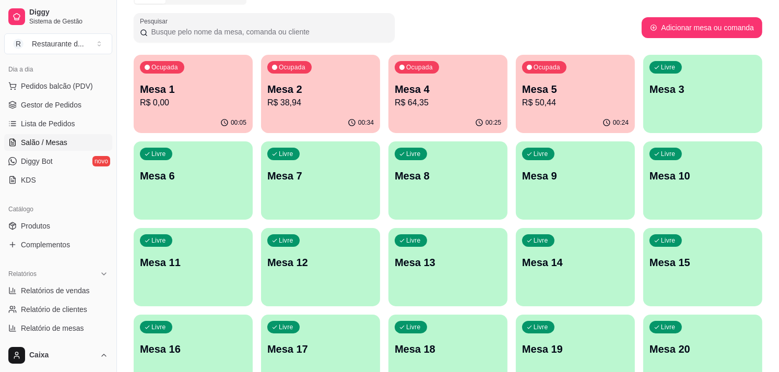
click at [168, 105] on div "Ocupada Mesa 1 R$ 0,00" at bounding box center [193, 84] width 119 height 58
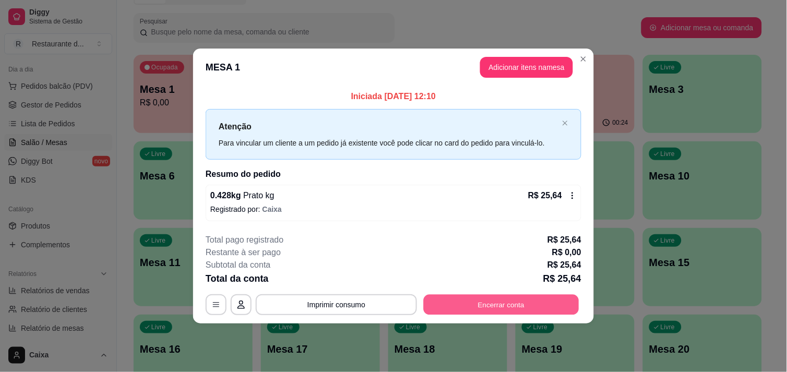
click at [504, 307] on button "Encerrar conta" at bounding box center [502, 305] width 156 height 20
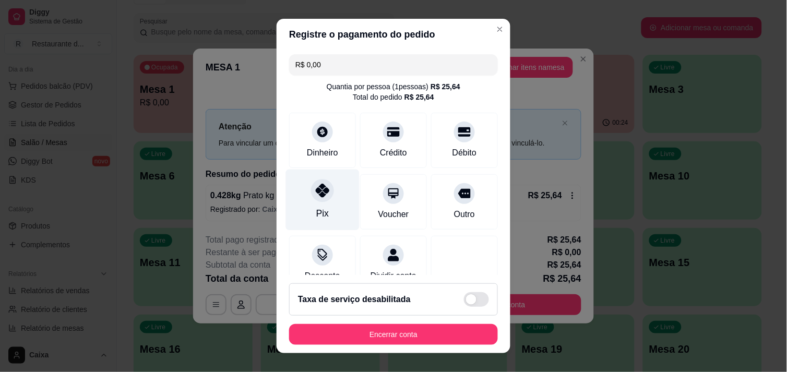
click at [306, 198] on div "Pix" at bounding box center [323, 199] width 74 height 61
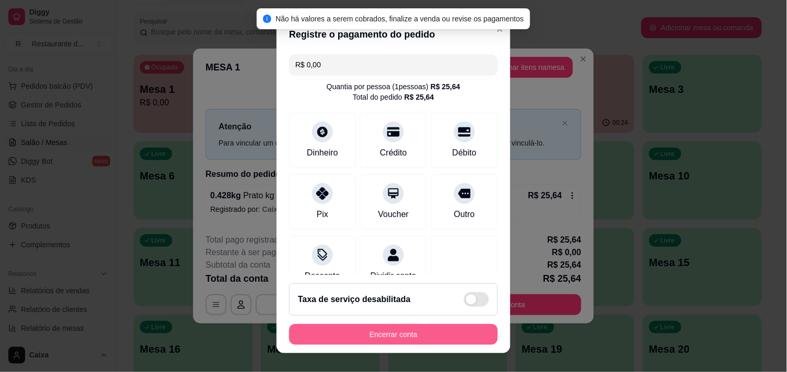
click at [404, 335] on button "Encerrar conta" at bounding box center [393, 334] width 209 height 21
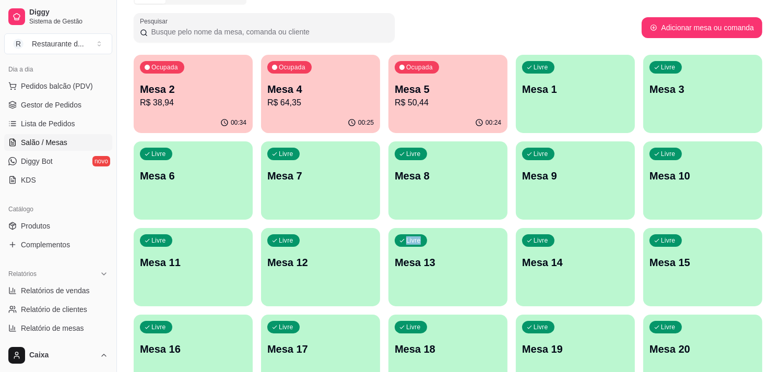
click at [196, 94] on p "Mesa 2" at bounding box center [193, 89] width 107 height 15
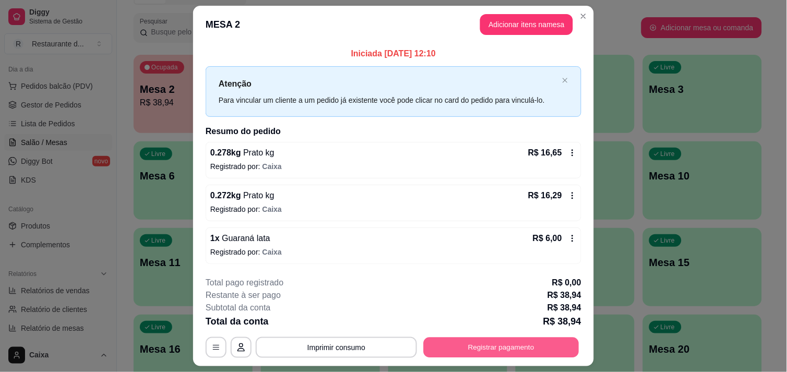
click at [477, 343] on button "Registrar pagamento" at bounding box center [502, 348] width 156 height 20
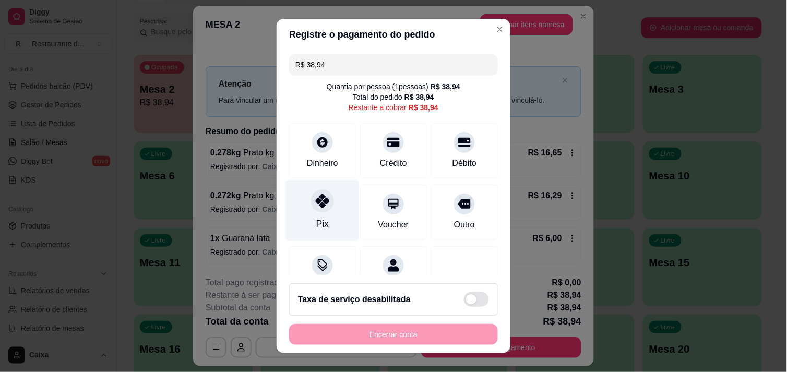
click at [319, 210] on div at bounding box center [322, 201] width 23 height 23
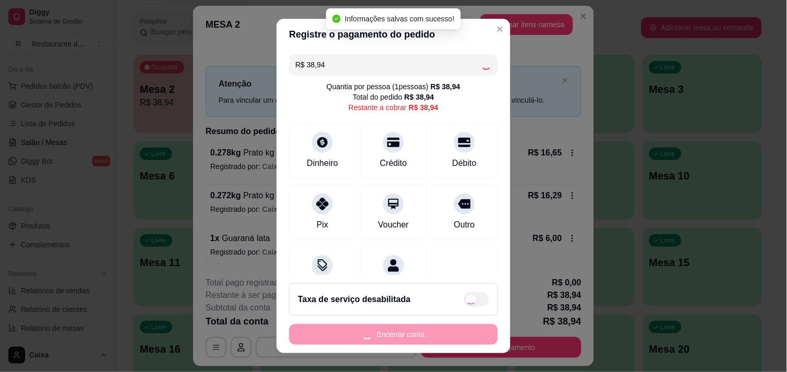
type input "R$ 0,00"
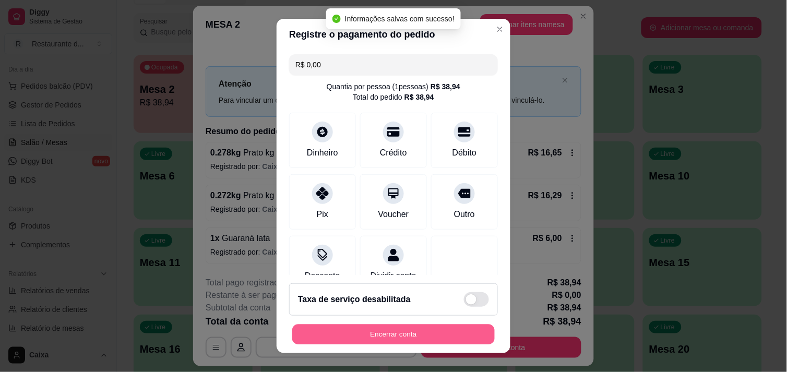
click at [417, 340] on button "Encerrar conta" at bounding box center [393, 335] width 203 height 20
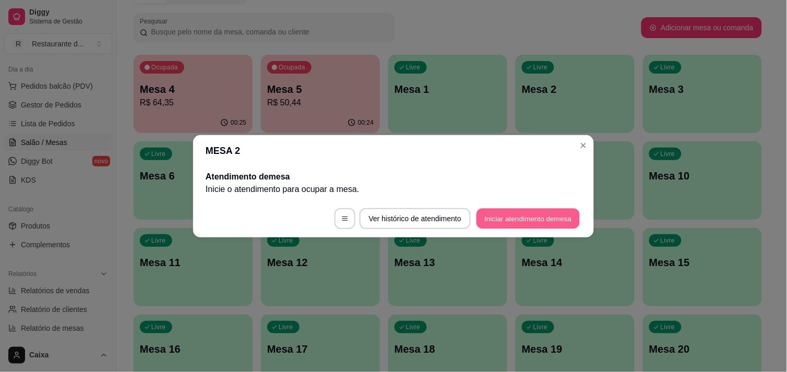
click at [493, 209] on button "Iniciar atendimento de mesa" at bounding box center [528, 218] width 103 height 20
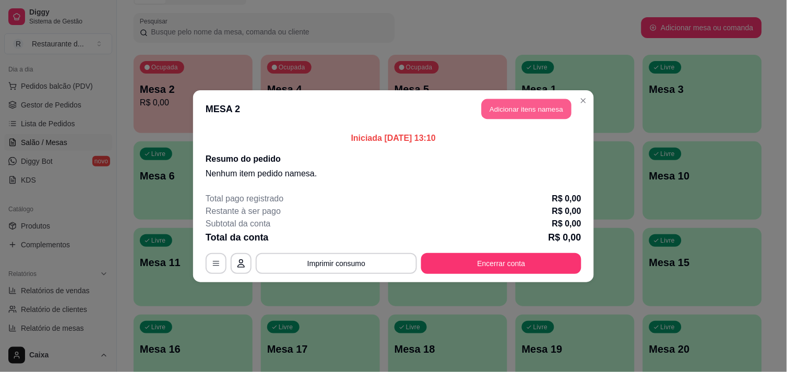
click at [523, 102] on button "Adicionar itens na mesa" at bounding box center [527, 109] width 90 height 20
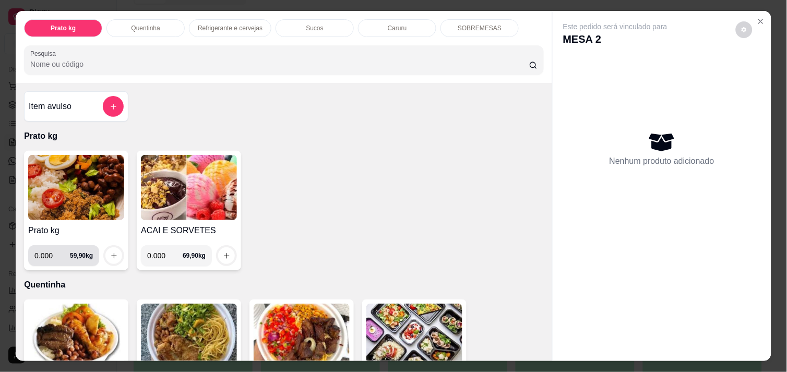
click at [53, 254] on input "0.000" at bounding box center [52, 255] width 36 height 21
type input "0.290"
click at [105, 247] on button "increase-product-quantity" at bounding box center [113, 255] width 17 height 17
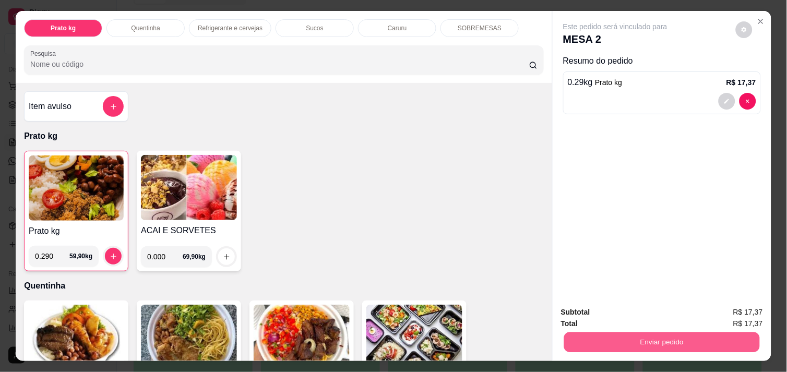
click at [632, 335] on button "Enviar pedido" at bounding box center [662, 342] width 196 height 20
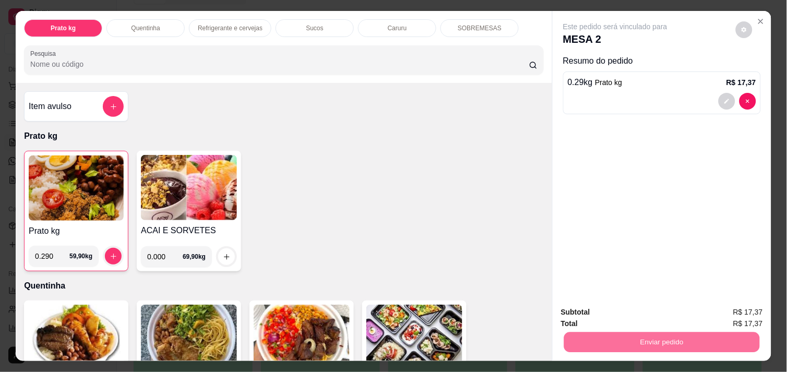
click at [744, 305] on button "Enviar pedido" at bounding box center [735, 312] width 57 height 19
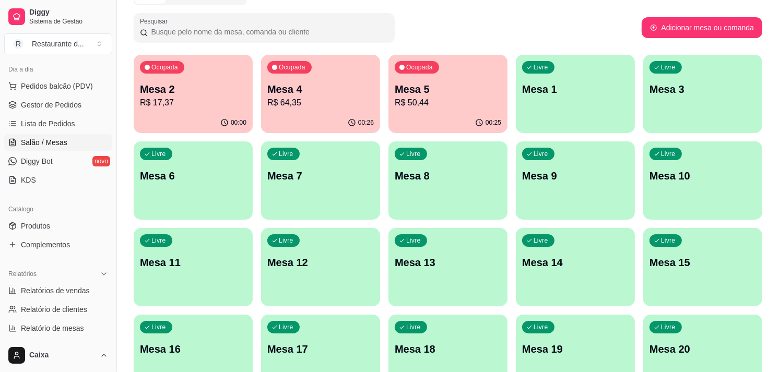
click at [409, 111] on div "Ocupada Mesa 5 R$ 50,44" at bounding box center [447, 84] width 119 height 58
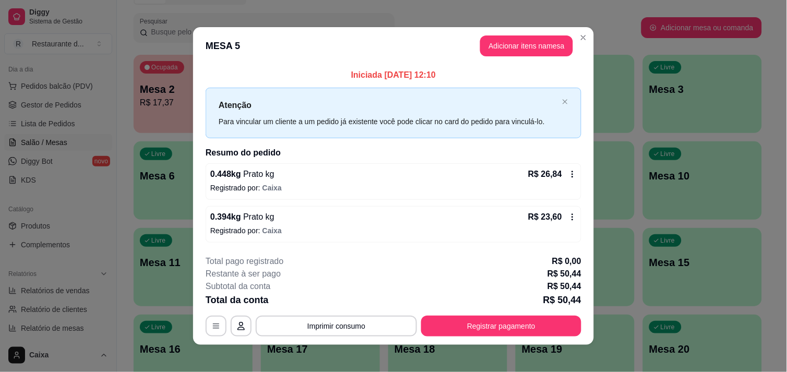
click at [468, 45] on header "MESA 5 Adicionar itens na mesa" at bounding box center [393, 46] width 401 height 38
click at [541, 45] on button "Adicionar itens na mesa" at bounding box center [526, 46] width 93 height 21
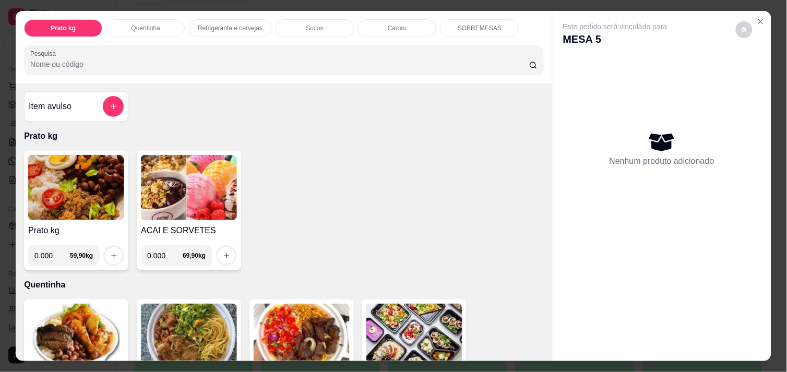
click at [167, 258] on input "0.000" at bounding box center [165, 255] width 36 height 21
type input "0.150"
click at [224, 253] on icon "increase-product-quantity" at bounding box center [227, 256] width 6 height 6
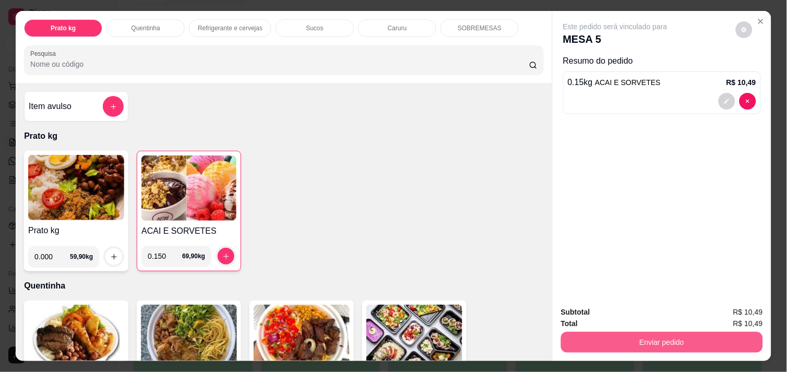
click at [622, 341] on button "Enviar pedido" at bounding box center [662, 342] width 202 height 21
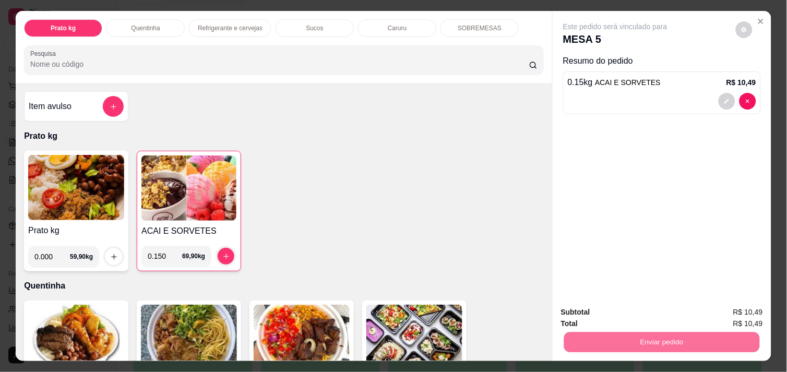
click at [748, 307] on button "Enviar pedido" at bounding box center [735, 312] width 57 height 19
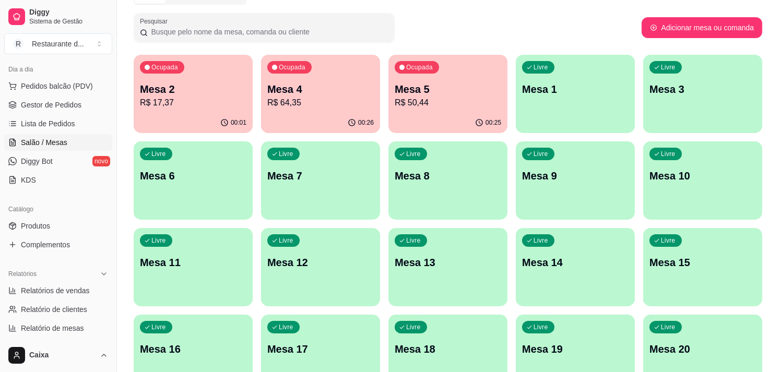
click at [629, 325] on div "Livre Mesa 19" at bounding box center [575, 348] width 119 height 66
click at [587, 90] on p "Mesa 1" at bounding box center [575, 89] width 107 height 15
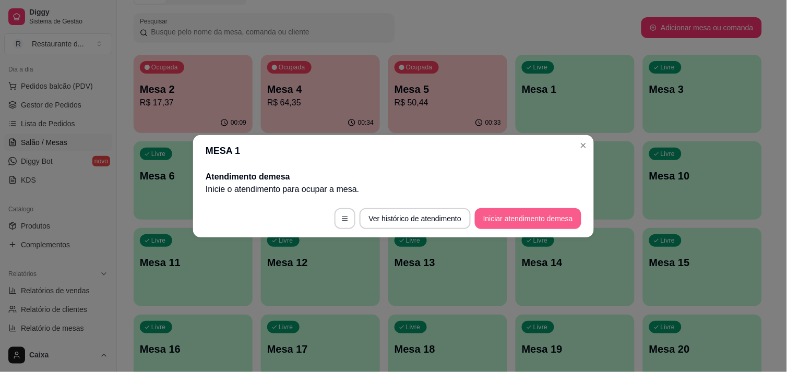
click at [528, 217] on button "Iniciar atendimento de mesa" at bounding box center [528, 218] width 107 height 21
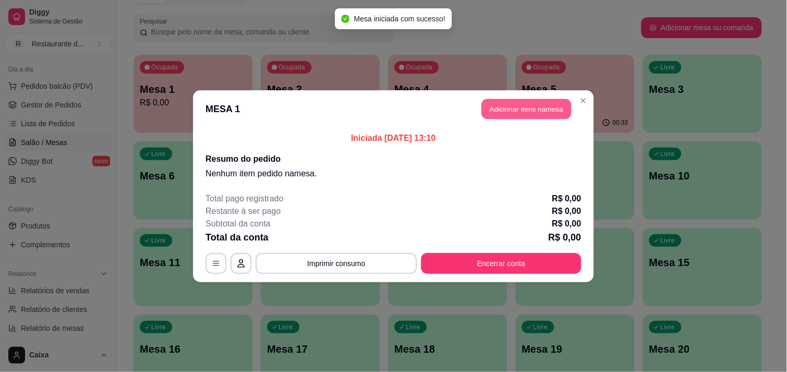
click at [518, 114] on button "Adicionar itens na mesa" at bounding box center [527, 109] width 90 height 20
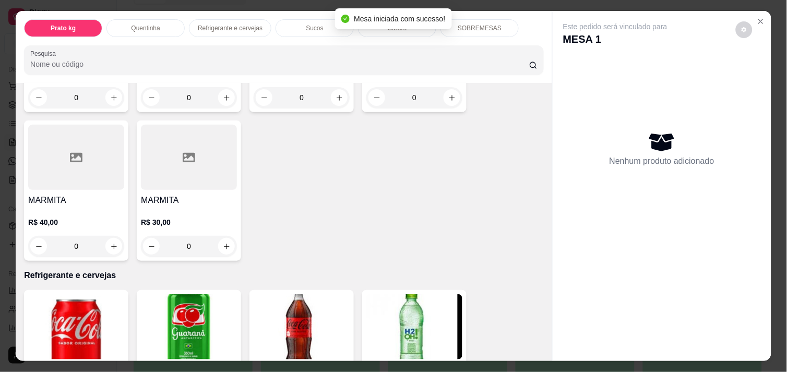
scroll to position [232, 0]
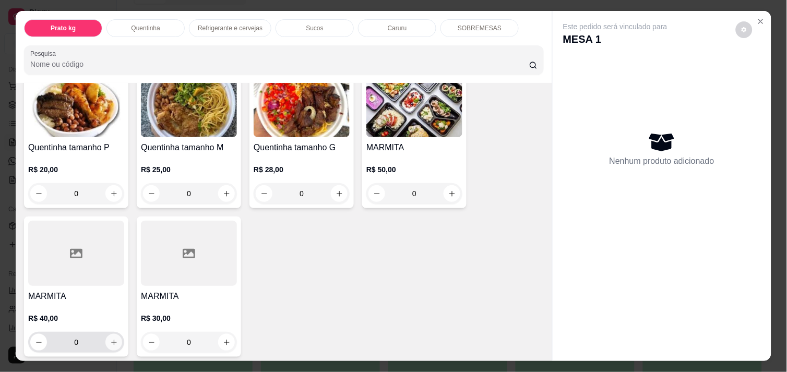
click at [110, 339] on icon "increase-product-quantity" at bounding box center [114, 343] width 8 height 8
click at [111, 340] on icon "increase-product-quantity" at bounding box center [114, 343] width 6 height 6
type input "2"
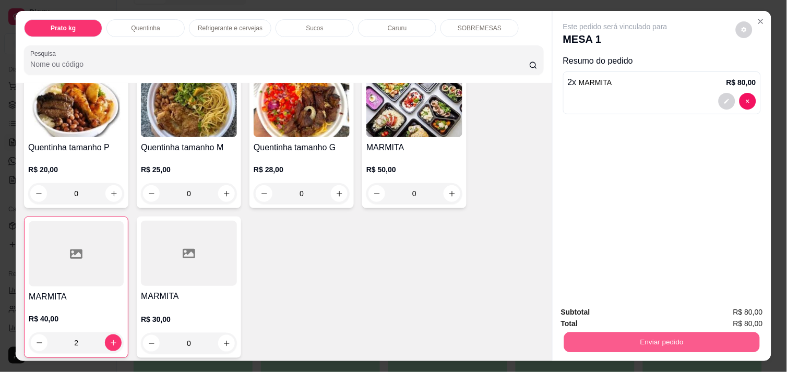
click at [628, 340] on button "Enviar pedido" at bounding box center [662, 342] width 196 height 20
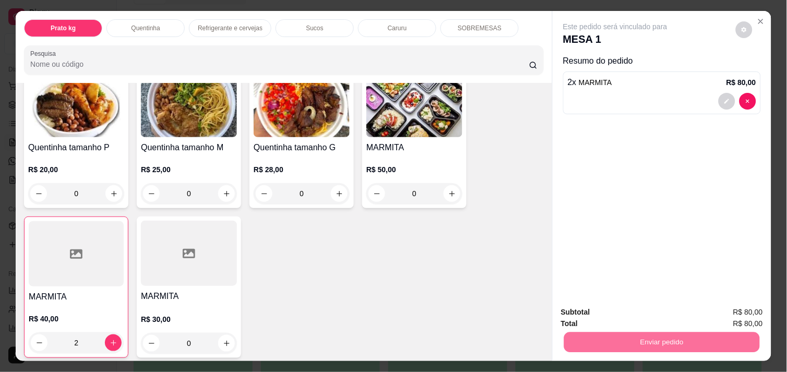
click at [758, 316] on button "Enviar pedido" at bounding box center [735, 312] width 57 height 19
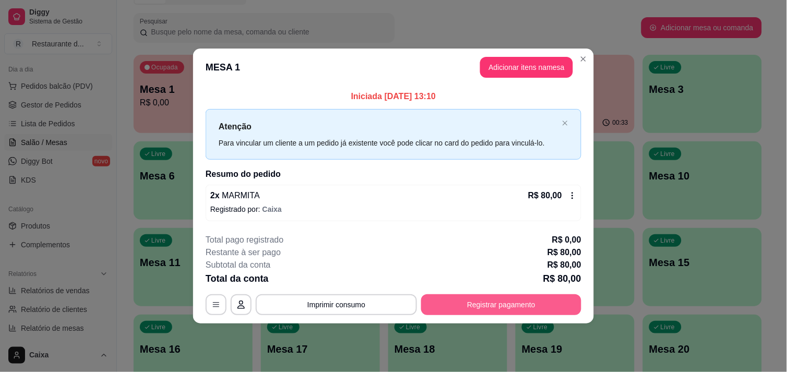
click at [454, 308] on button "Registrar pagamento" at bounding box center [501, 304] width 160 height 21
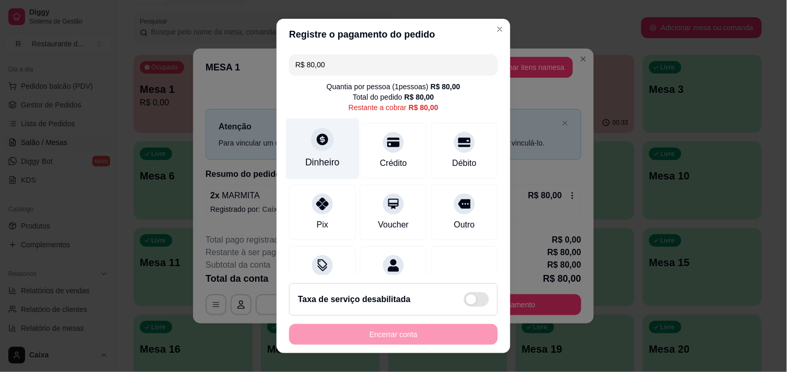
click at [321, 148] on div at bounding box center [322, 139] width 23 height 23
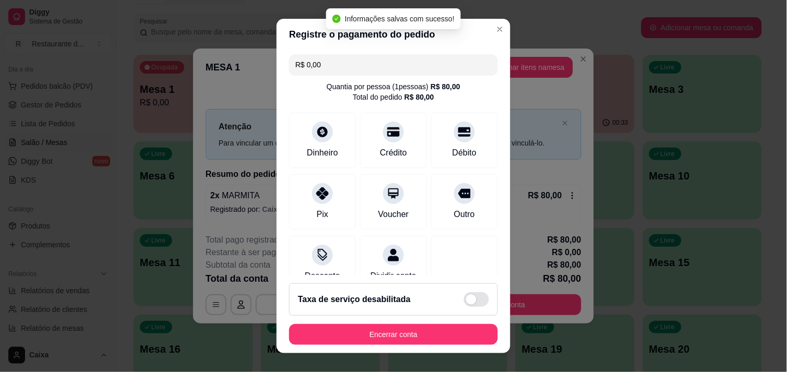
type input "R$ 0,00"
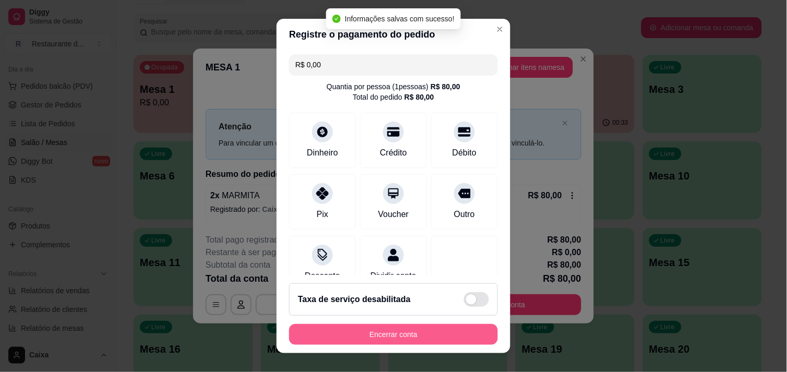
click at [423, 337] on button "Encerrar conta" at bounding box center [393, 334] width 209 height 21
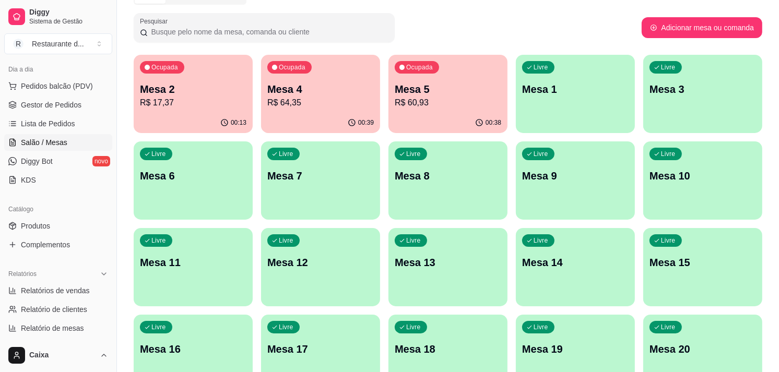
click at [440, 94] on p "Mesa 5" at bounding box center [448, 89] width 107 height 15
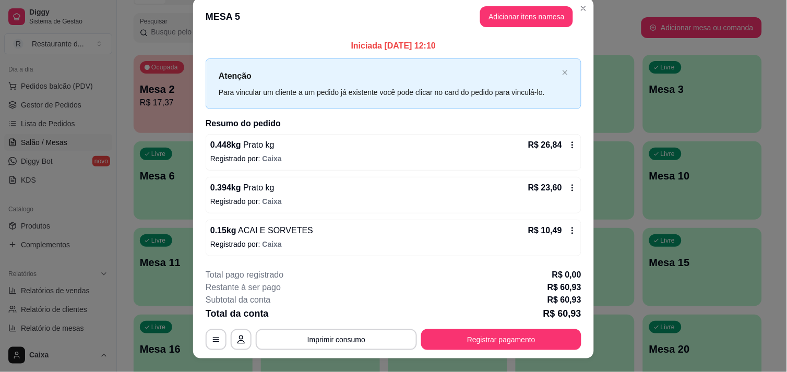
scroll to position [0, 0]
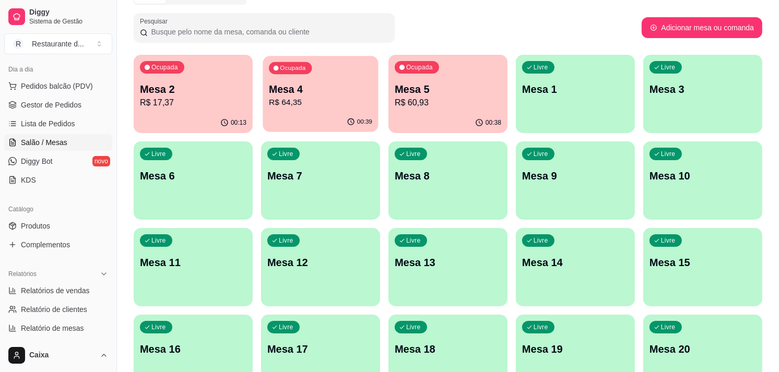
click at [330, 98] on p "R$ 64,35" at bounding box center [320, 103] width 103 height 12
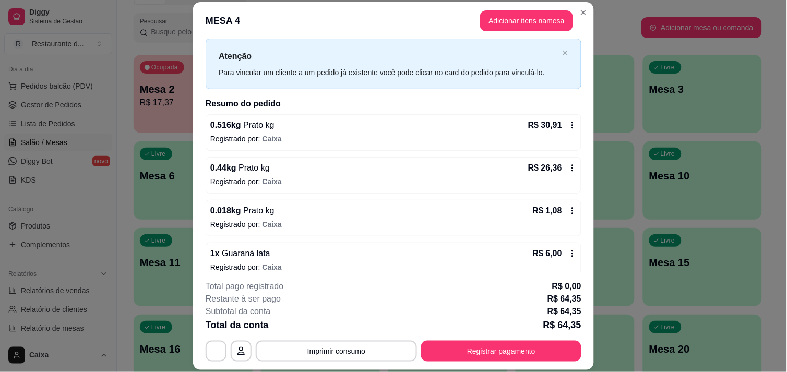
scroll to position [35, 0]
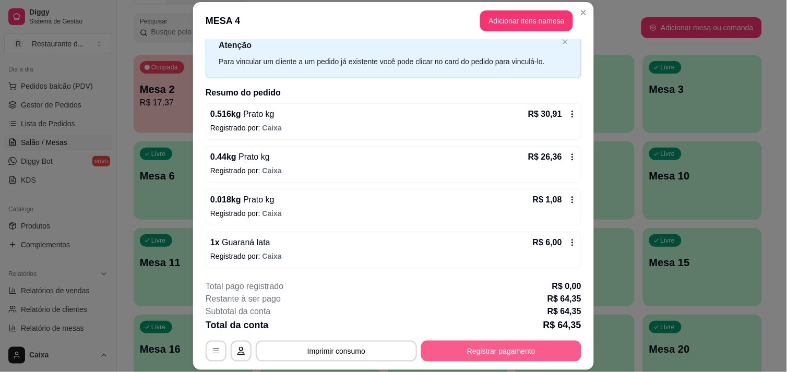
click at [509, 352] on button "Registrar pagamento" at bounding box center [501, 351] width 160 height 21
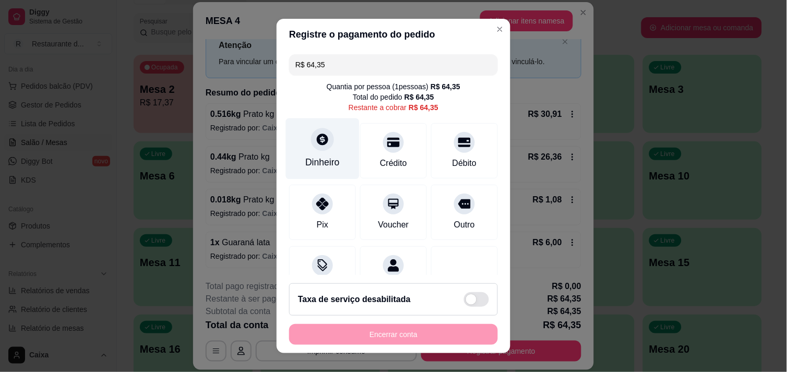
click at [321, 168] on div "Dinheiro" at bounding box center [322, 163] width 34 height 14
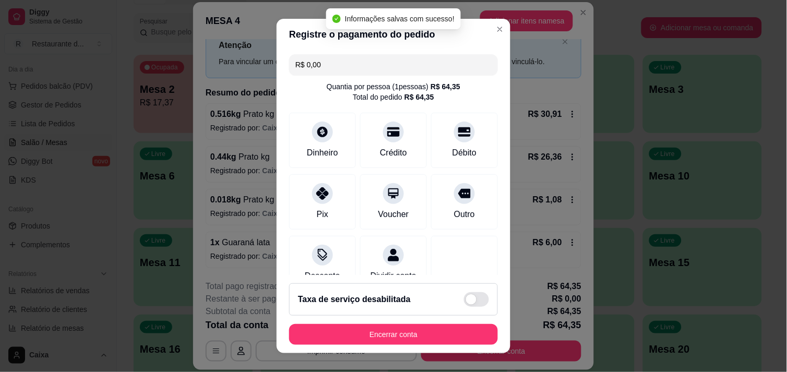
type input "R$ 0,00"
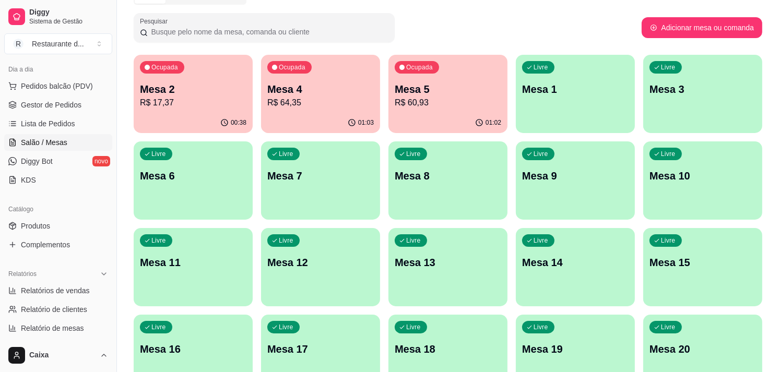
click at [228, 84] on p "Mesa 2" at bounding box center [193, 89] width 107 height 15
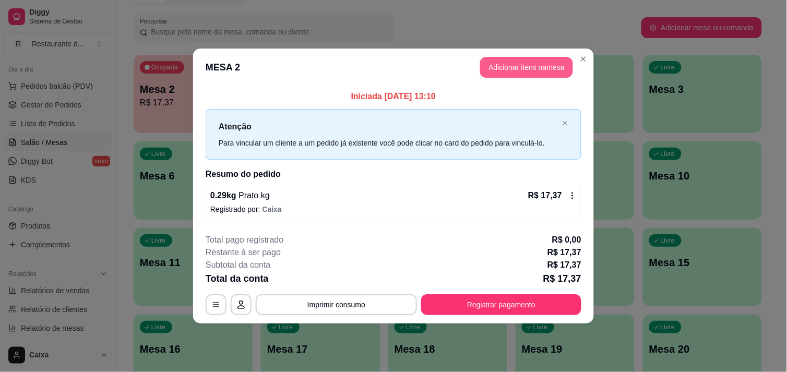
click at [522, 71] on button "Adicionar itens na mesa" at bounding box center [526, 67] width 93 height 21
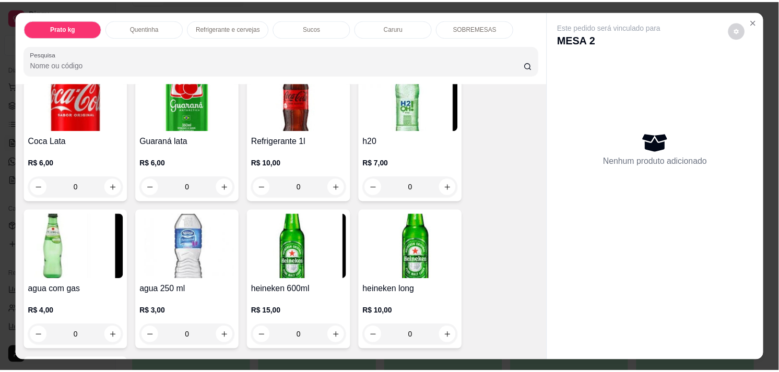
scroll to position [544, 0]
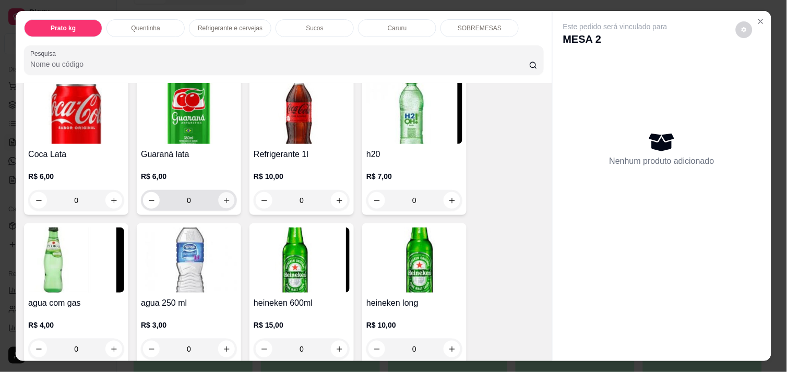
click at [223, 199] on icon "increase-product-quantity" at bounding box center [227, 201] width 8 height 8
type input "1"
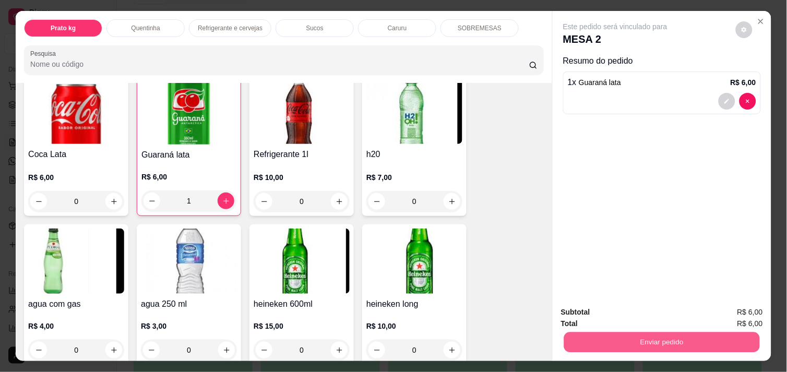
click at [633, 339] on button "Enviar pedido" at bounding box center [662, 342] width 196 height 20
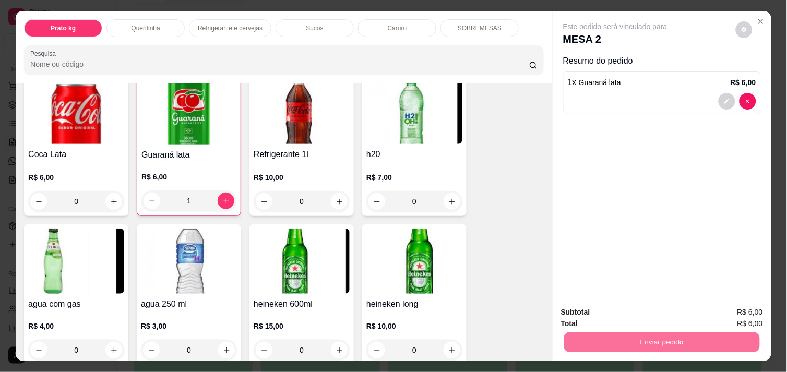
click at [728, 308] on button "Enviar pedido" at bounding box center [735, 312] width 57 height 19
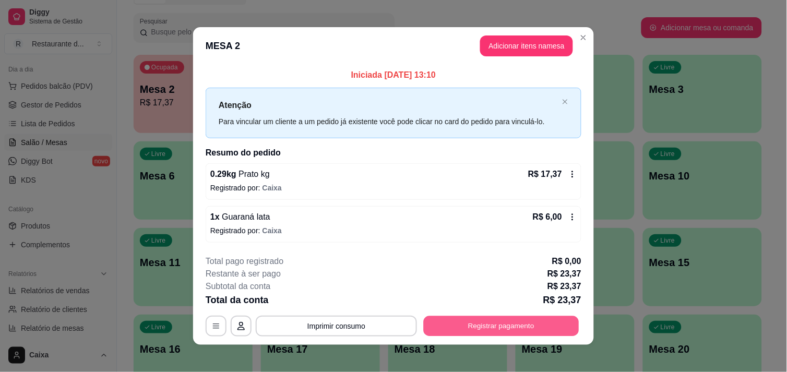
click at [521, 328] on button "Registrar pagamento" at bounding box center [502, 326] width 156 height 20
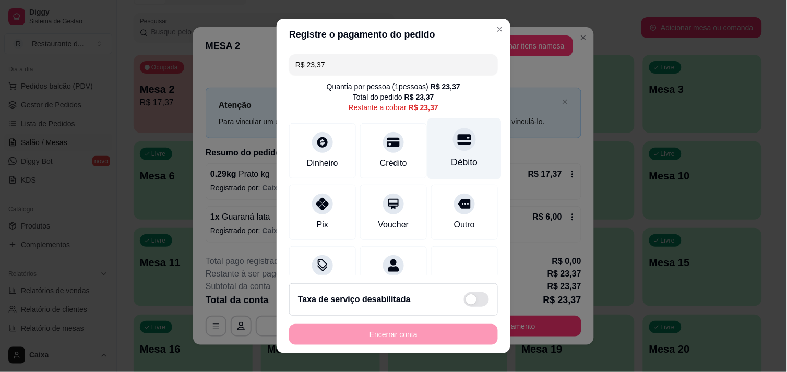
click at [460, 161] on div "Débito" at bounding box center [465, 148] width 74 height 61
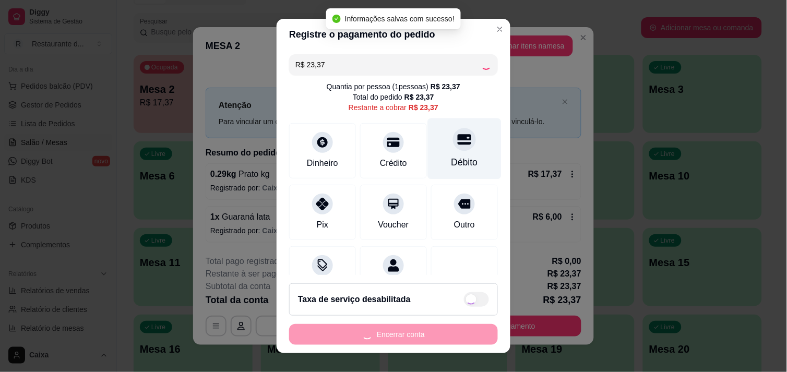
type input "R$ 0,00"
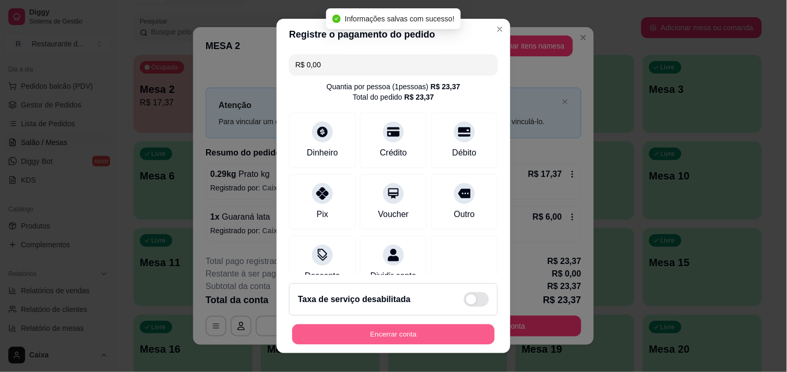
click at [394, 344] on button "Encerrar conta" at bounding box center [393, 335] width 203 height 20
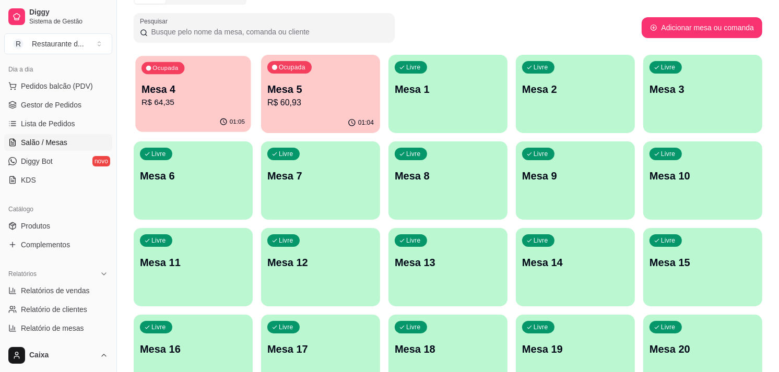
click at [197, 105] on p "R$ 64,35" at bounding box center [192, 103] width 103 height 12
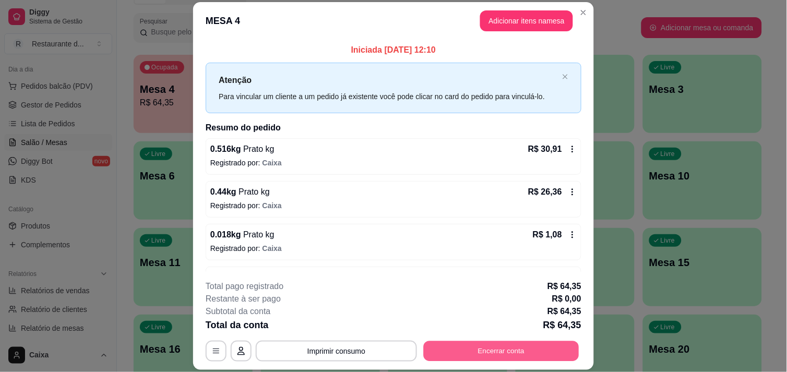
click at [512, 347] on button "Encerrar conta" at bounding box center [502, 351] width 156 height 20
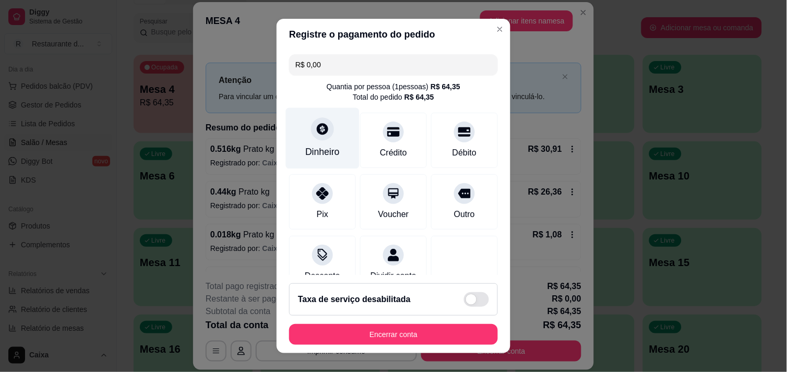
click at [316, 136] on icon at bounding box center [323, 129] width 14 height 14
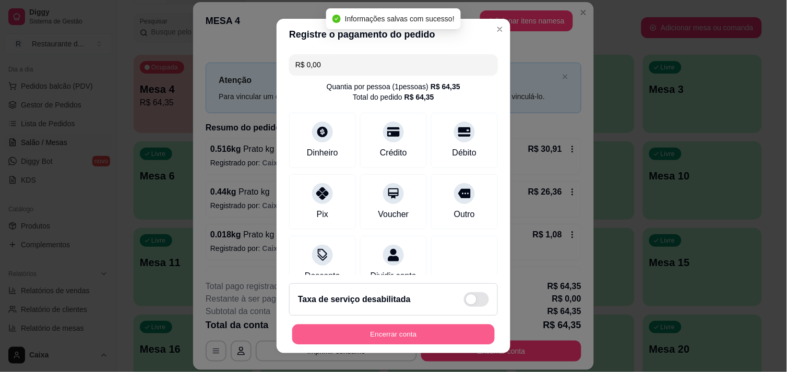
click at [431, 333] on button "Encerrar conta" at bounding box center [393, 335] width 203 height 20
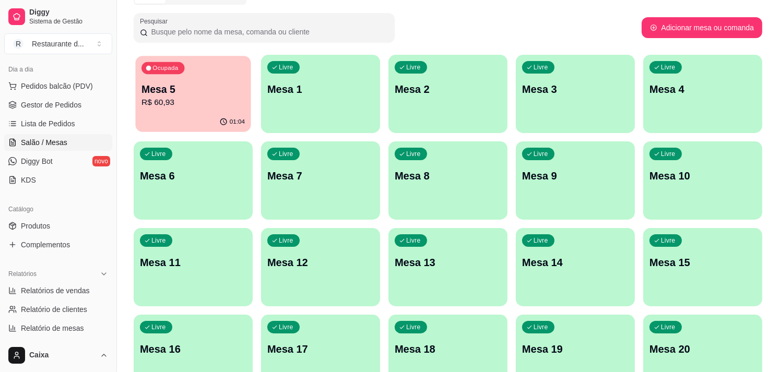
click at [194, 92] on p "Mesa 5" at bounding box center [192, 89] width 103 height 14
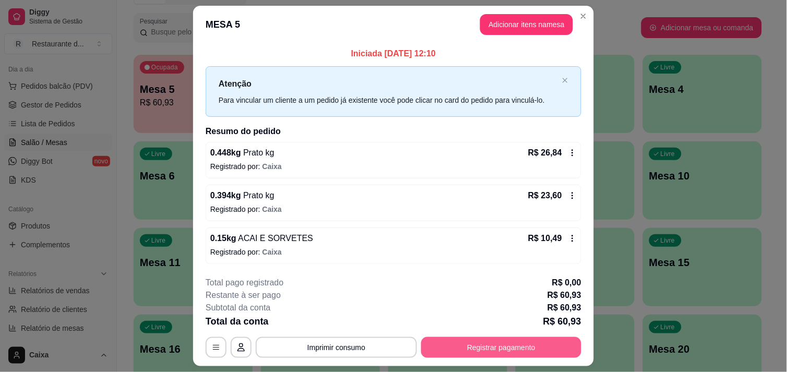
click at [511, 350] on button "Registrar pagamento" at bounding box center [501, 347] width 160 height 21
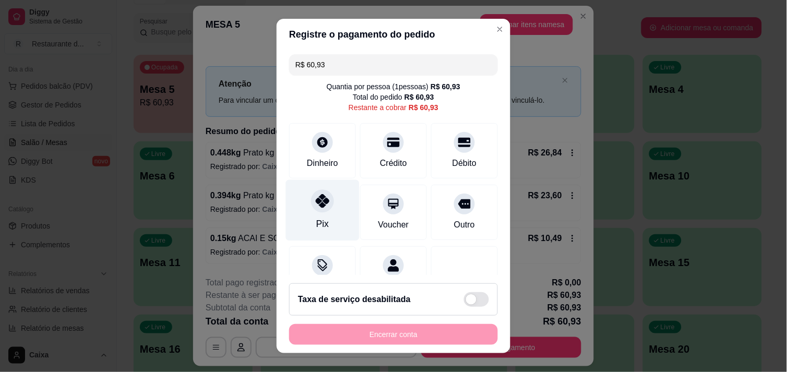
click at [316, 199] on icon at bounding box center [323, 201] width 14 height 14
type input "R$ 0,00"
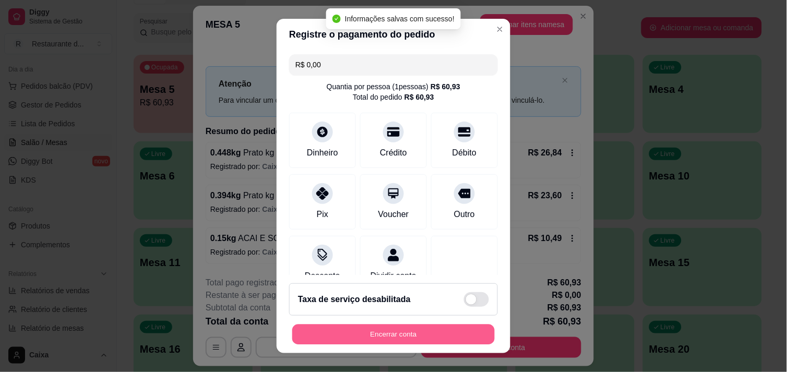
click at [420, 330] on button "Encerrar conta" at bounding box center [393, 335] width 203 height 20
